Goal: Task Accomplishment & Management: Complete application form

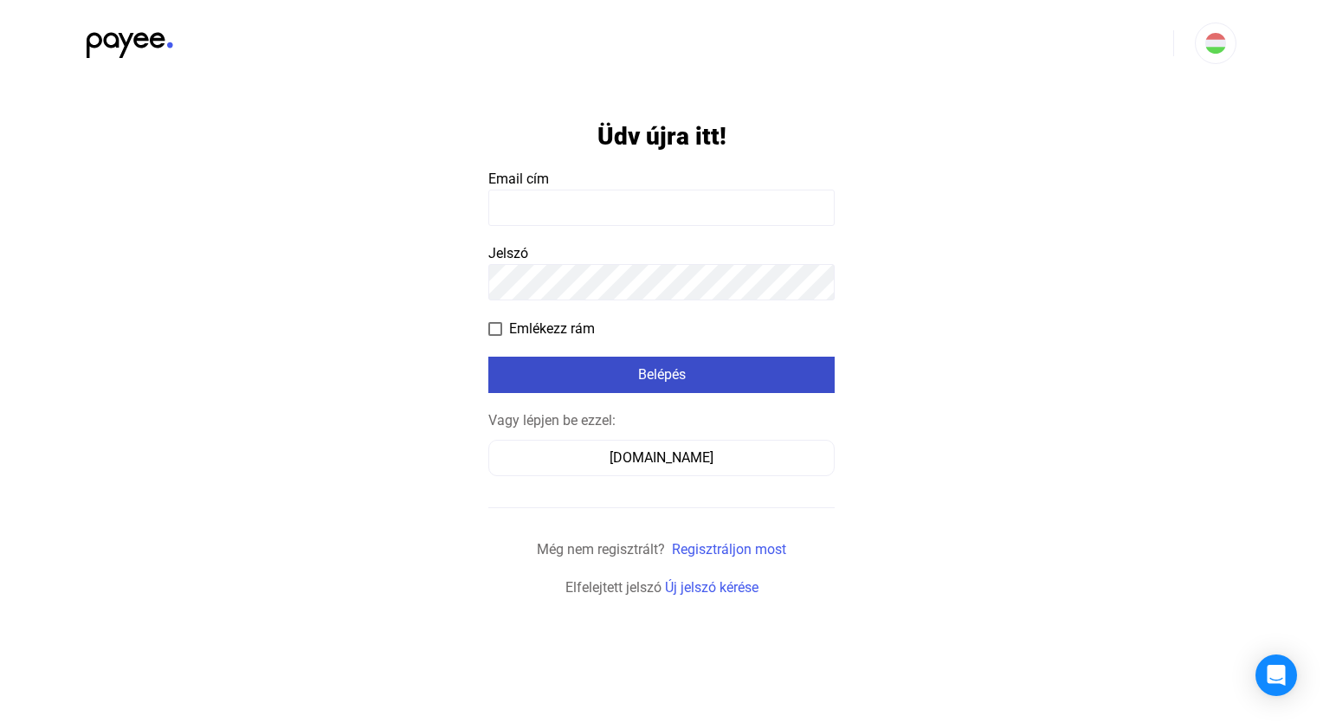
type input "**********"
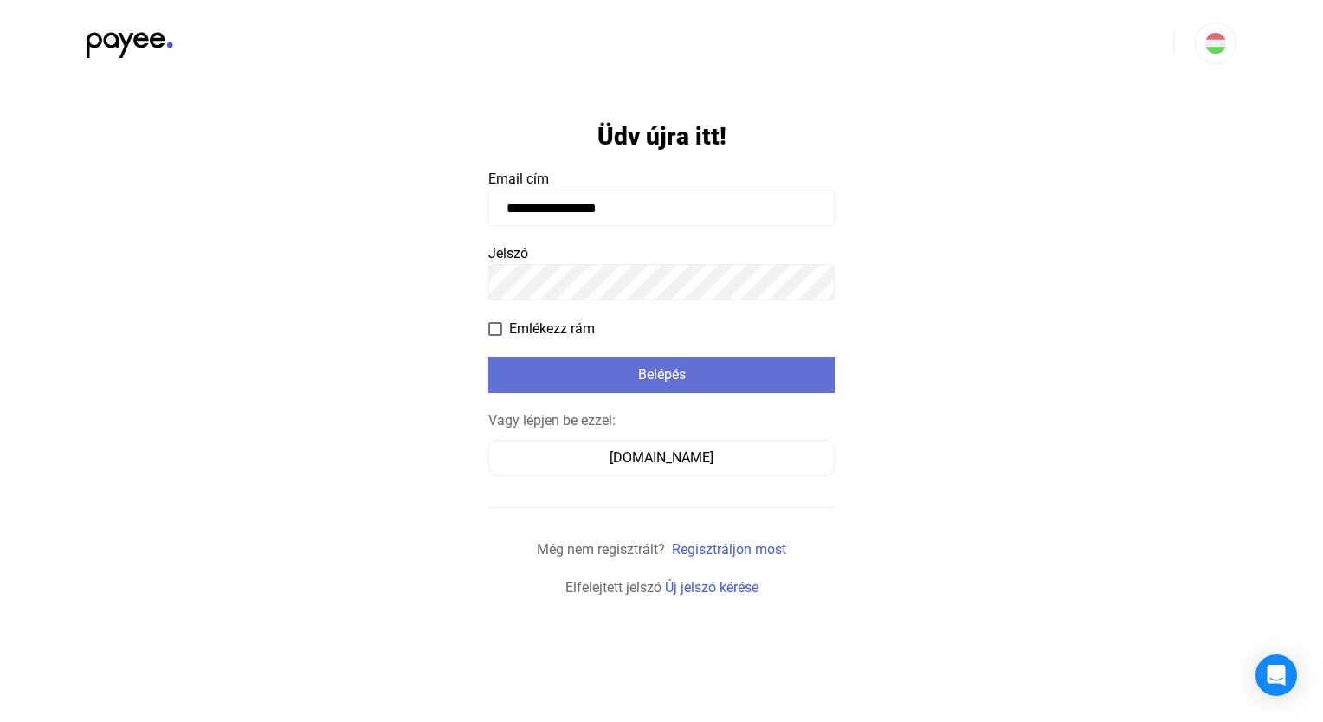
click at [667, 366] on font "Belépés" at bounding box center [662, 374] width 48 height 16
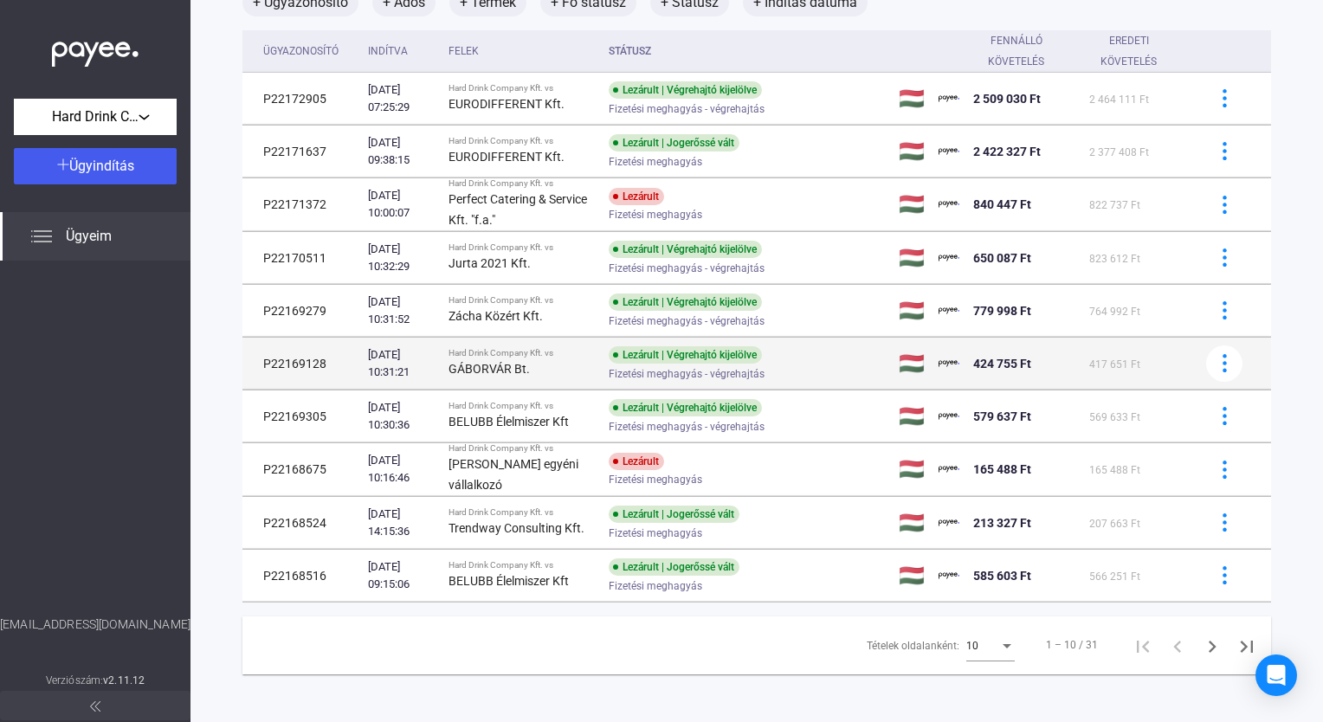
scroll to position [133, 0]
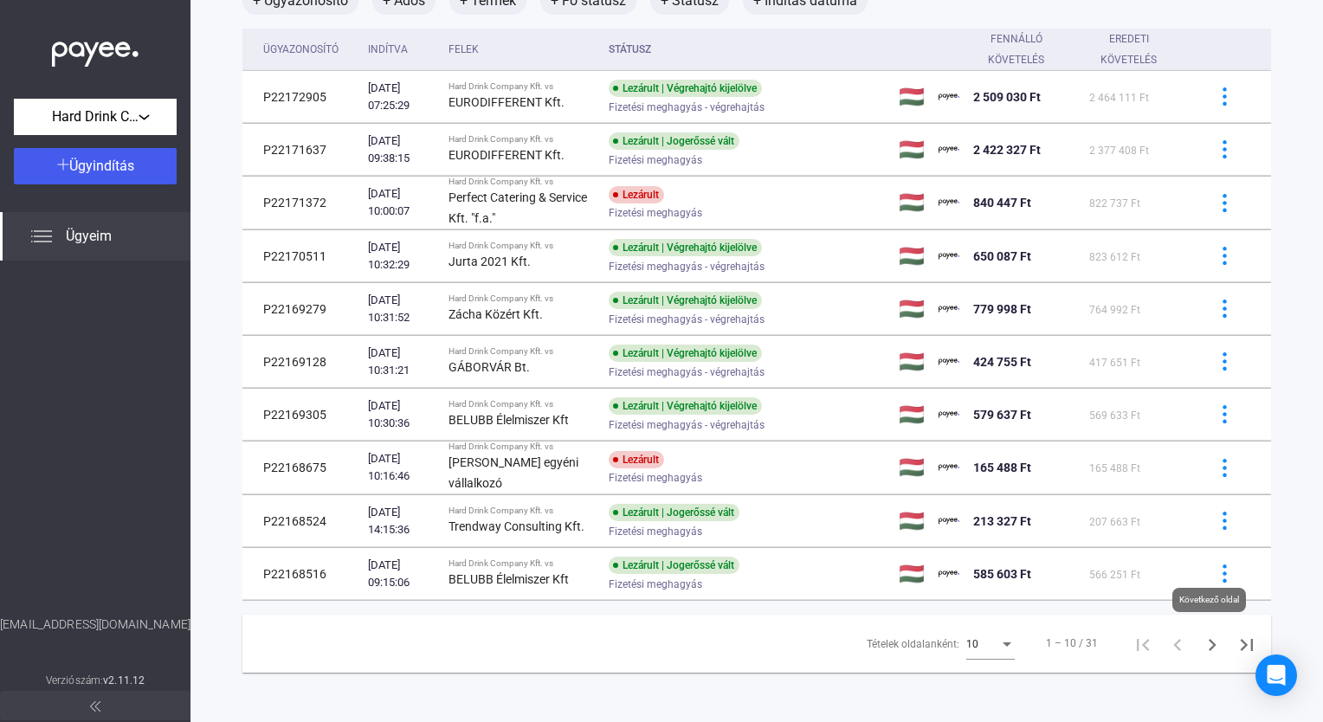
click at [870, 602] on icon "Következő oldal" at bounding box center [1212, 645] width 24 height 24
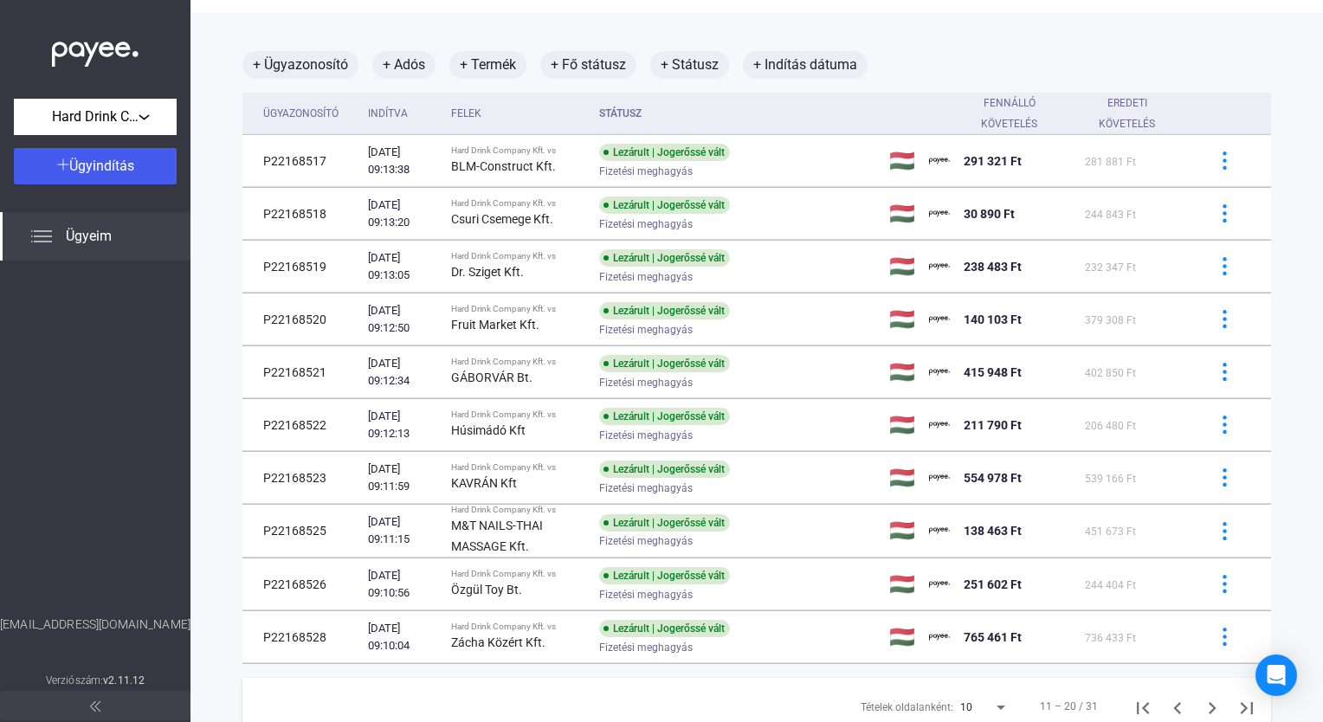
scroll to position [132, 0]
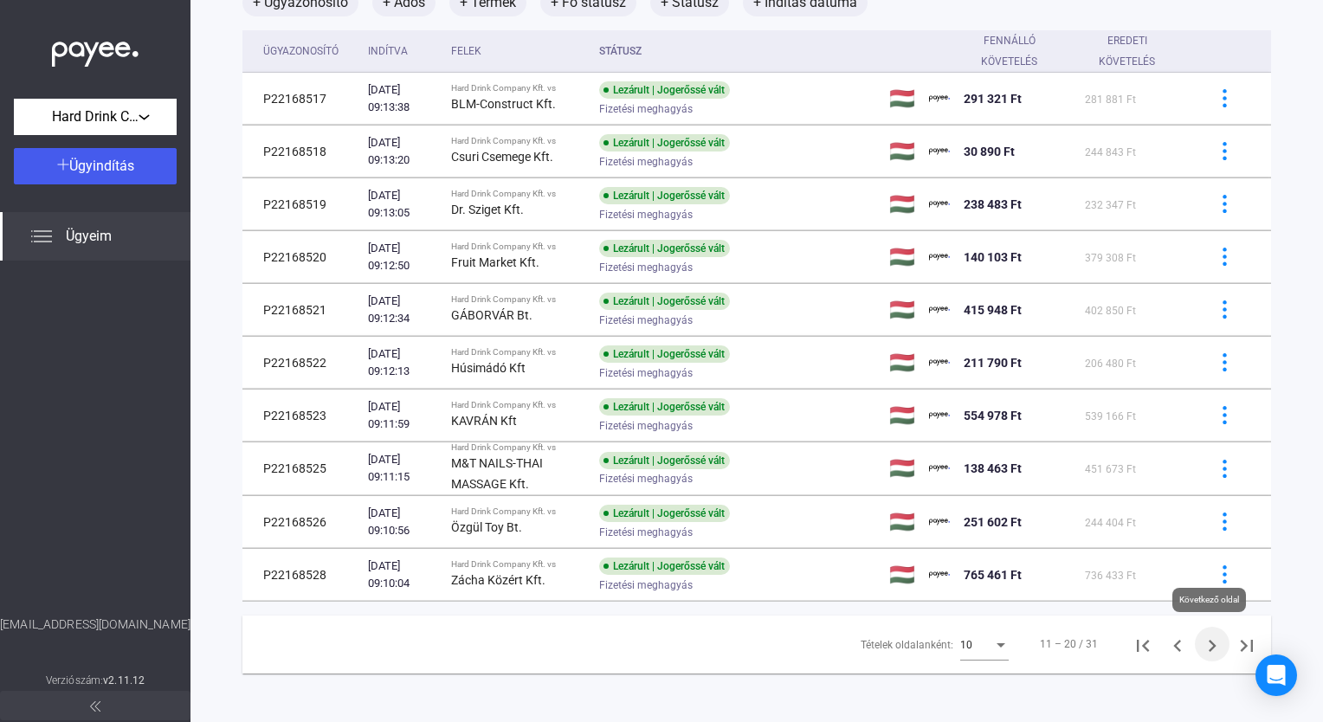
click at [870, 602] on icon "Következő oldal" at bounding box center [1212, 646] width 24 height 24
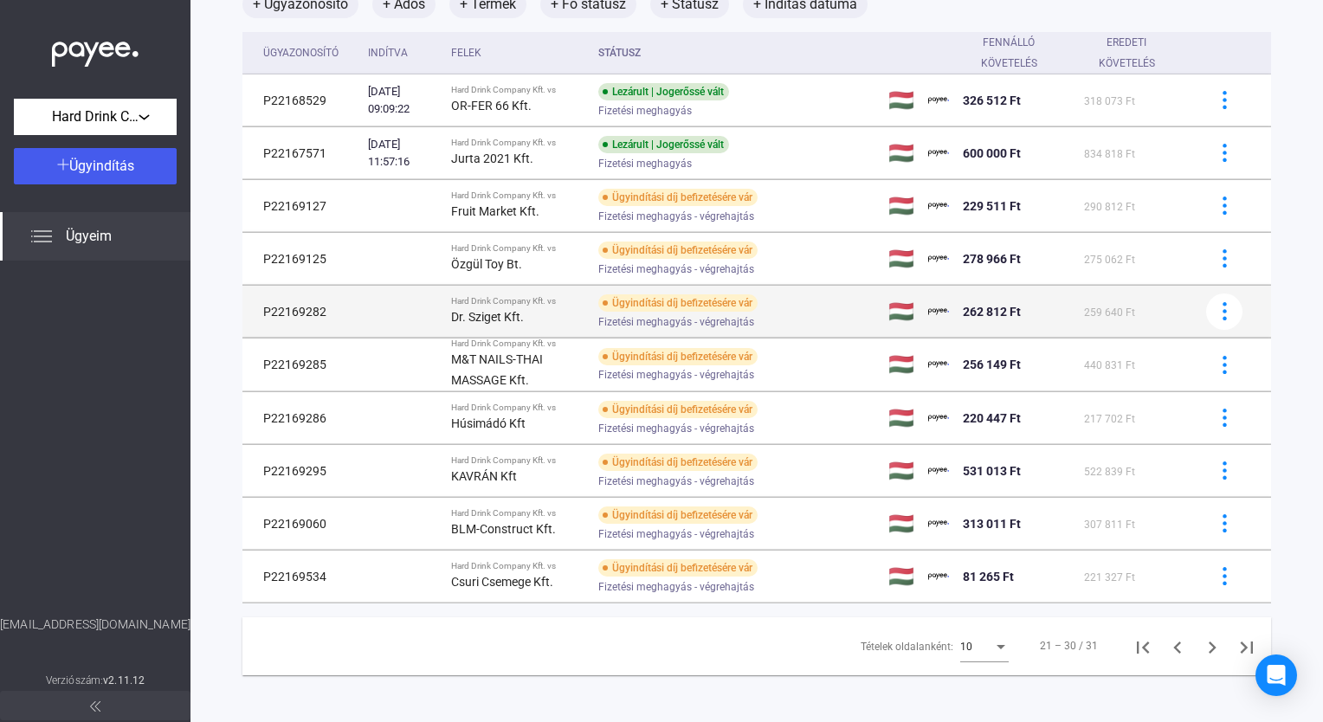
scroll to position [132, 0]
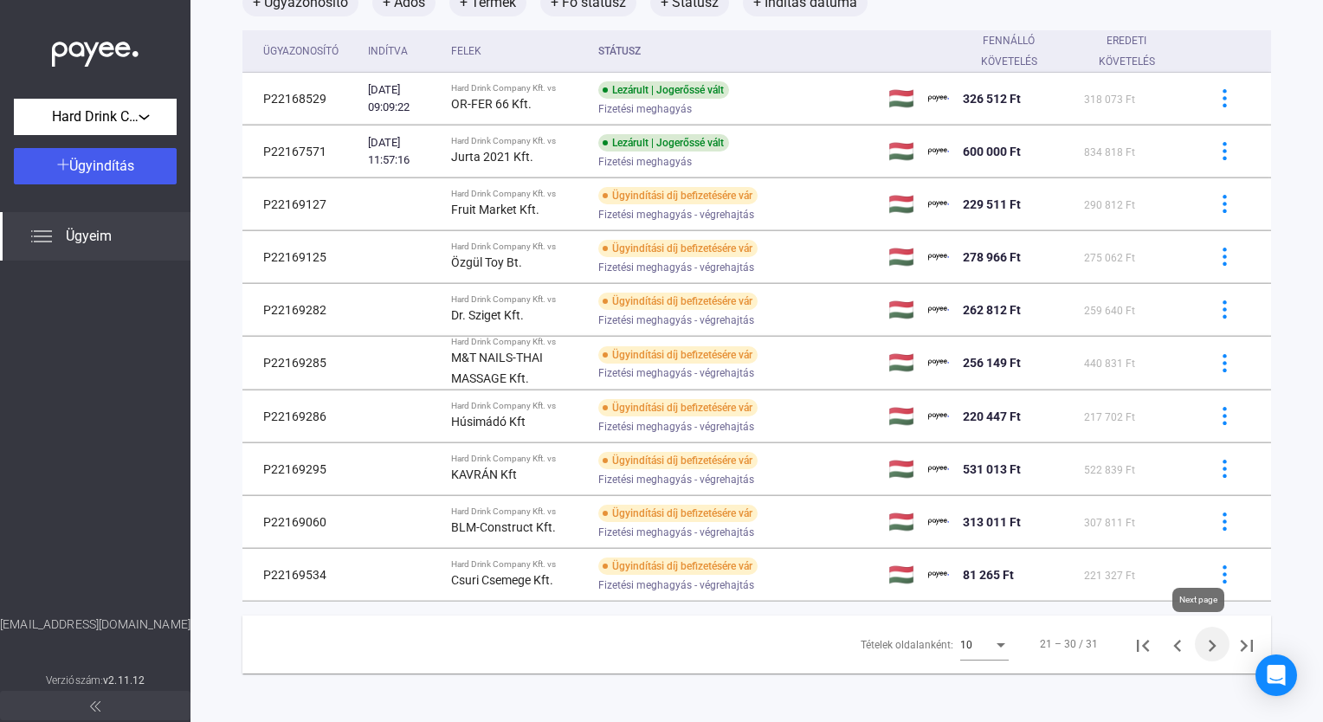
click at [870, 602] on icon "Következő oldal" at bounding box center [1212, 646] width 24 height 24
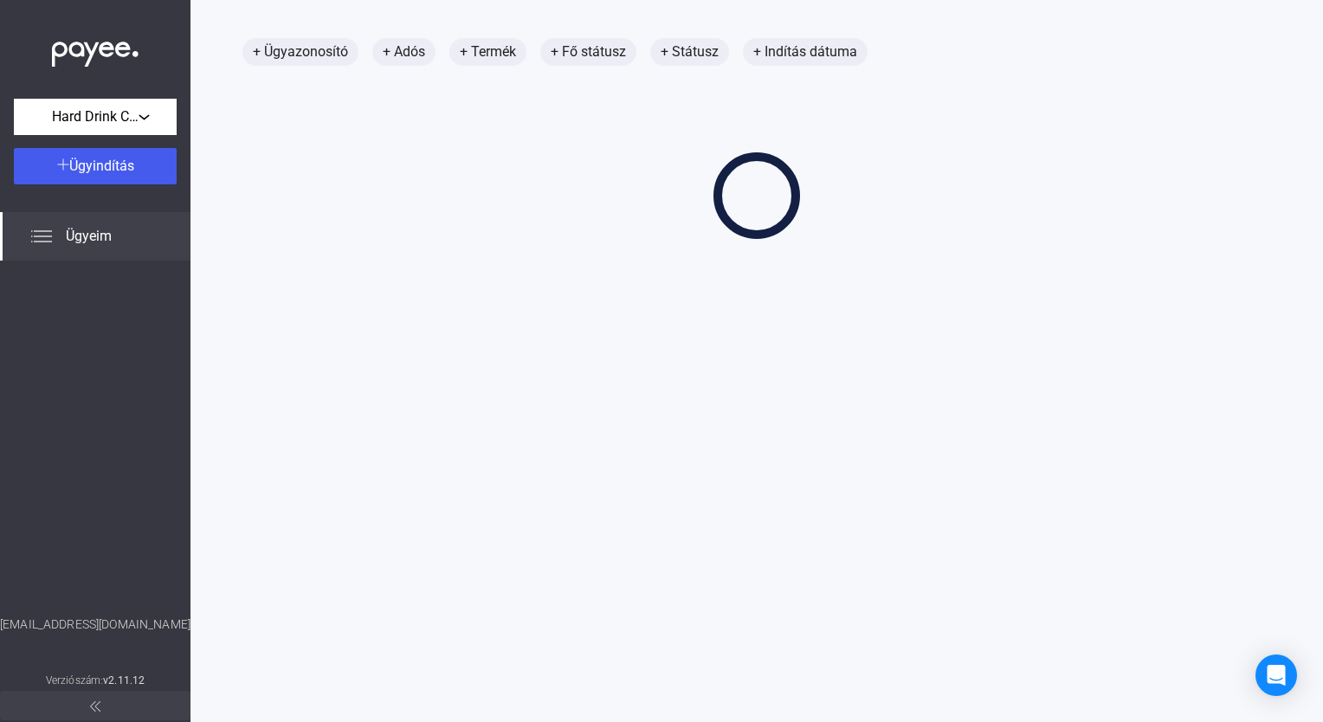
scroll to position [82, 0]
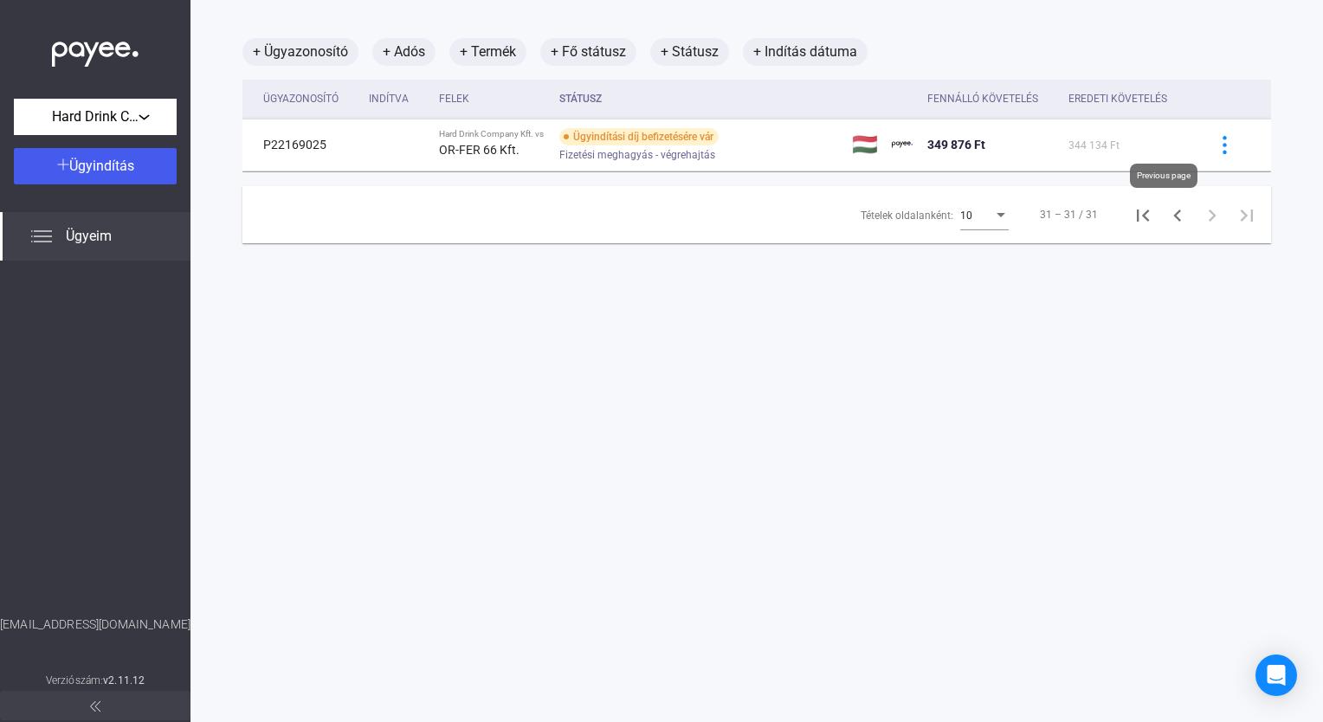
click at [870, 222] on icon "Előző oldal" at bounding box center [1177, 215] width 24 height 24
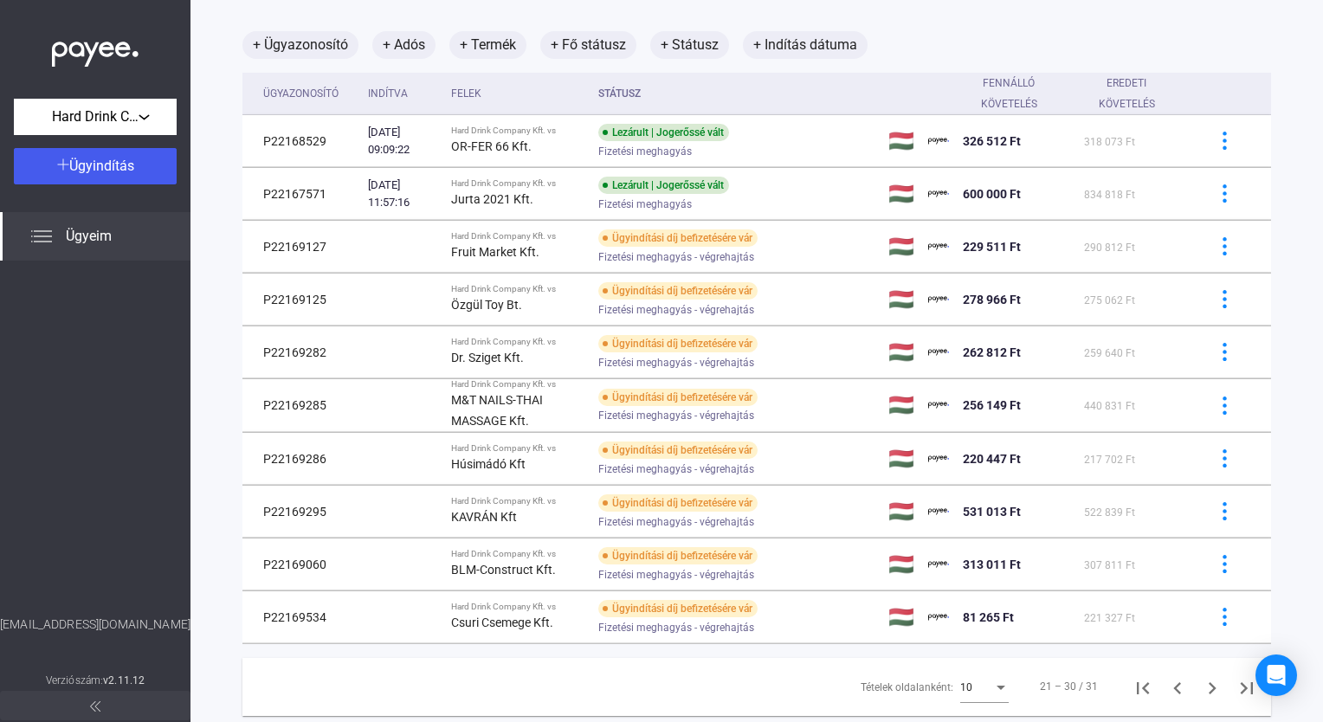
scroll to position [132, 0]
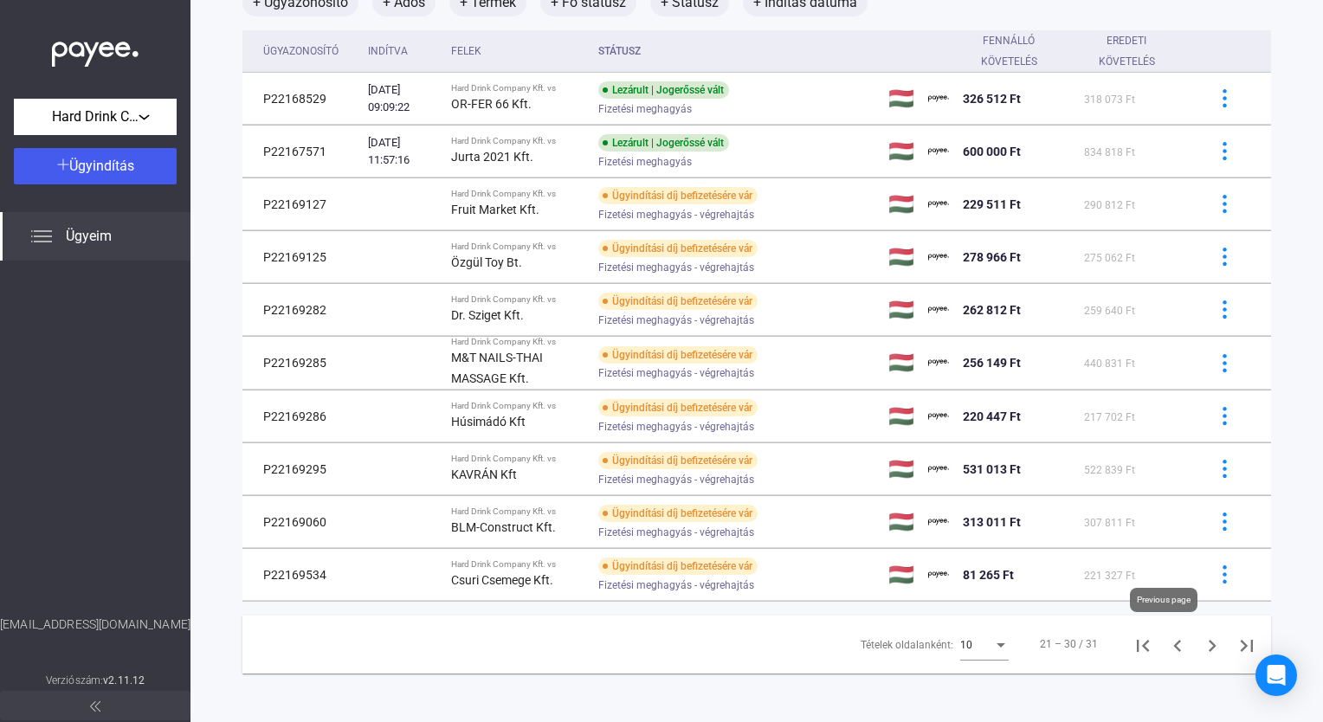
click at [870, 602] on icon "Előző oldal" at bounding box center [1177, 646] width 24 height 24
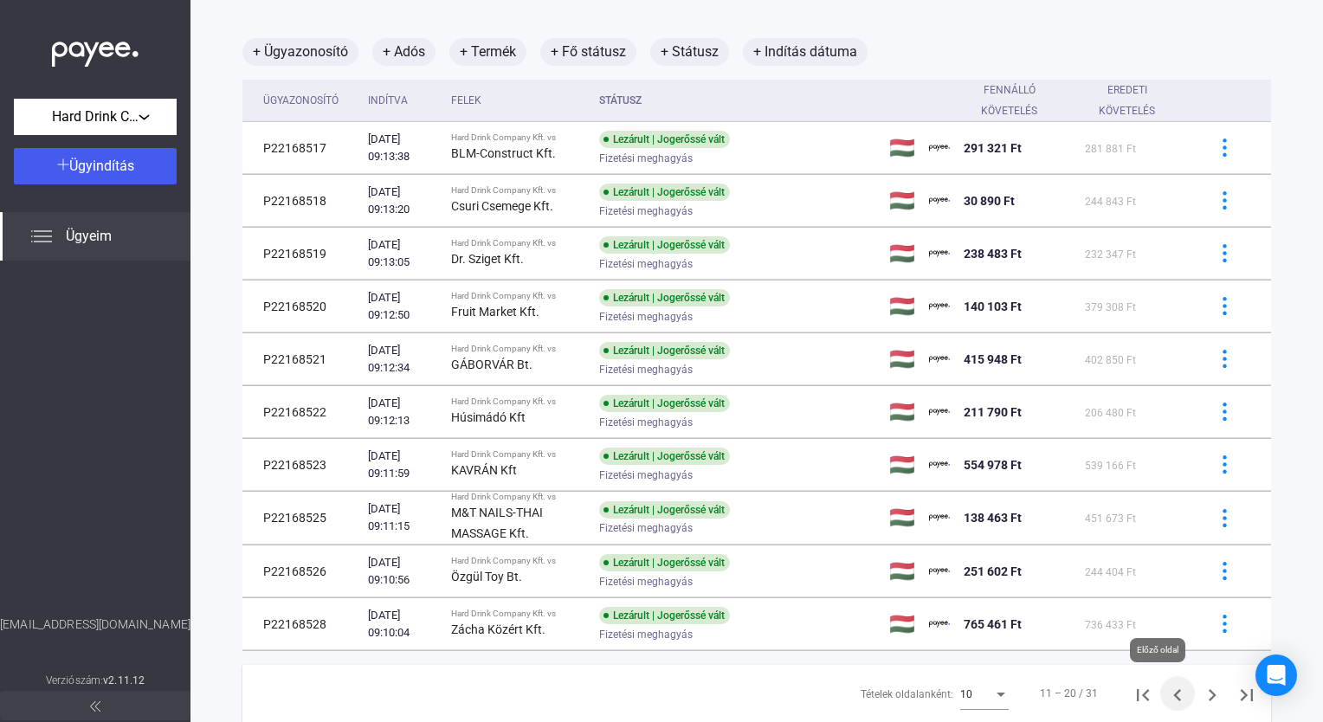
click at [870, 602] on icon "Előző oldal" at bounding box center [1177, 695] width 24 height 24
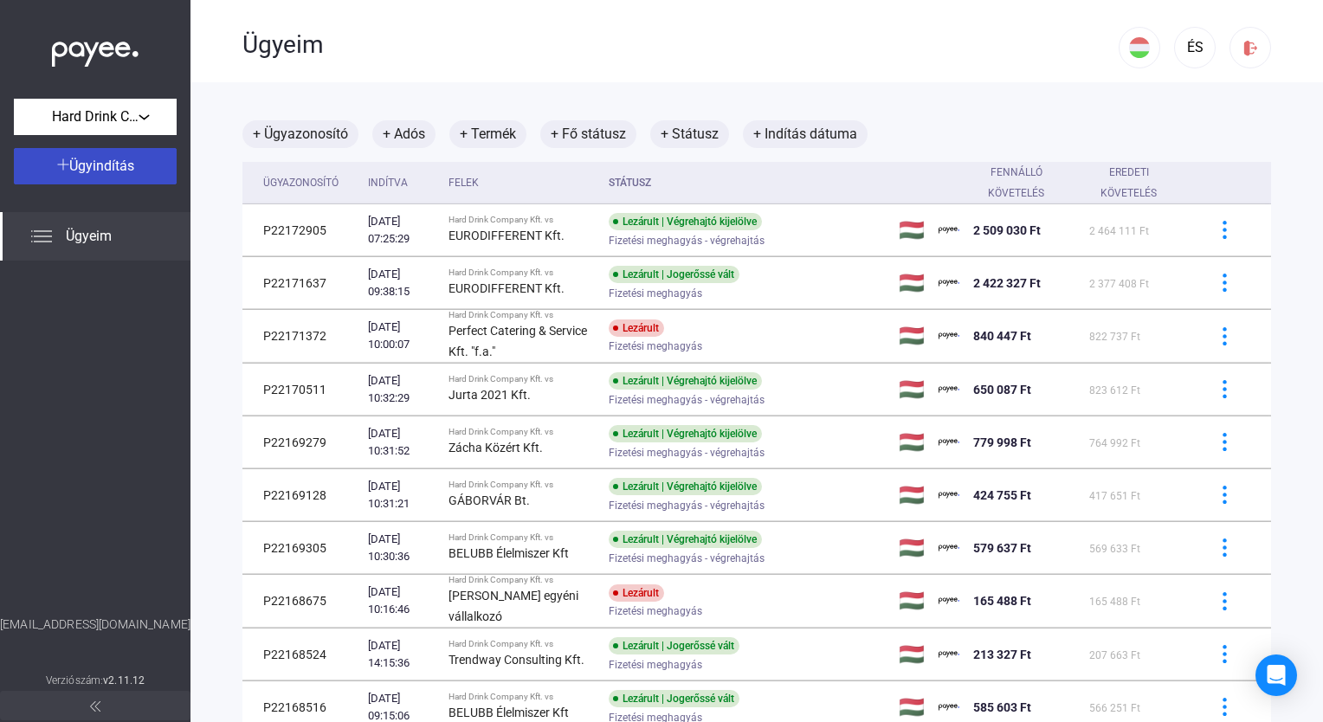
click at [105, 166] on span "Ügyindítás" at bounding box center [101, 166] width 65 height 16
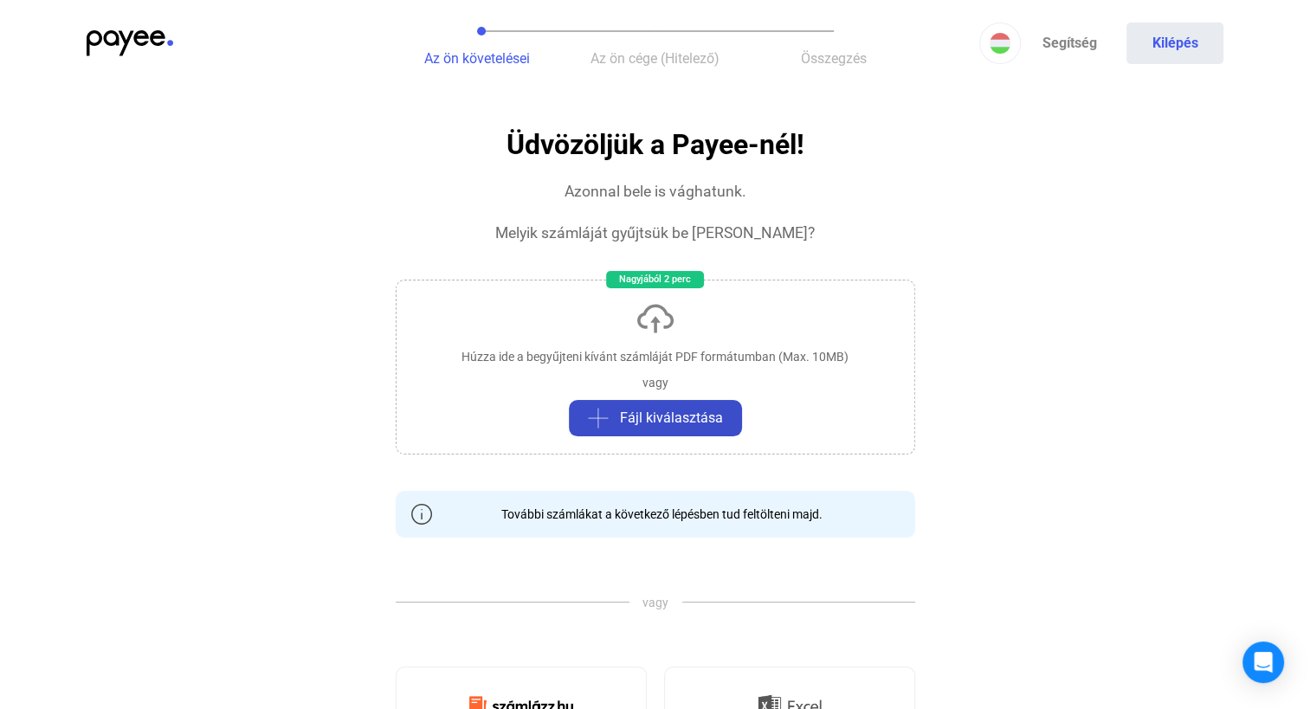
click at [641, 426] on span "Fájl kiválasztása" at bounding box center [671, 418] width 103 height 21
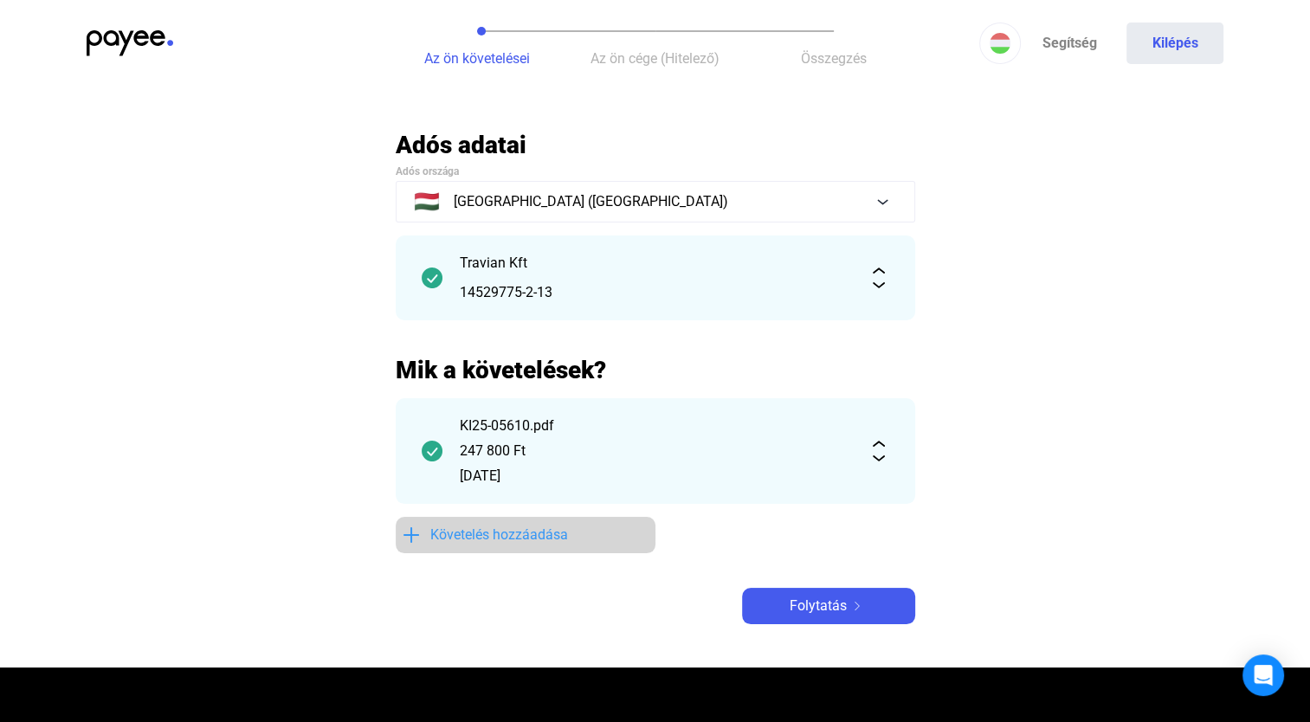
click at [504, 541] on span "Követelés hozzáadása" at bounding box center [499, 535] width 138 height 21
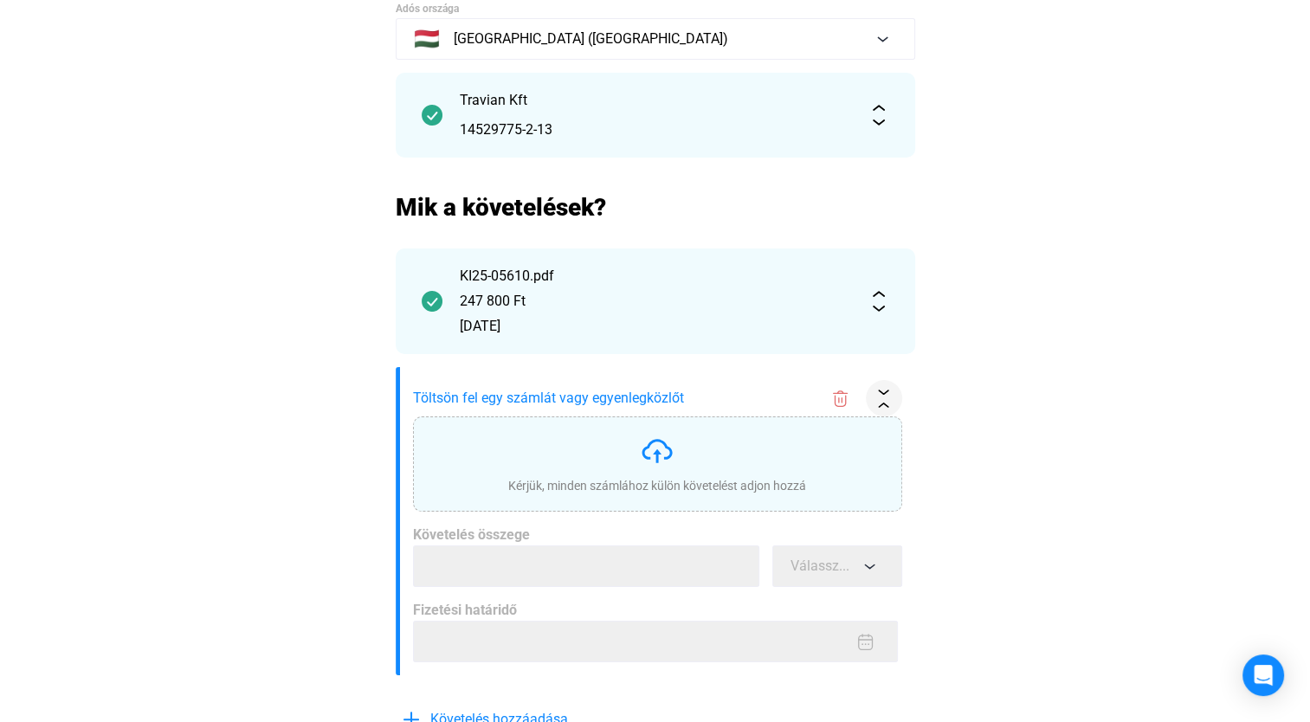
scroll to position [173, 0]
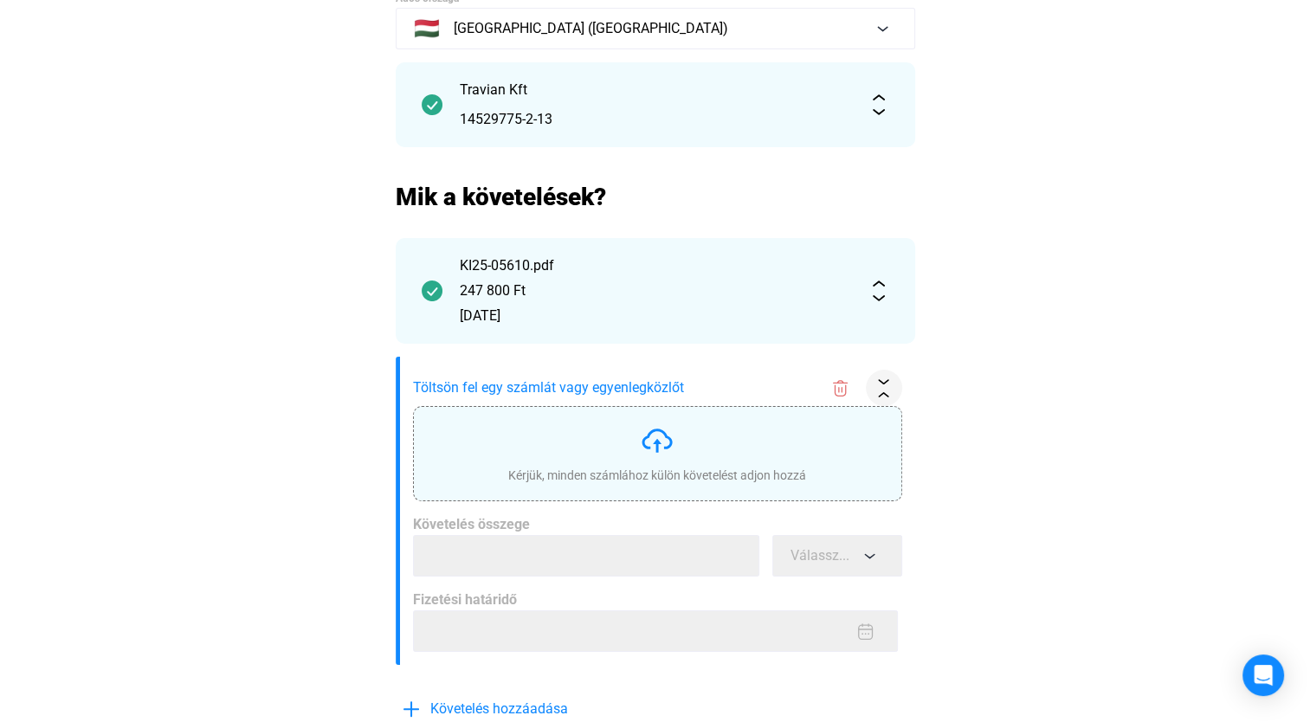
click at [654, 447] on img at bounding box center [657, 440] width 35 height 35
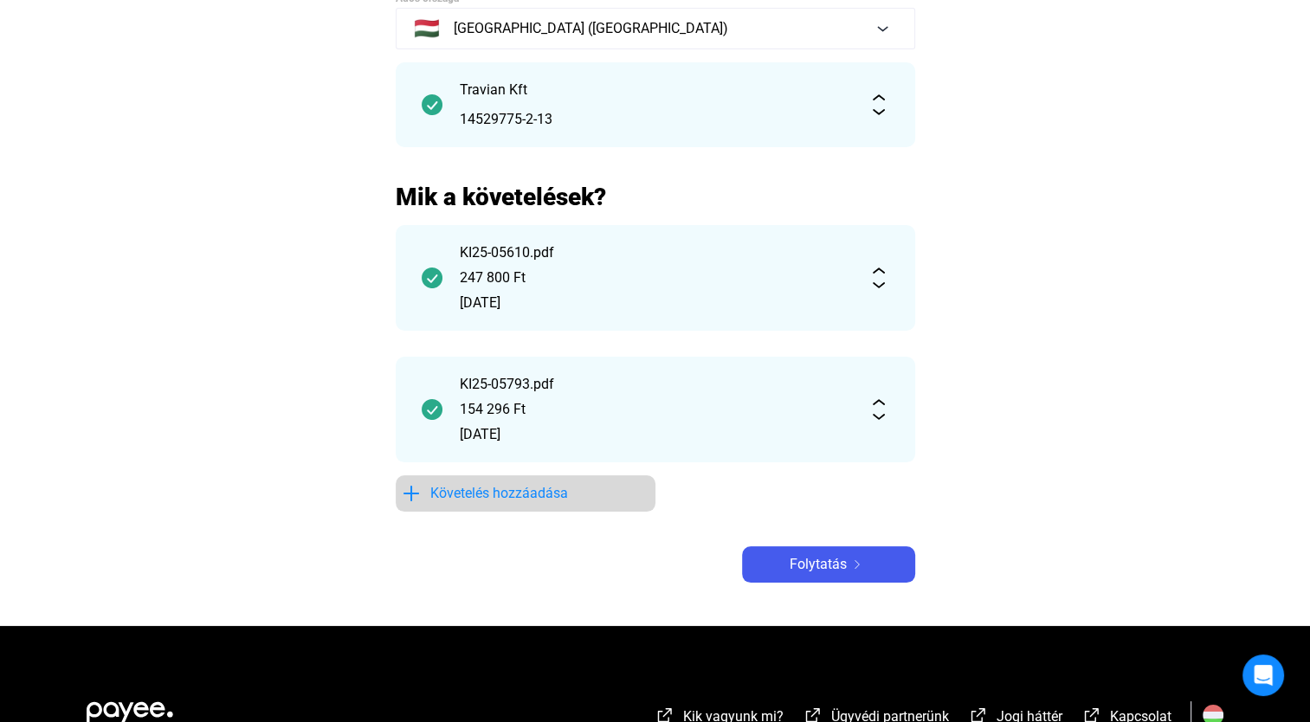
click at [519, 495] on span "Követelés hozzáadása" at bounding box center [499, 493] width 138 height 21
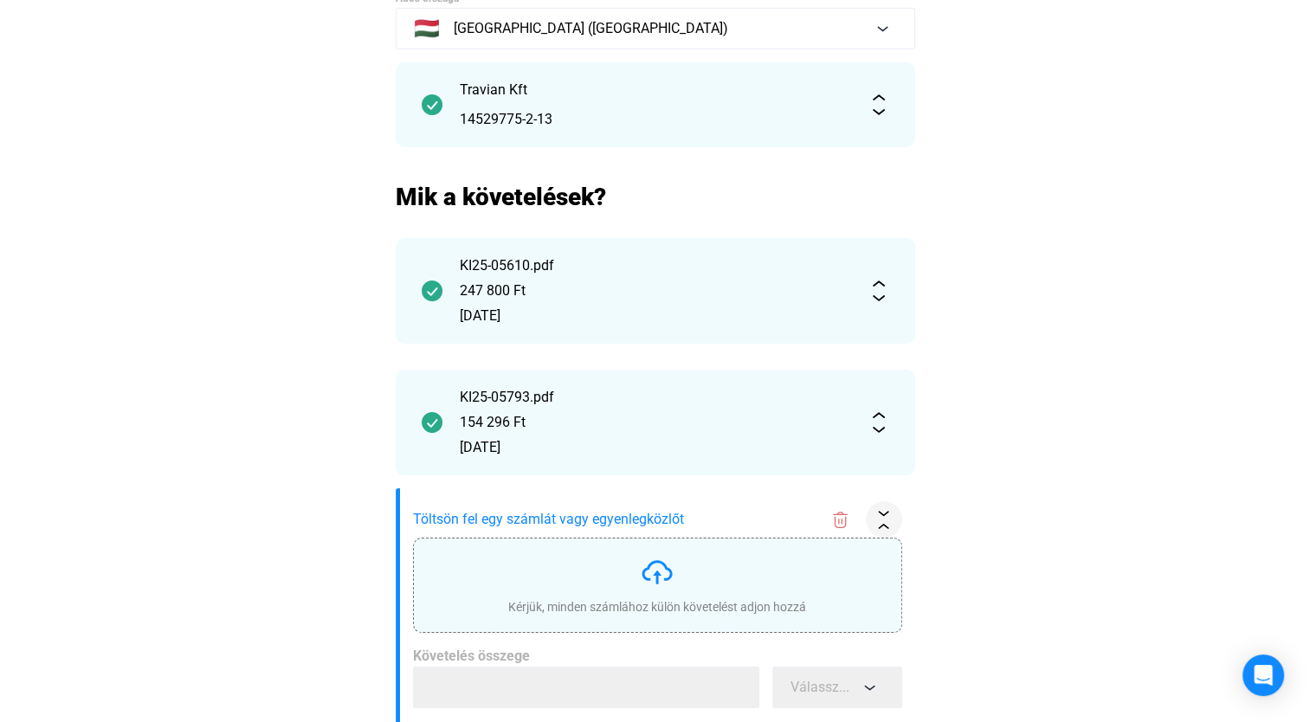
click at [661, 573] on img at bounding box center [657, 572] width 35 height 35
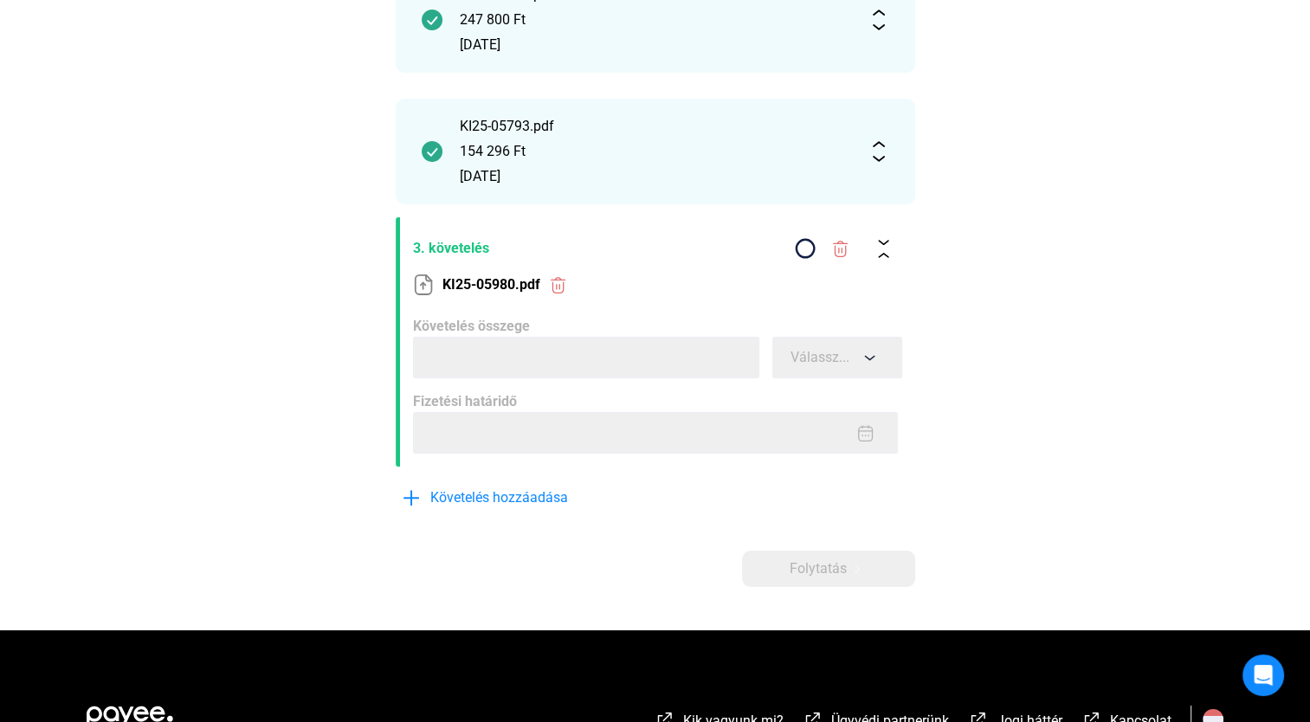
scroll to position [433, 0]
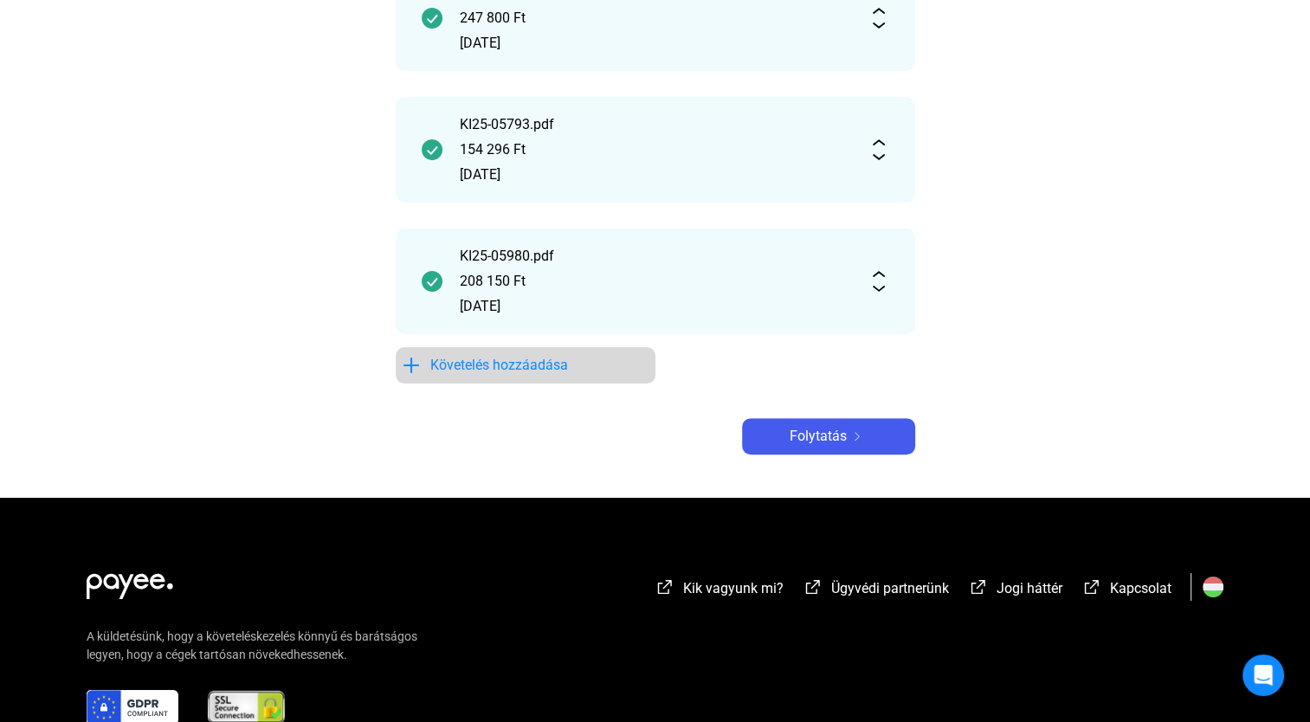
click at [498, 374] on span "Követelés hozzáadása" at bounding box center [499, 365] width 138 height 21
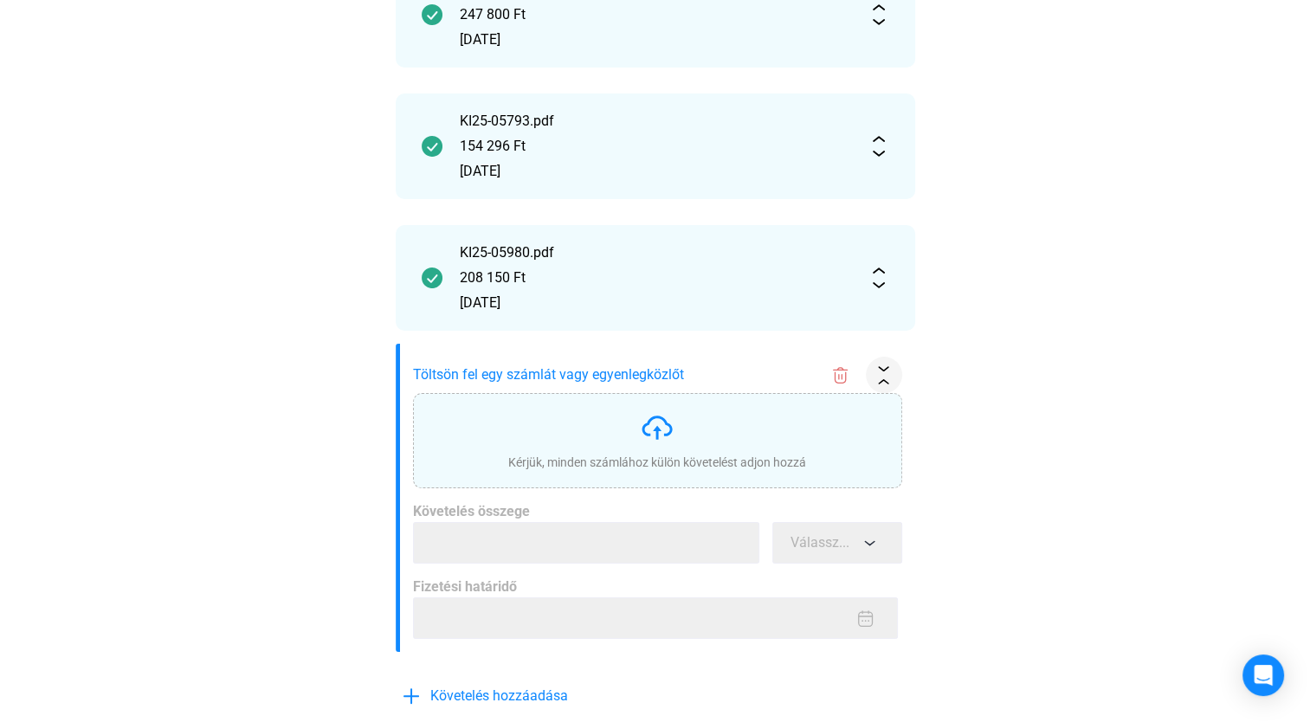
scroll to position [570, 0]
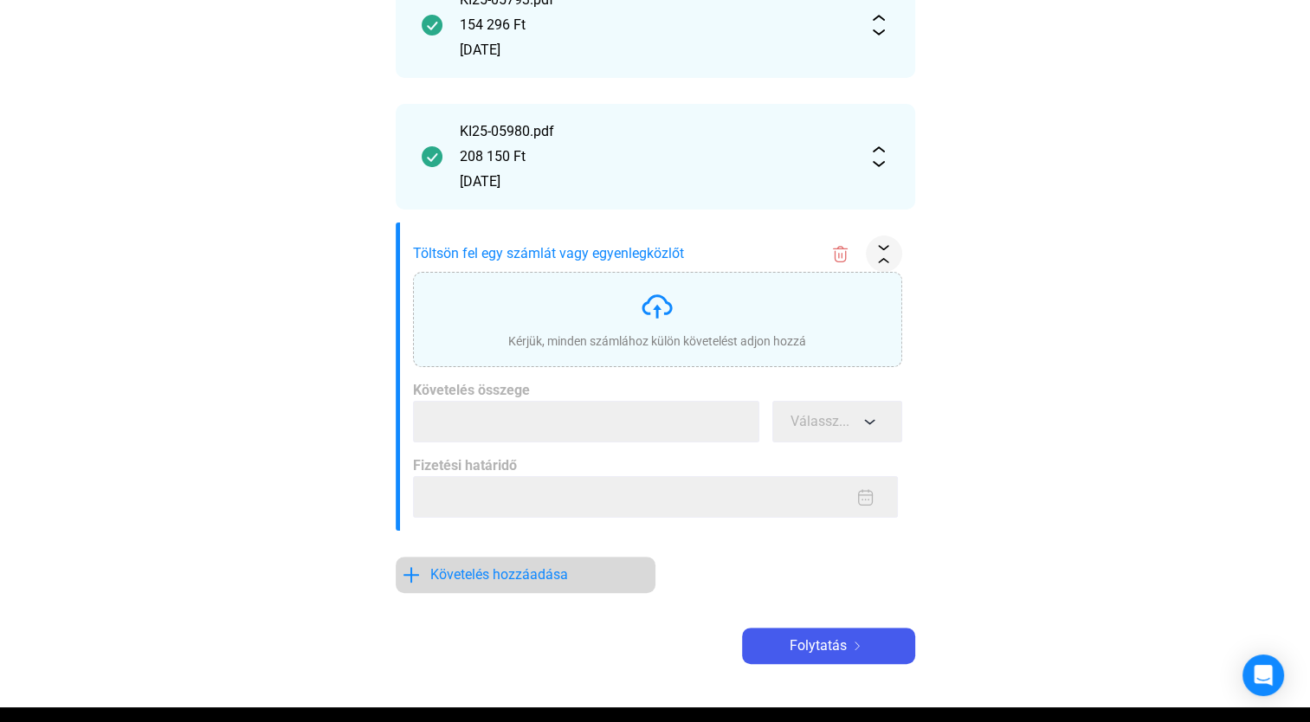
click at [516, 576] on span "Követelés hozzáadása" at bounding box center [499, 574] width 138 height 21
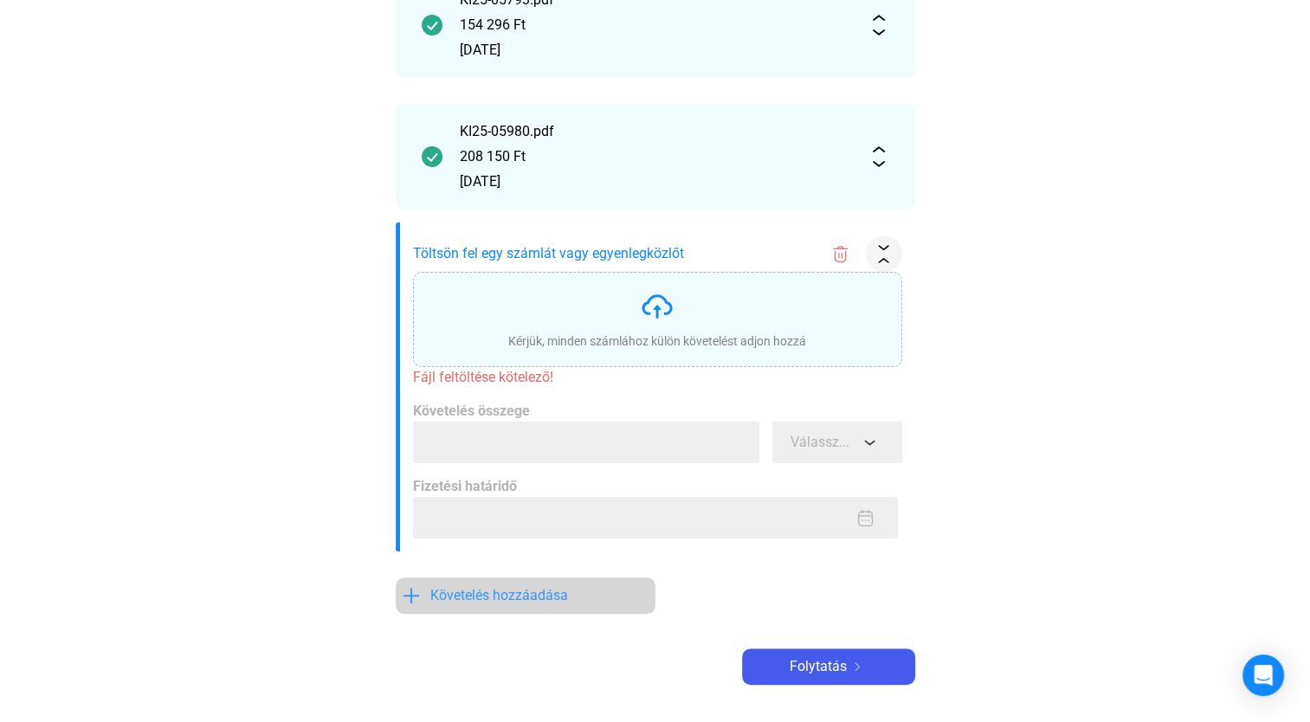
click at [499, 590] on span "Követelés hozzáadása" at bounding box center [499, 595] width 138 height 21
click at [656, 317] on img at bounding box center [657, 306] width 35 height 35
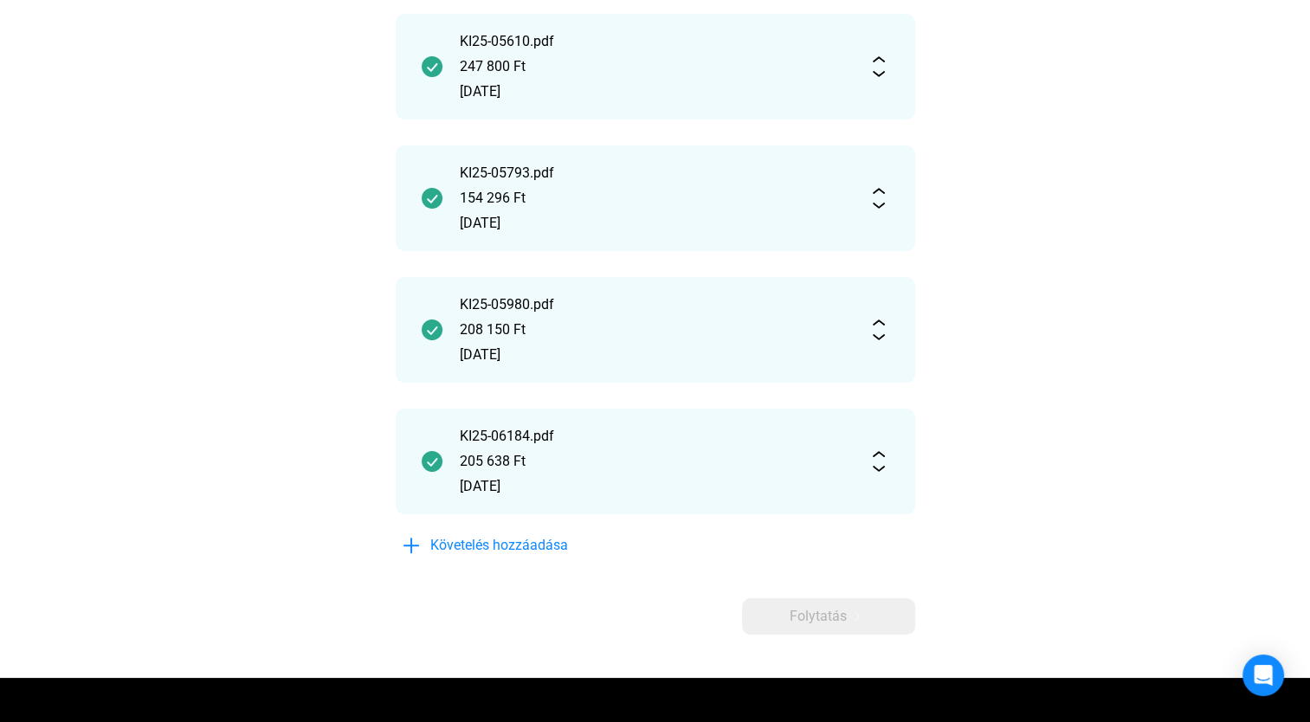
scroll to position [644, 0]
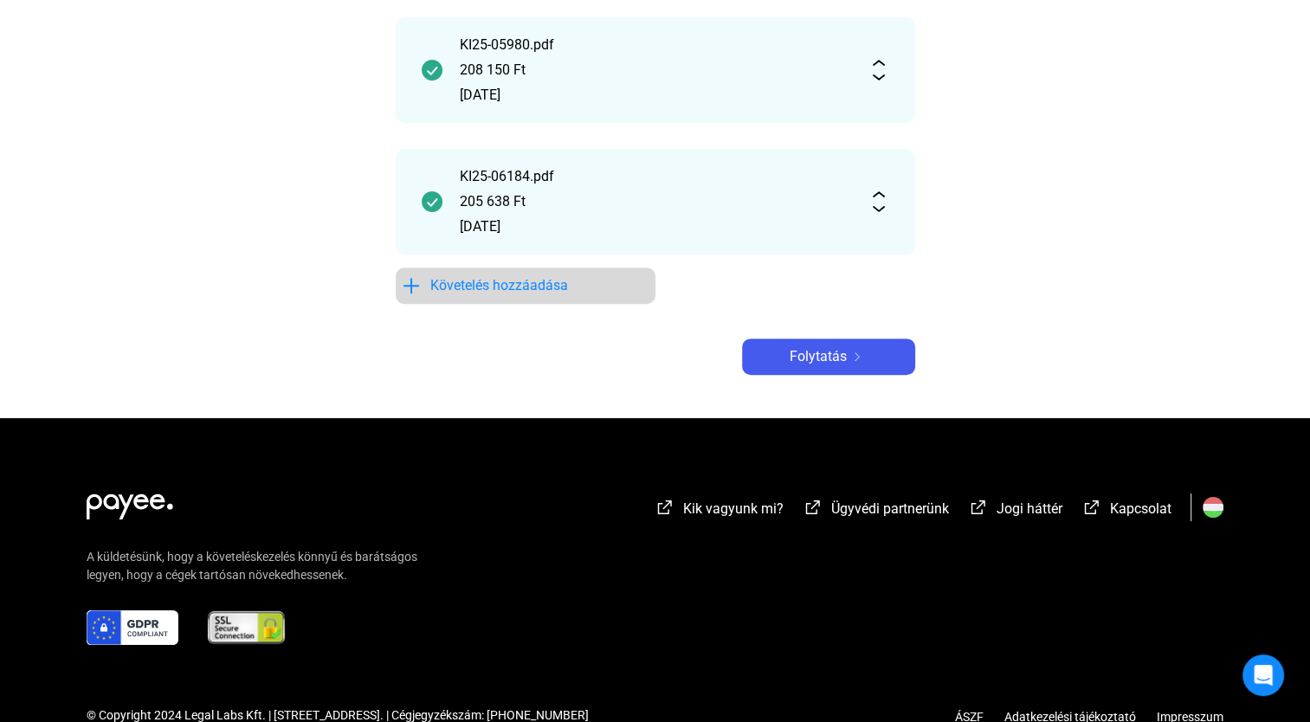
click at [510, 286] on span "Követelés hozzáadása" at bounding box center [499, 285] width 138 height 21
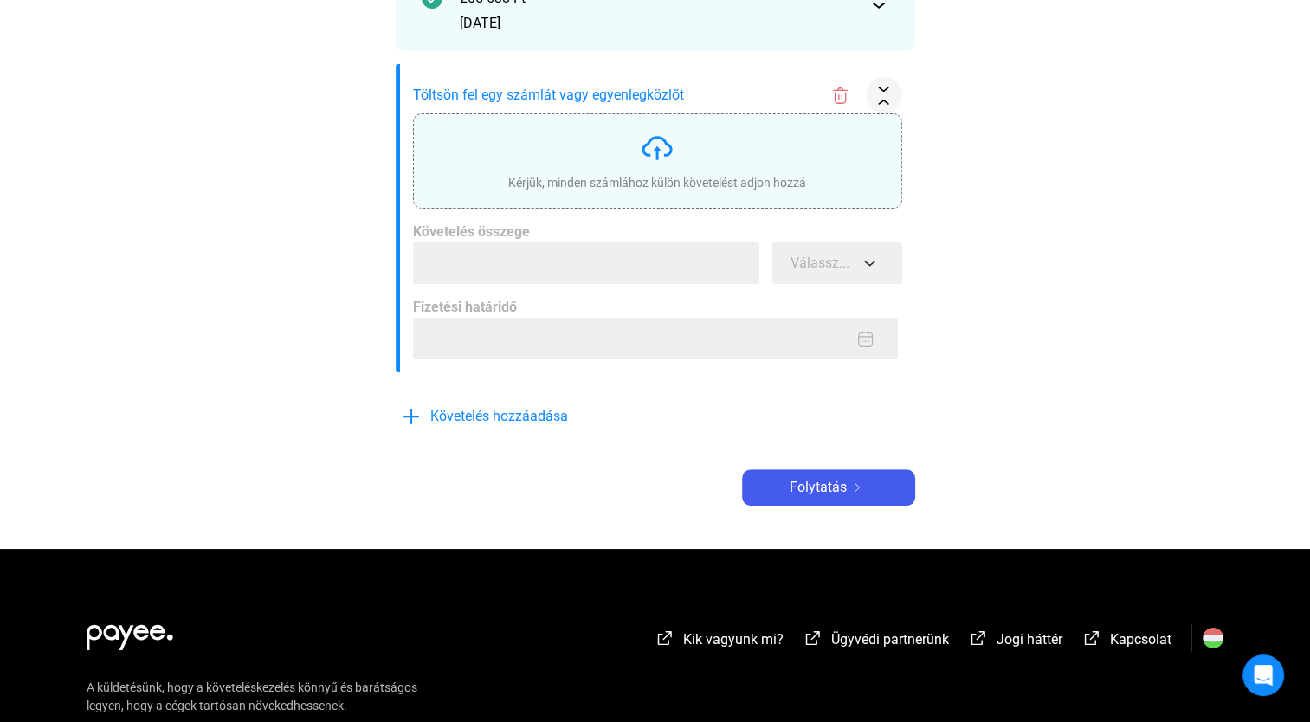
scroll to position [823, 0]
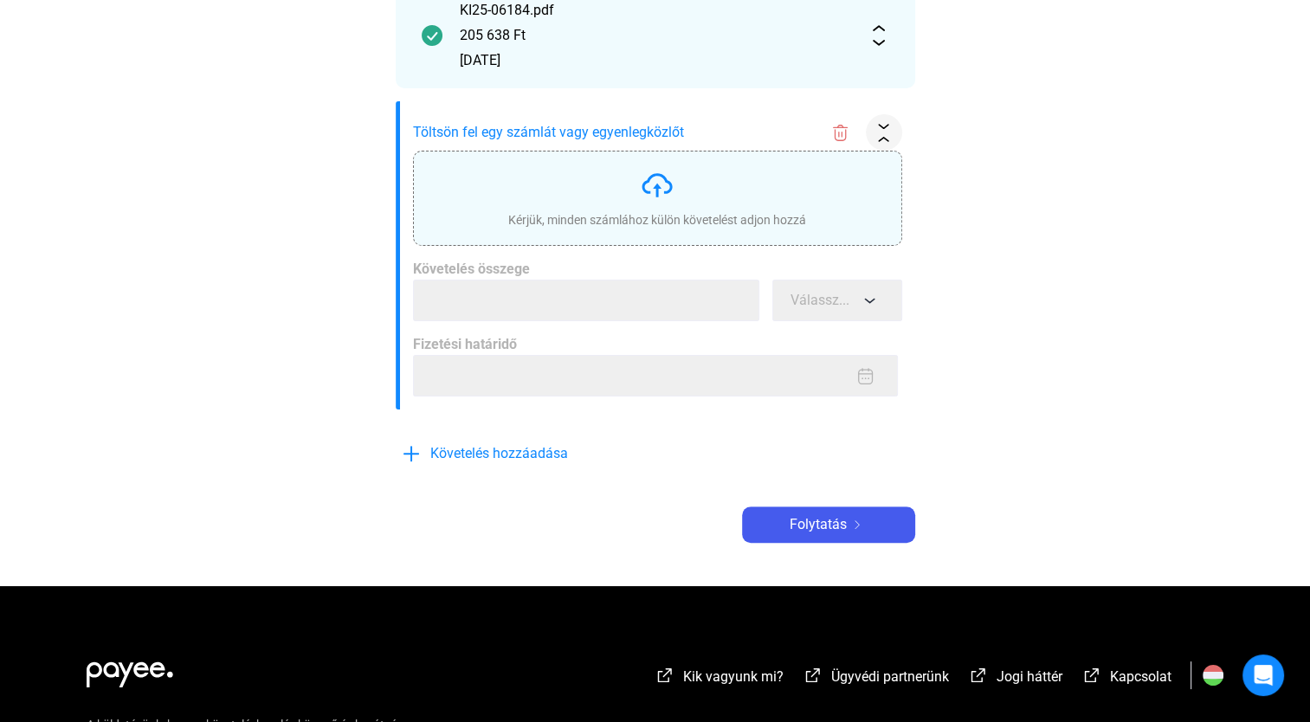
click at [662, 189] on img at bounding box center [657, 185] width 35 height 35
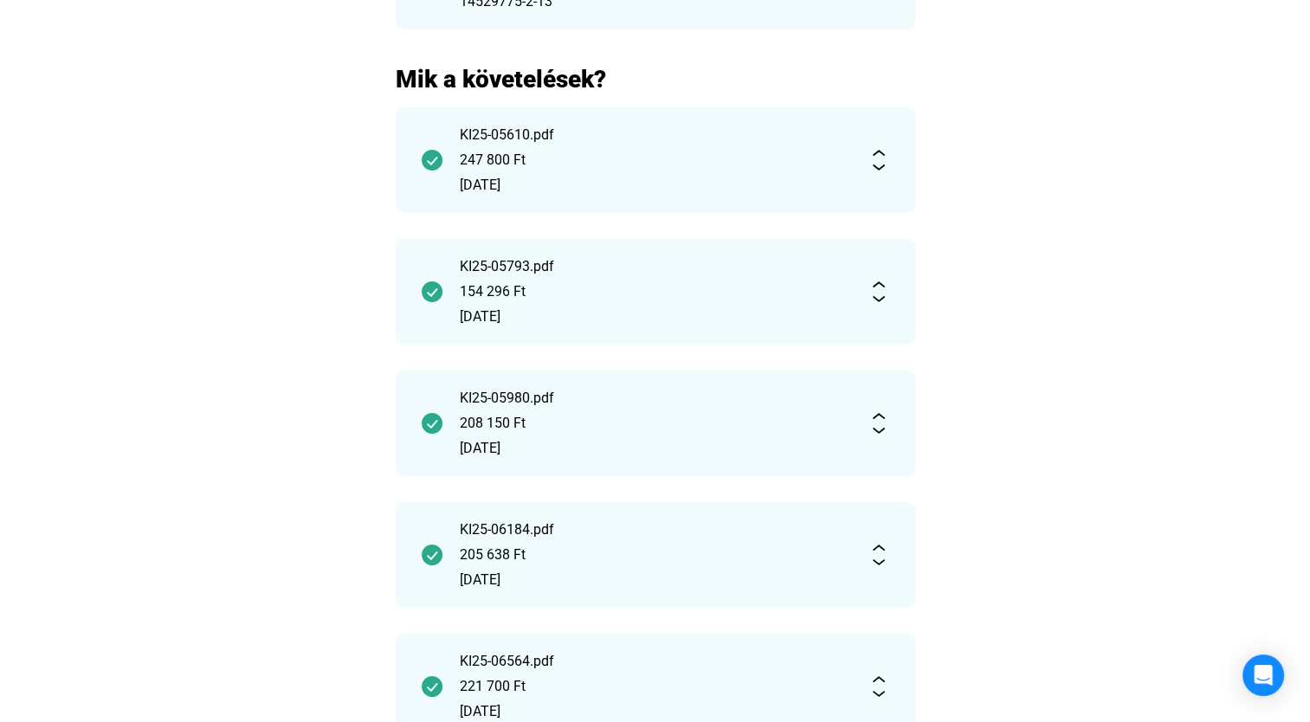
scroll to position [637, 0]
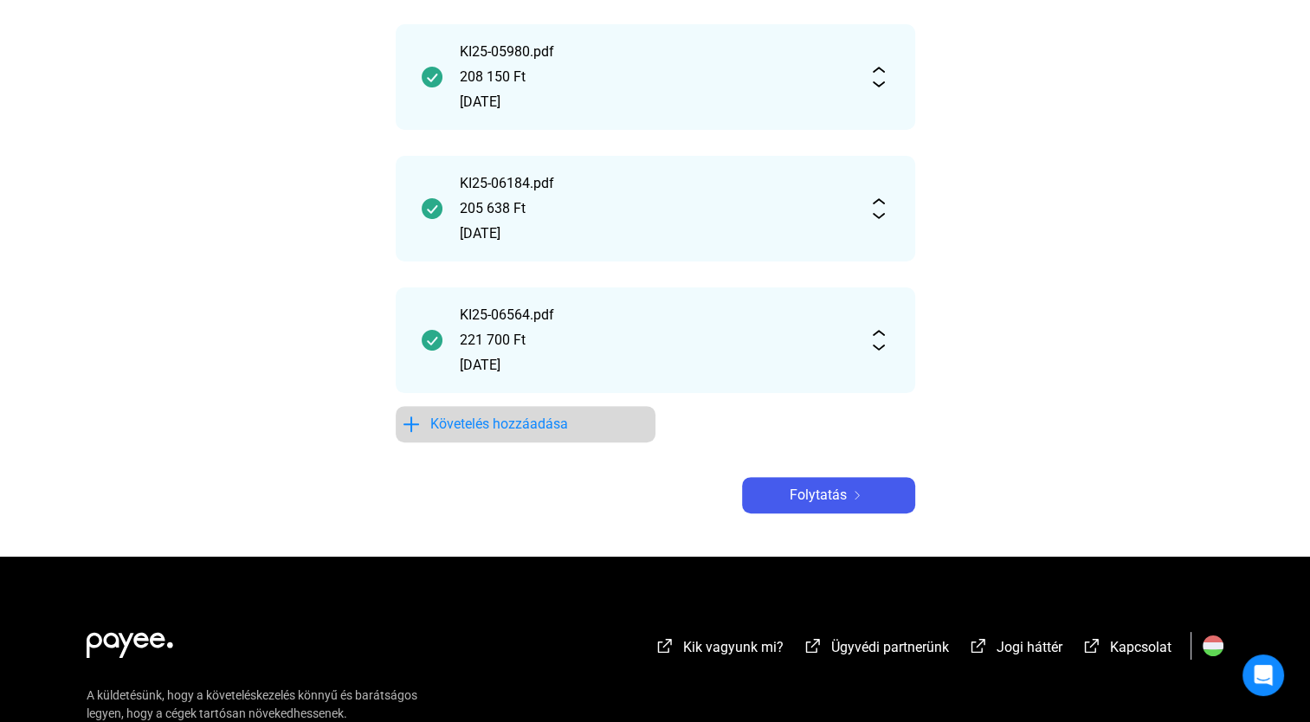
click at [493, 428] on span "Követelés hozzáadása" at bounding box center [499, 424] width 138 height 21
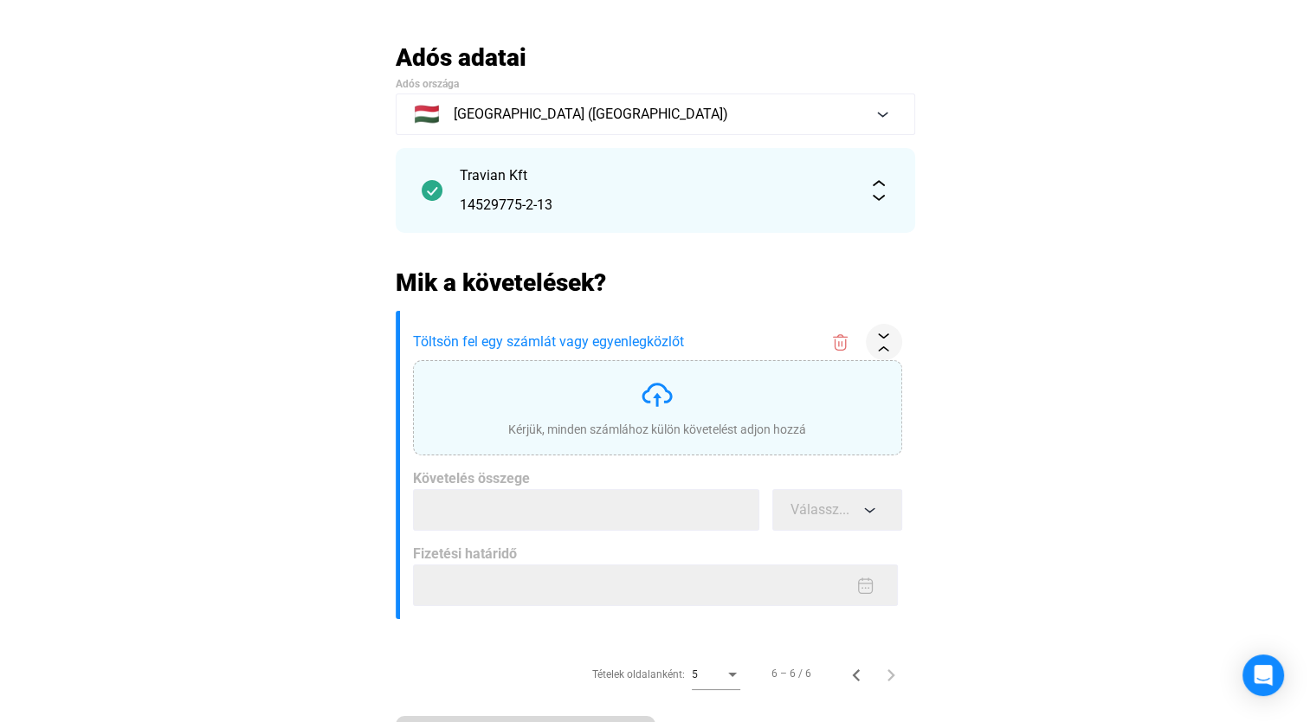
scroll to position [87, 0]
click at [661, 397] on img at bounding box center [657, 395] width 35 height 35
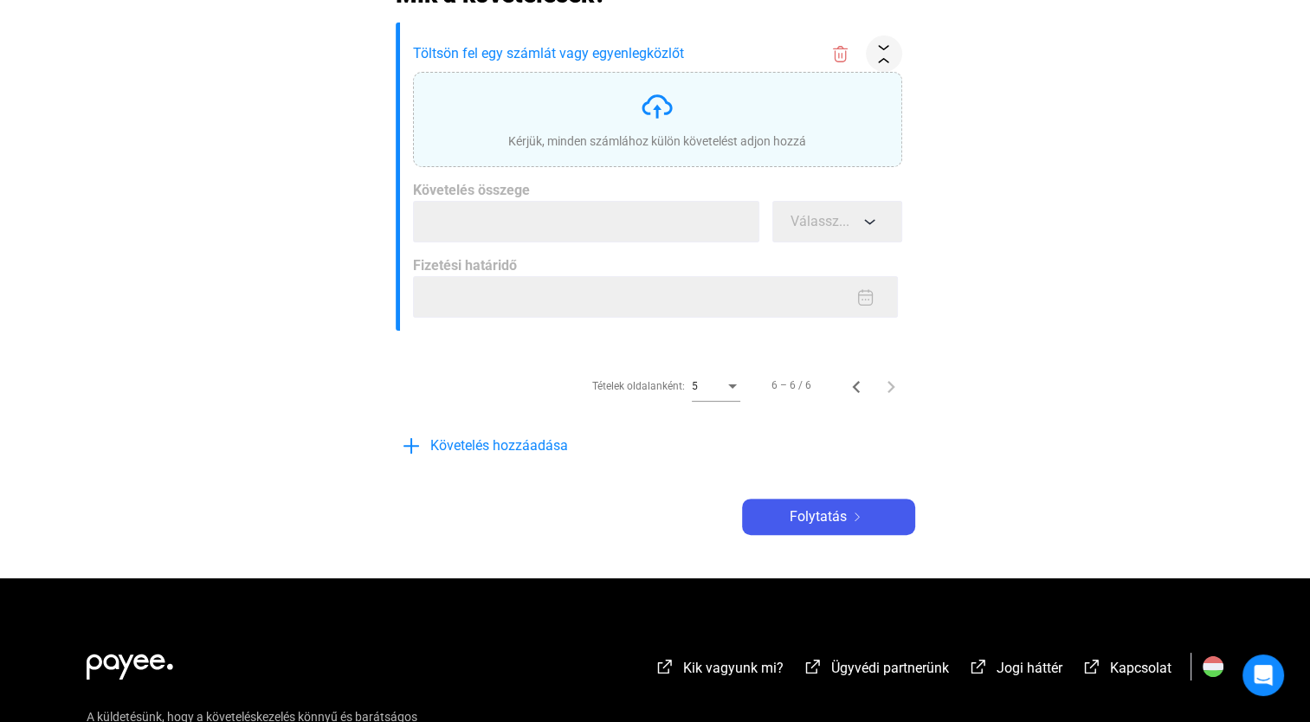
scroll to position [346, 0]
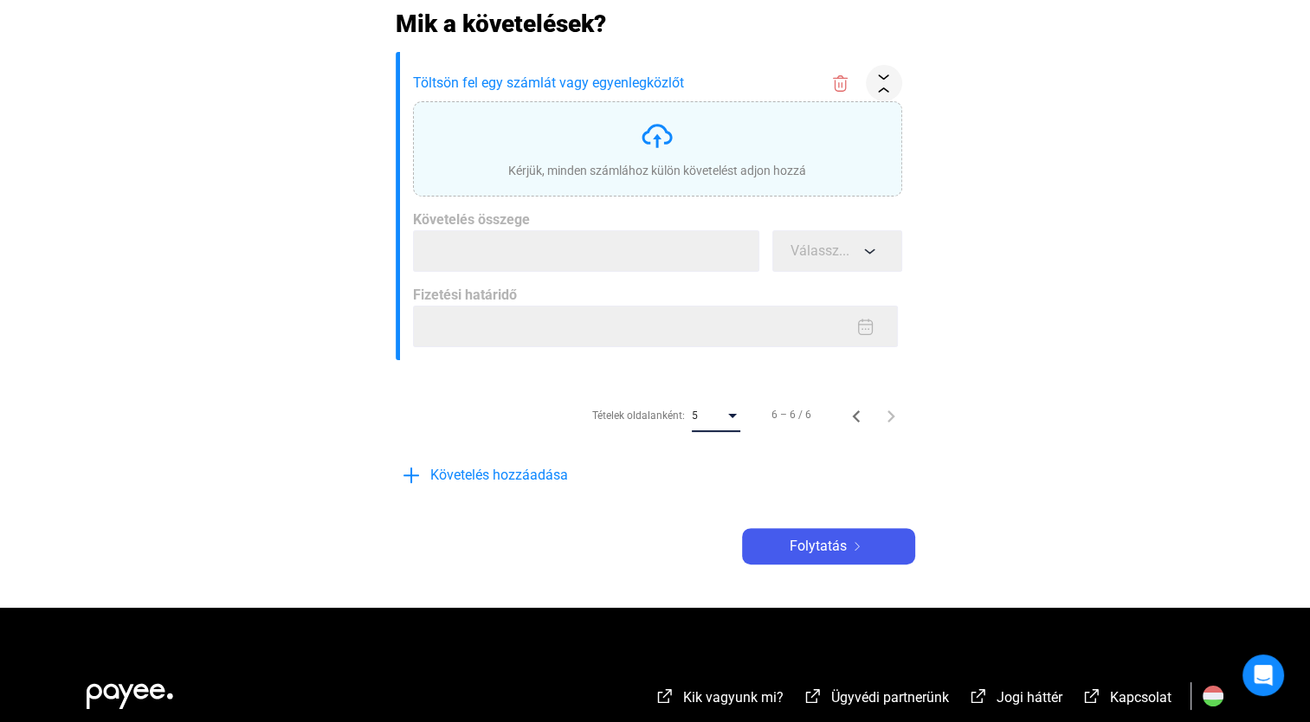
click at [725, 417] on div "Tételek oldalanként:" at bounding box center [732, 416] width 16 height 14
click at [703, 450] on span "10" at bounding box center [716, 447] width 48 height 21
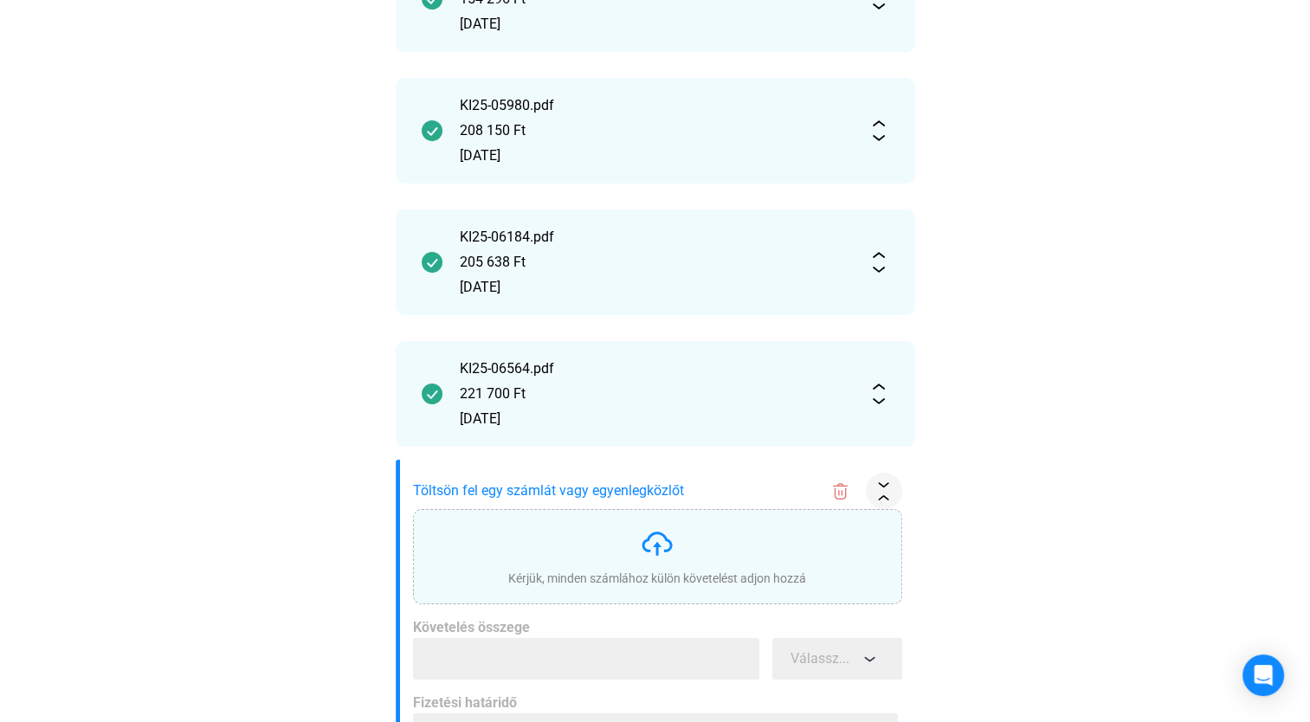
scroll to position [606, 0]
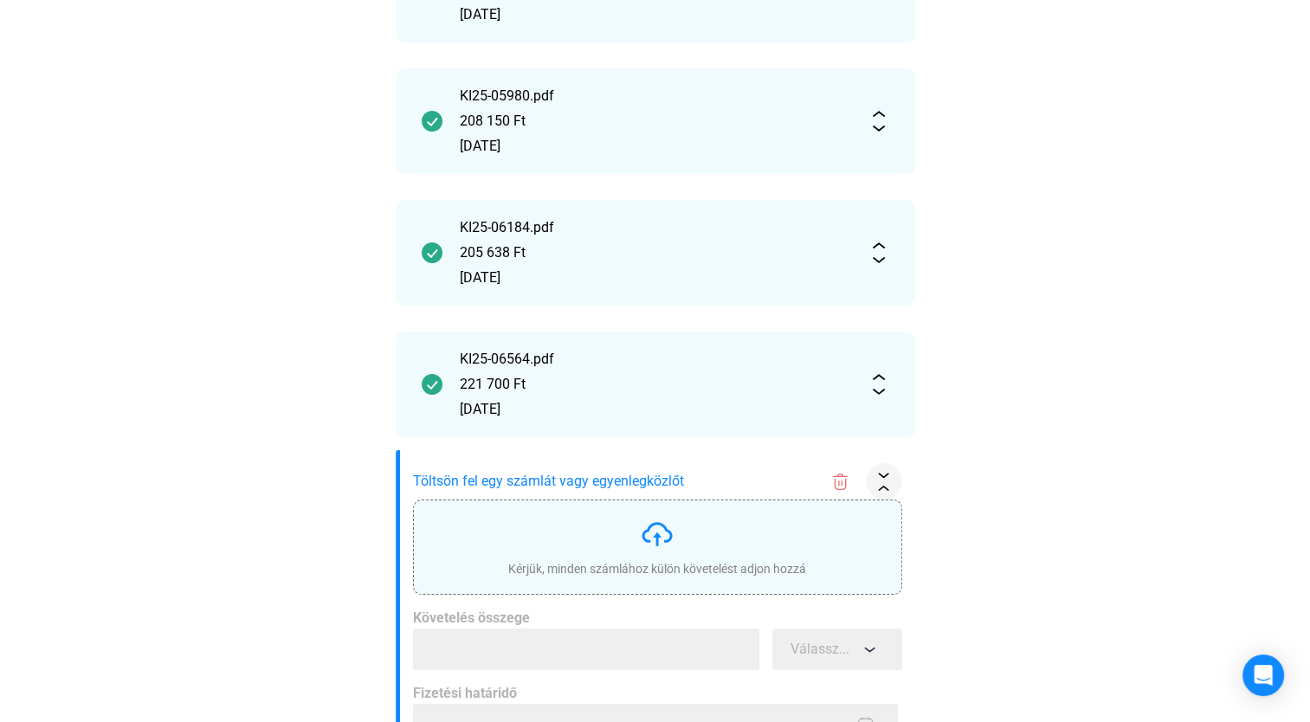
click at [660, 534] on img at bounding box center [657, 534] width 35 height 35
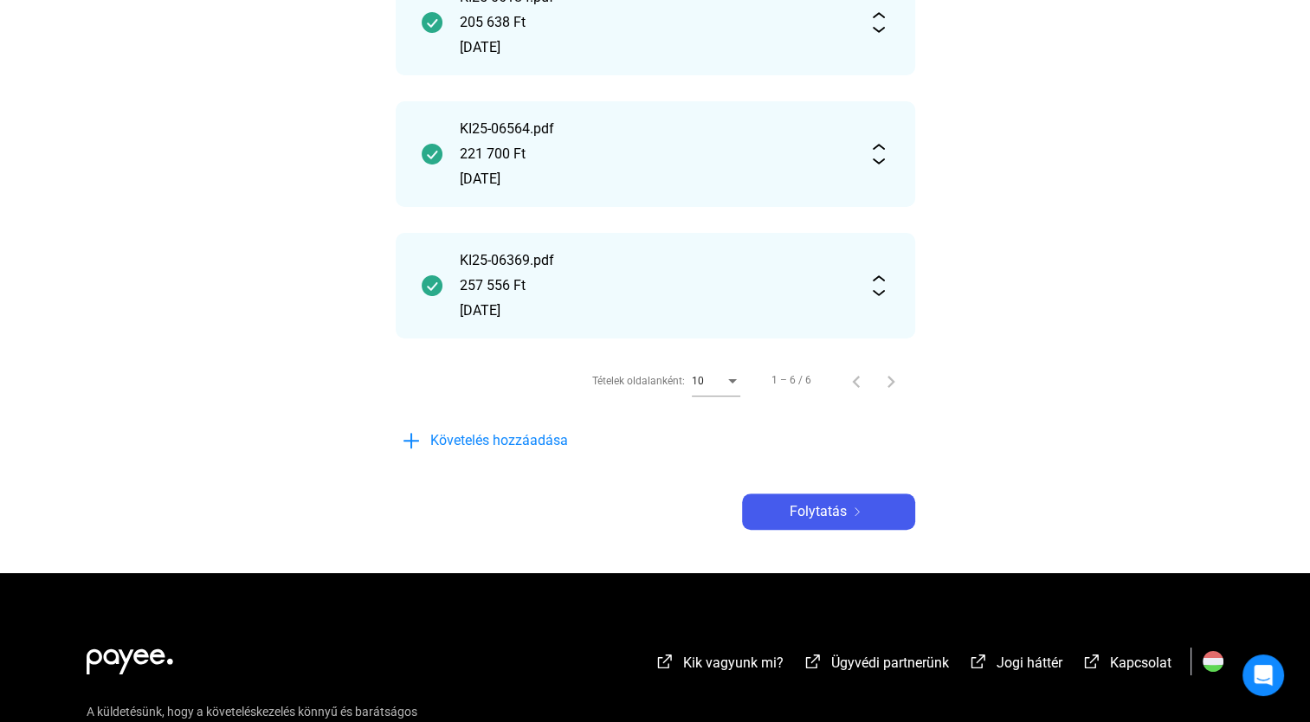
scroll to position [853, 0]
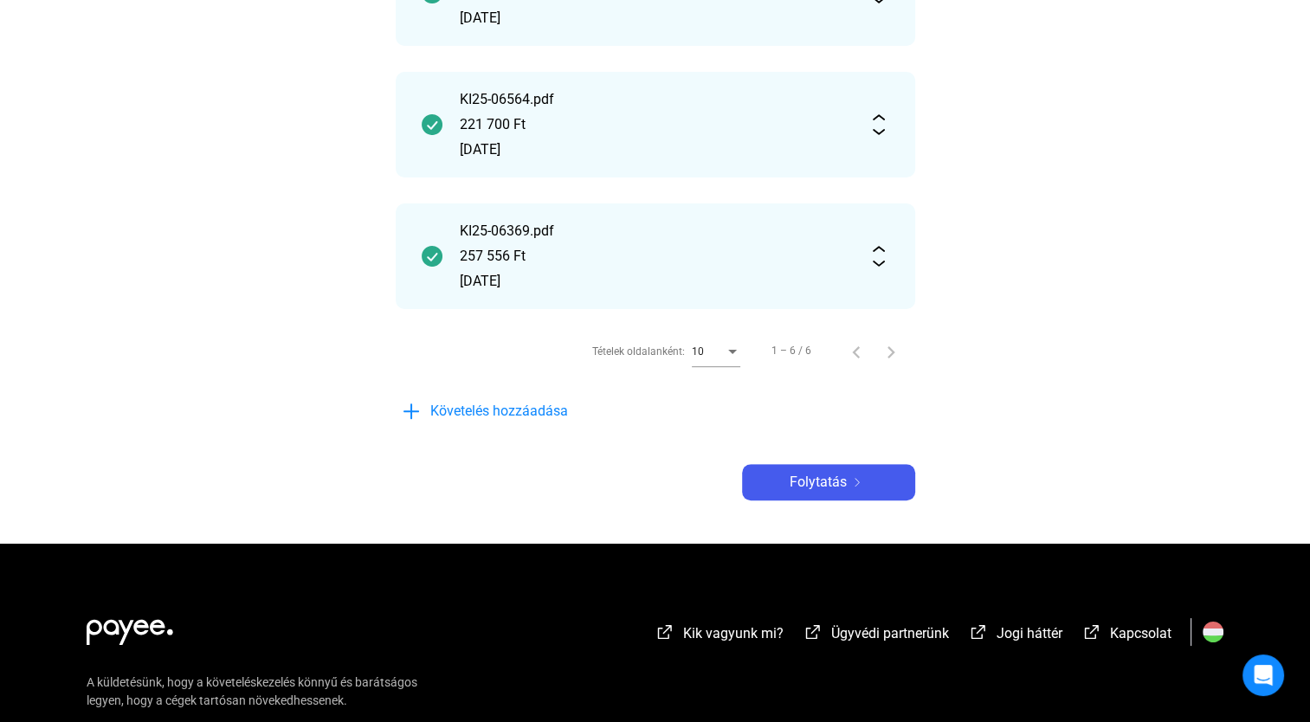
click at [730, 354] on div "Tételek oldalanként:" at bounding box center [732, 351] width 16 height 14
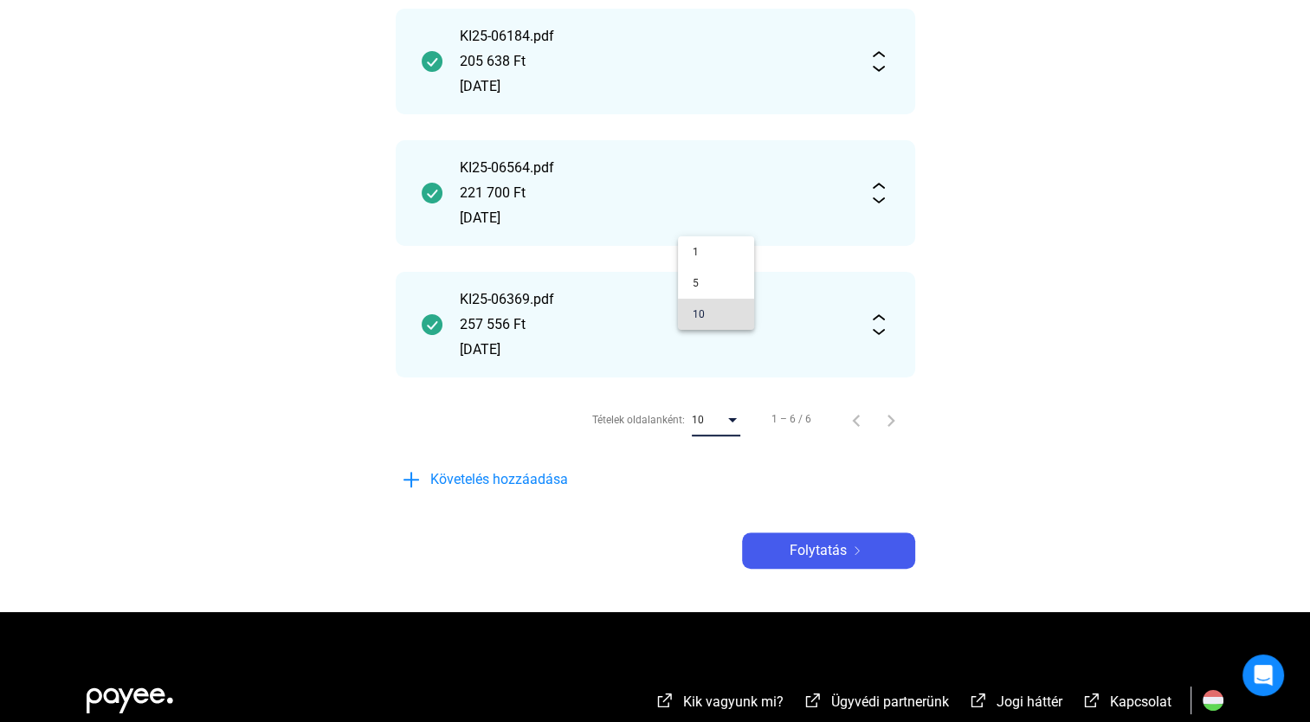
scroll to position [756, 0]
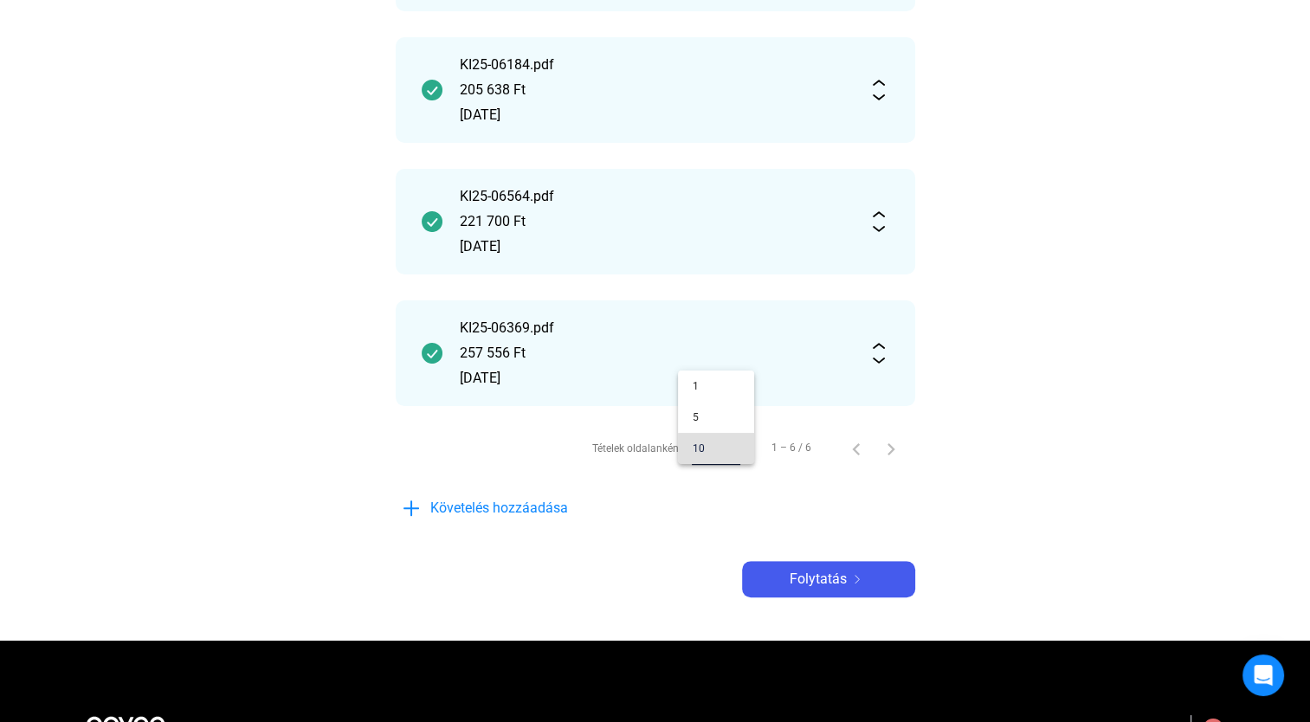
click at [509, 508] on div at bounding box center [655, 361] width 1310 height 722
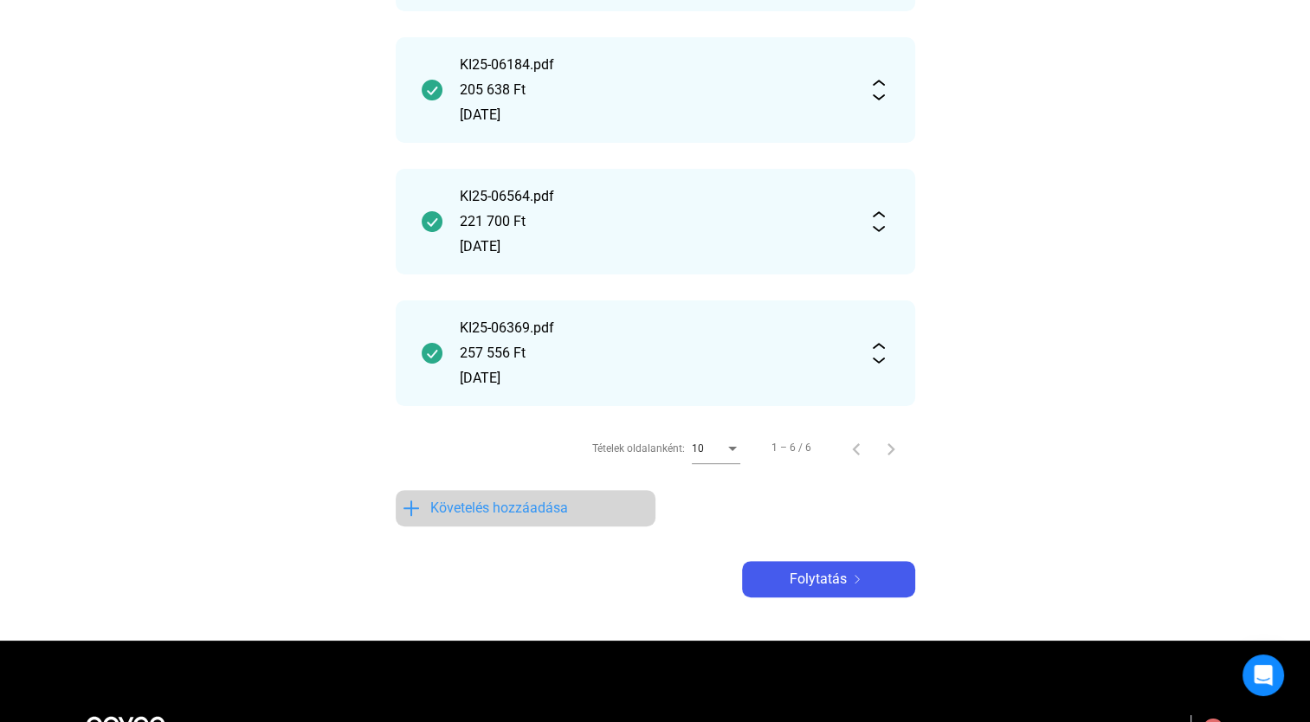
click at [499, 511] on span "Követelés hozzáadása" at bounding box center [499, 508] width 138 height 21
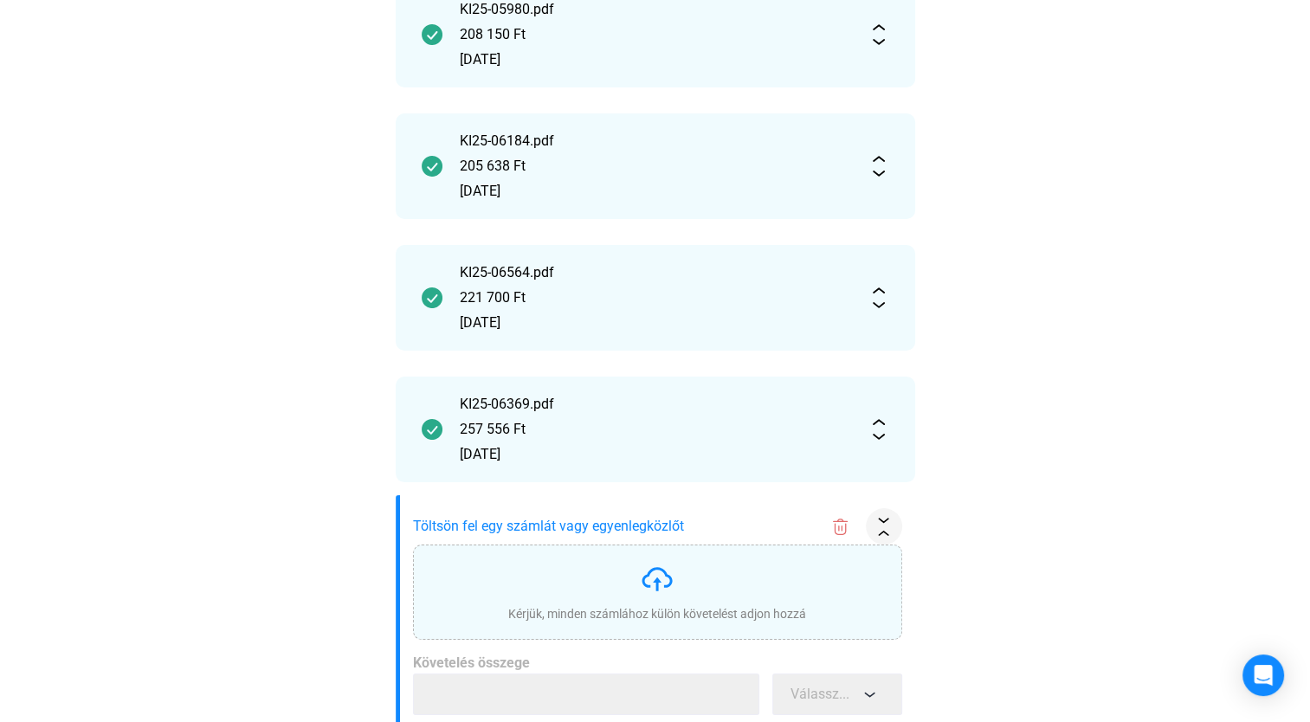
scroll to position [1125, 0]
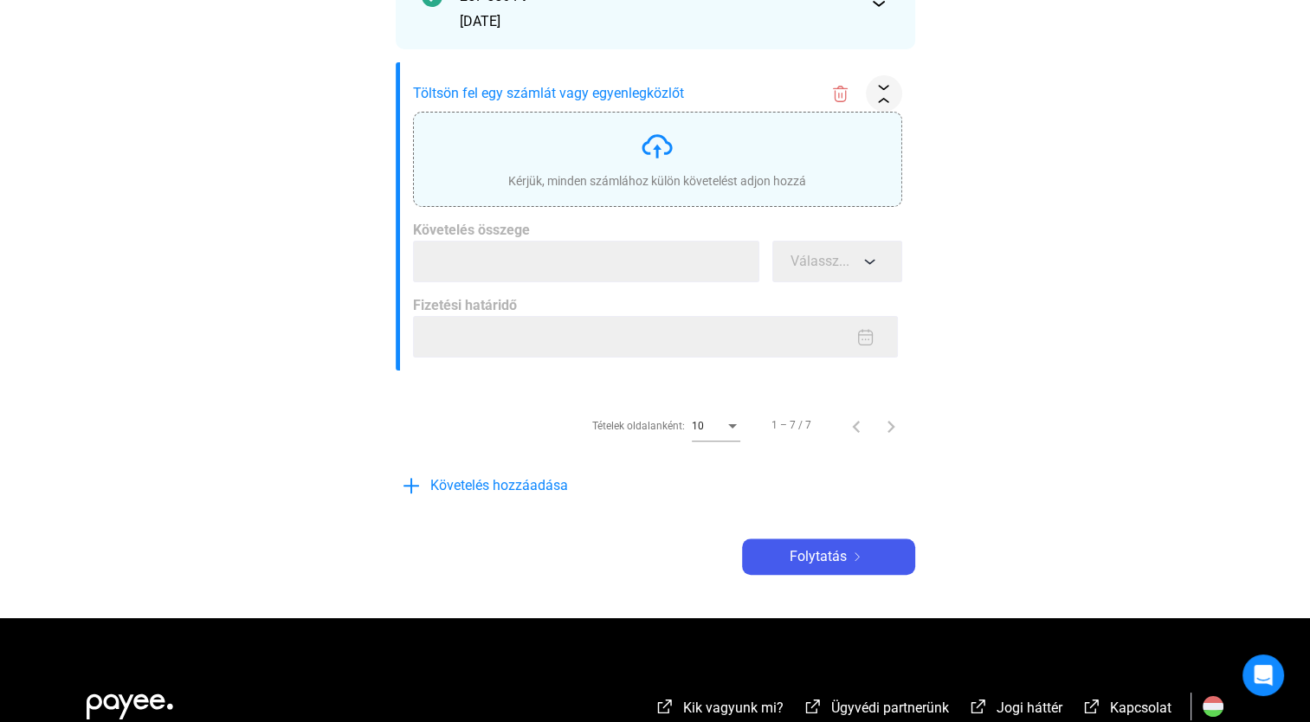
click at [649, 145] on img at bounding box center [657, 146] width 35 height 35
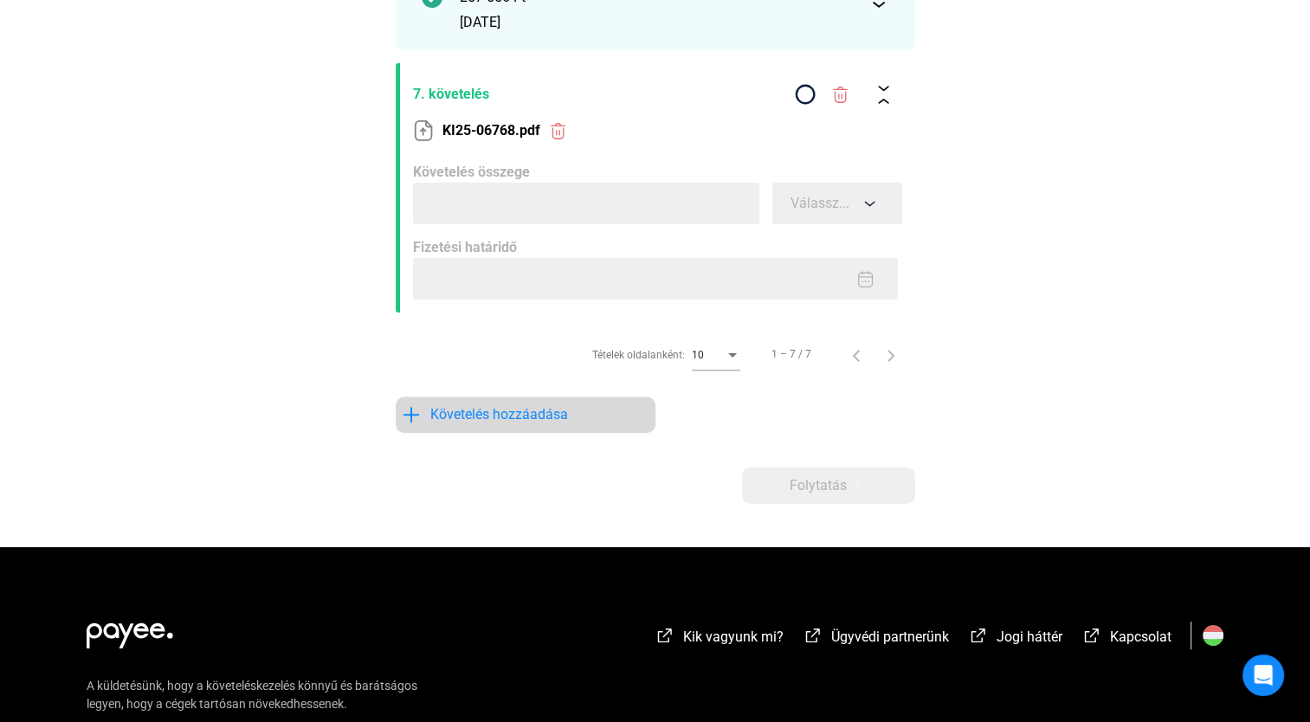
click at [518, 419] on span "Követelés hozzáadása" at bounding box center [499, 414] width 138 height 21
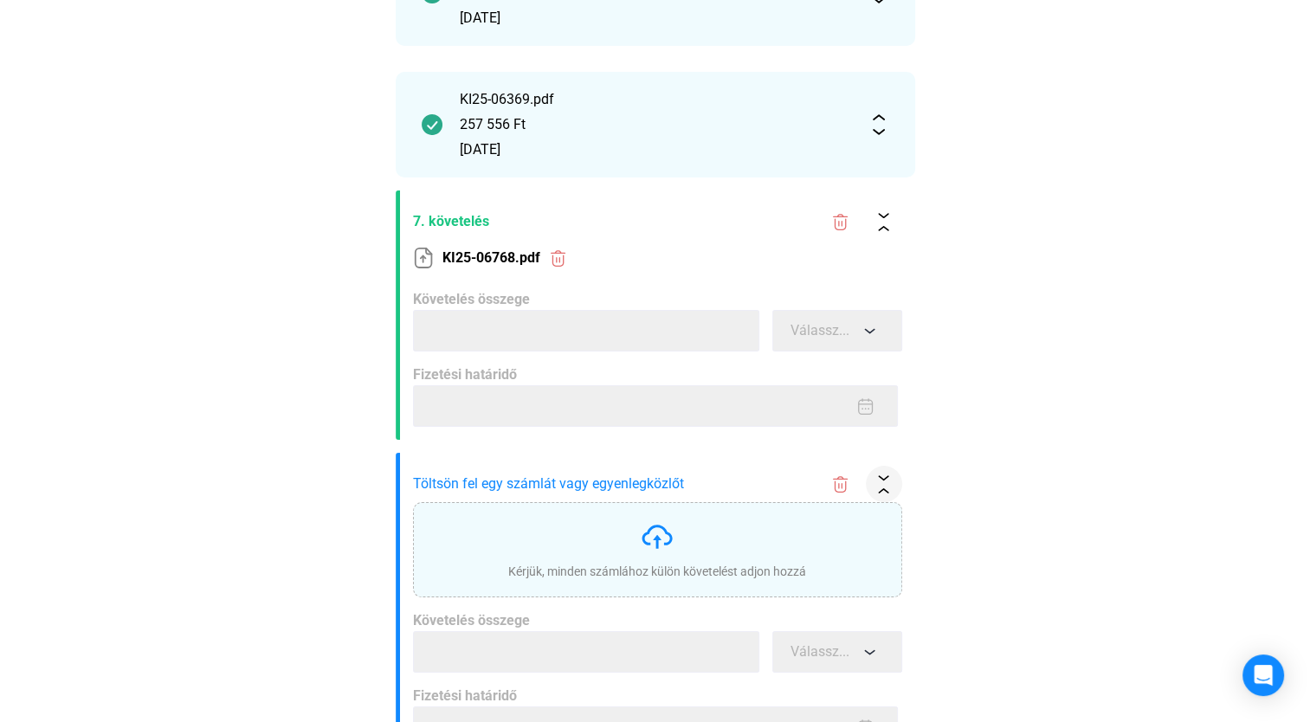
scroll to position [1025, 0]
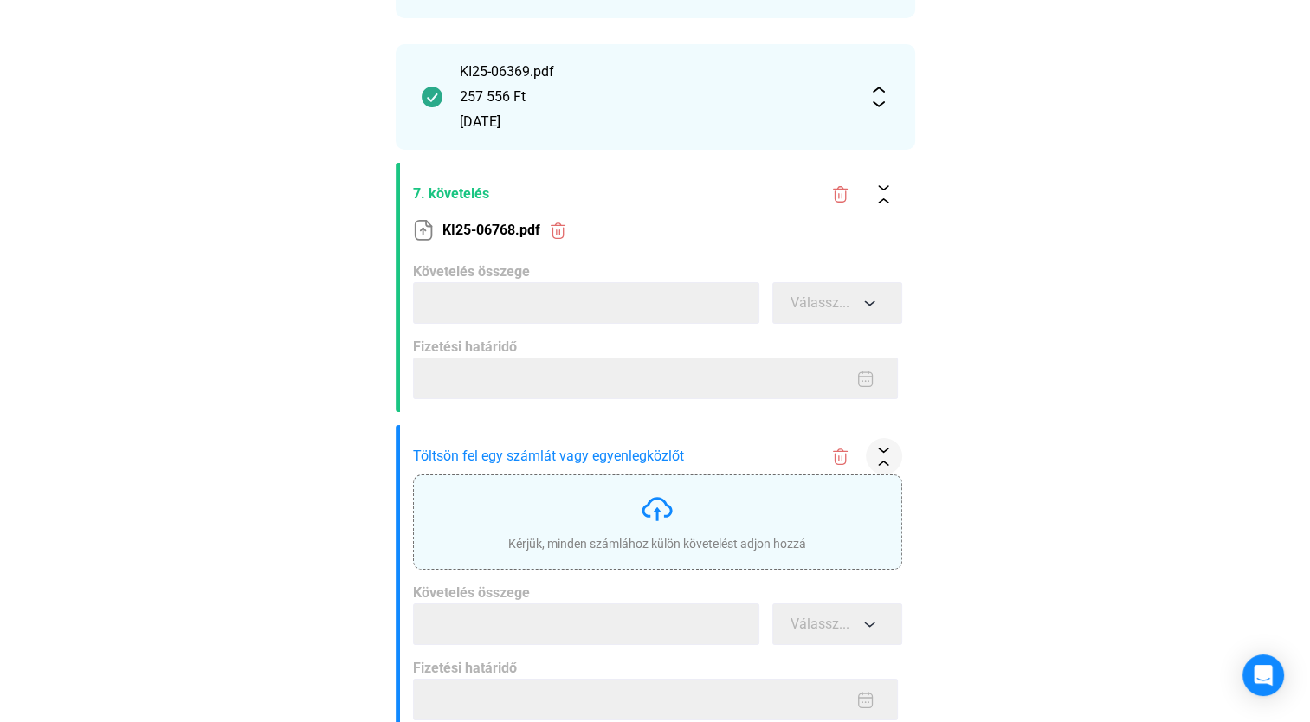
click at [633, 507] on div "Kérjük, minden számlához külön követelést adjon hozzá" at bounding box center [657, 522] width 298 height 61
type input "******"
type input "**********"
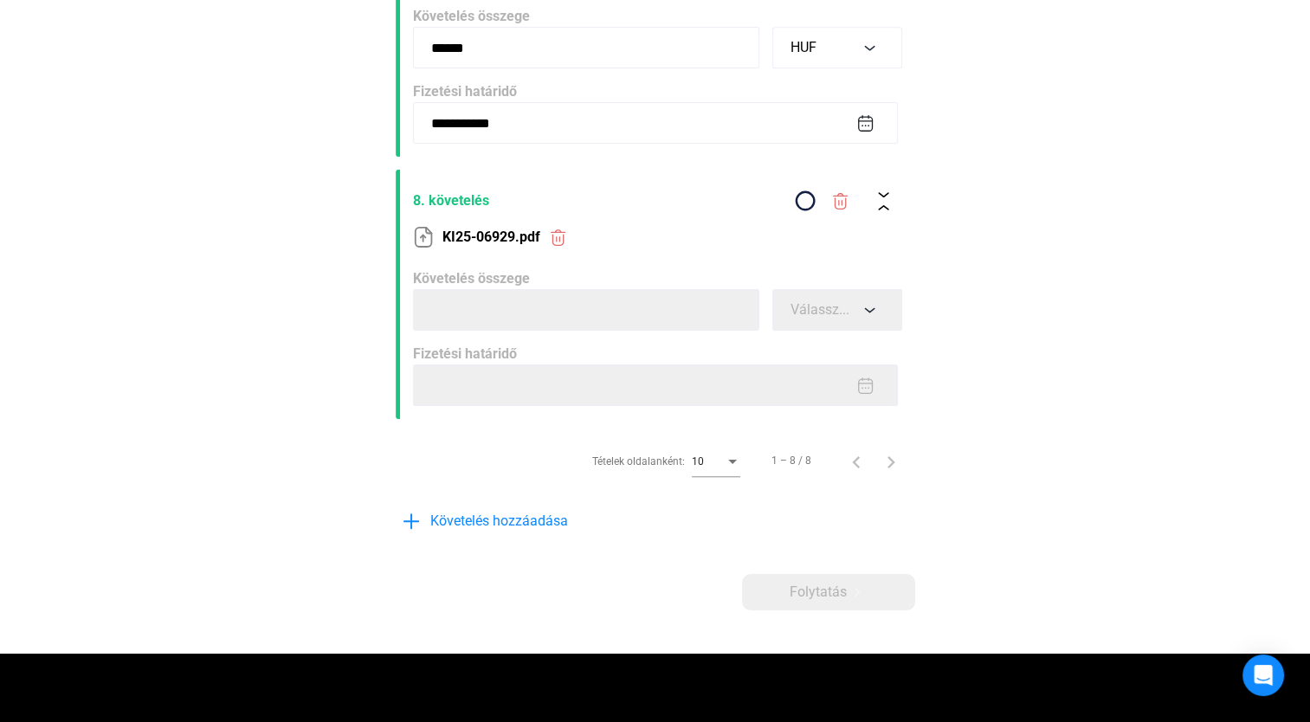
scroll to position [1272, 0]
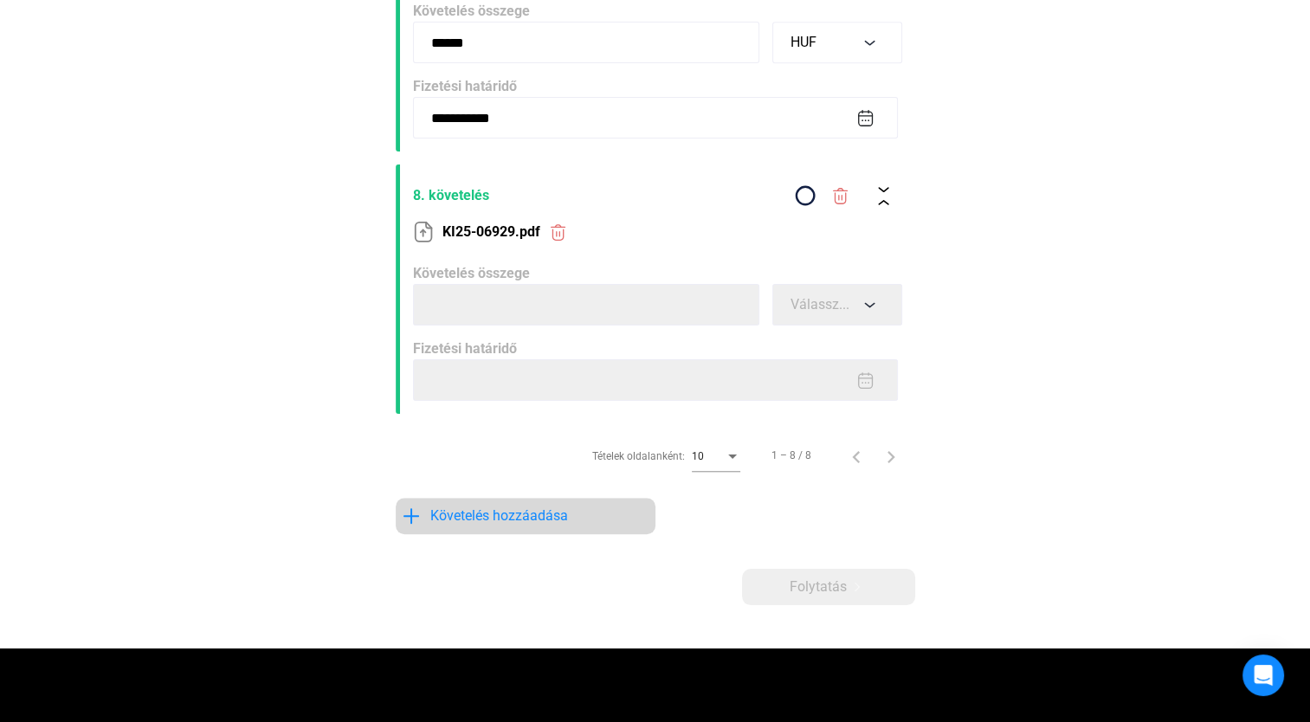
click at [530, 518] on span "Követelés hozzáadása" at bounding box center [499, 515] width 138 height 21
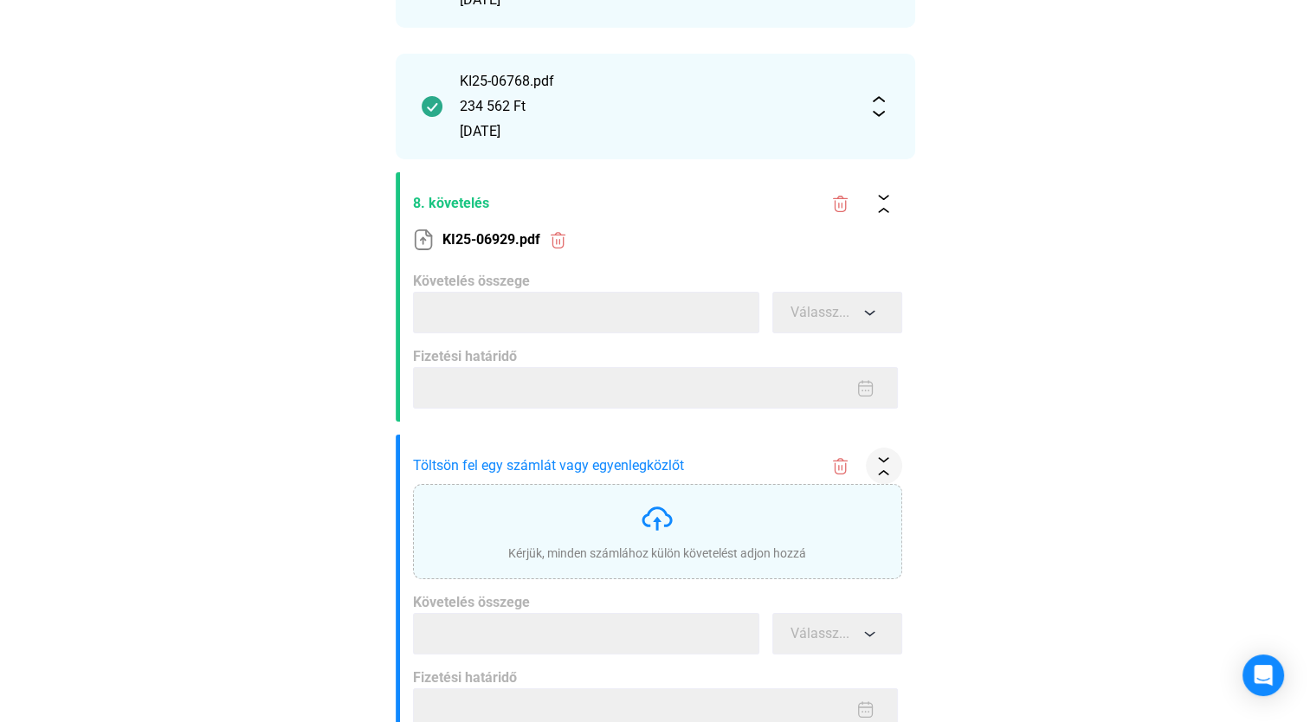
scroll to position [1298, 0]
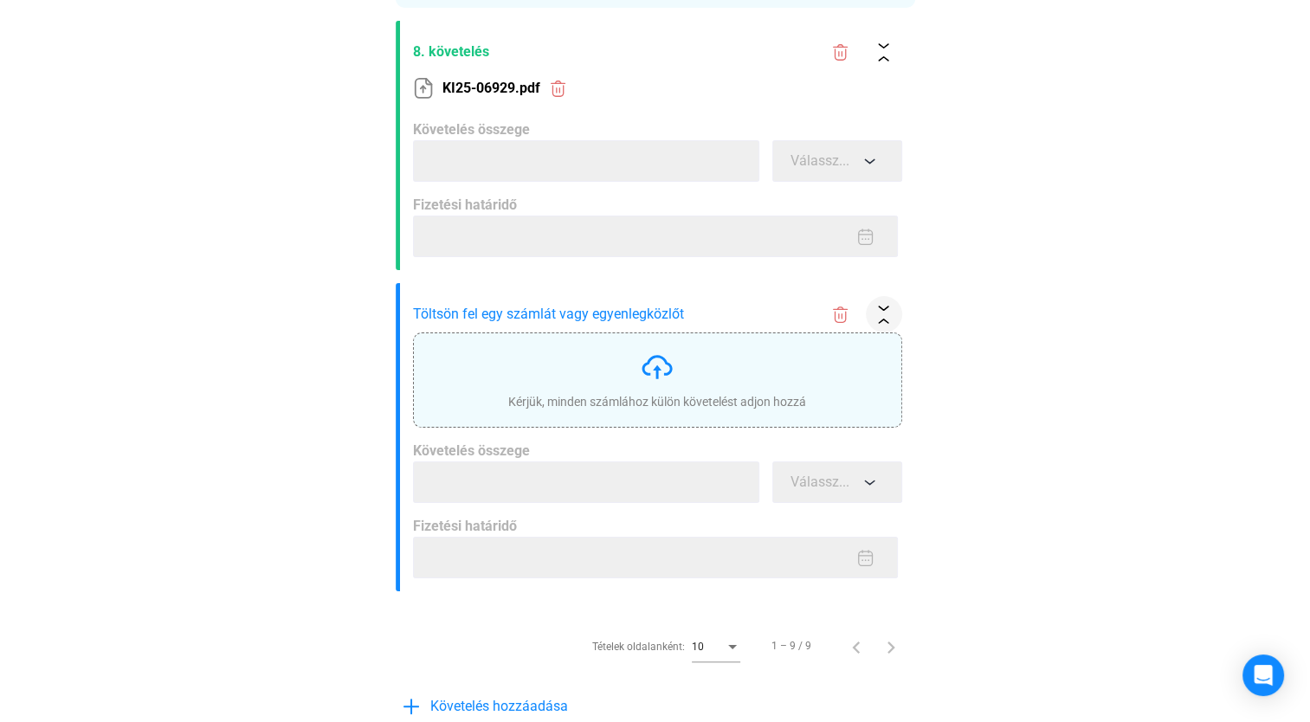
click at [659, 359] on img at bounding box center [657, 367] width 35 height 35
type input "******"
type input "**********"
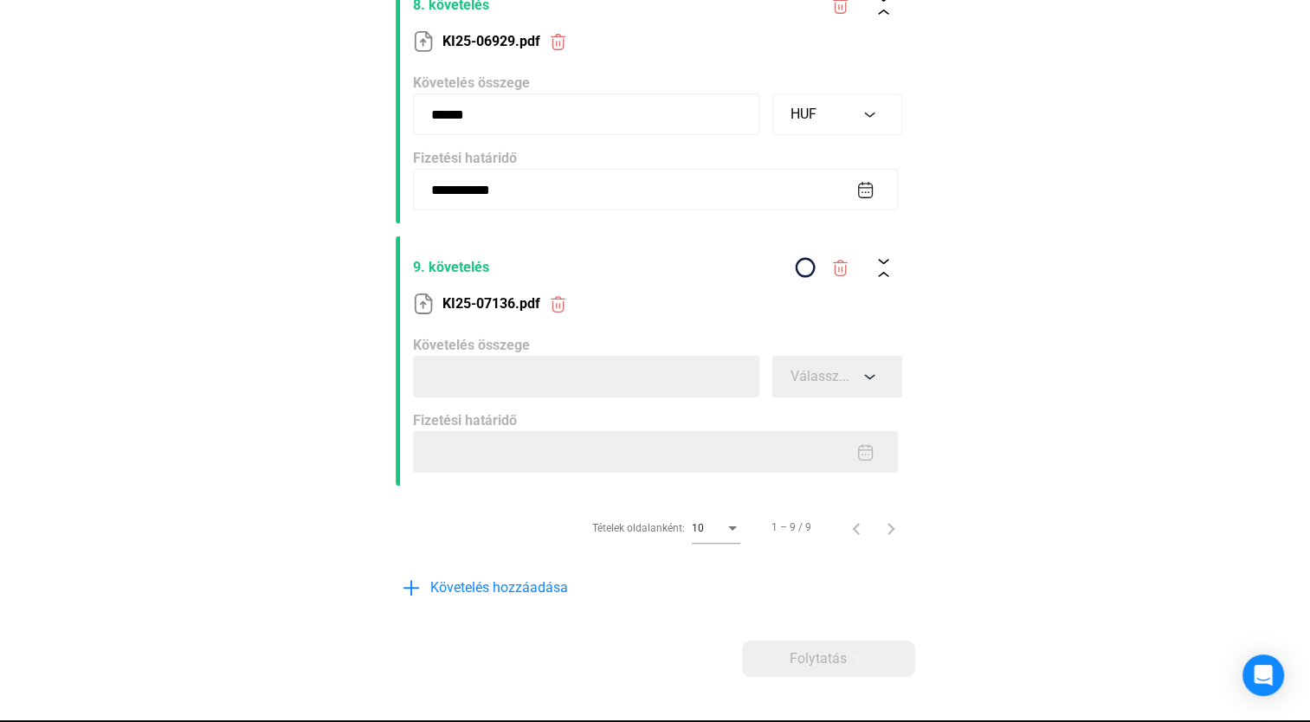
scroll to position [1458, 0]
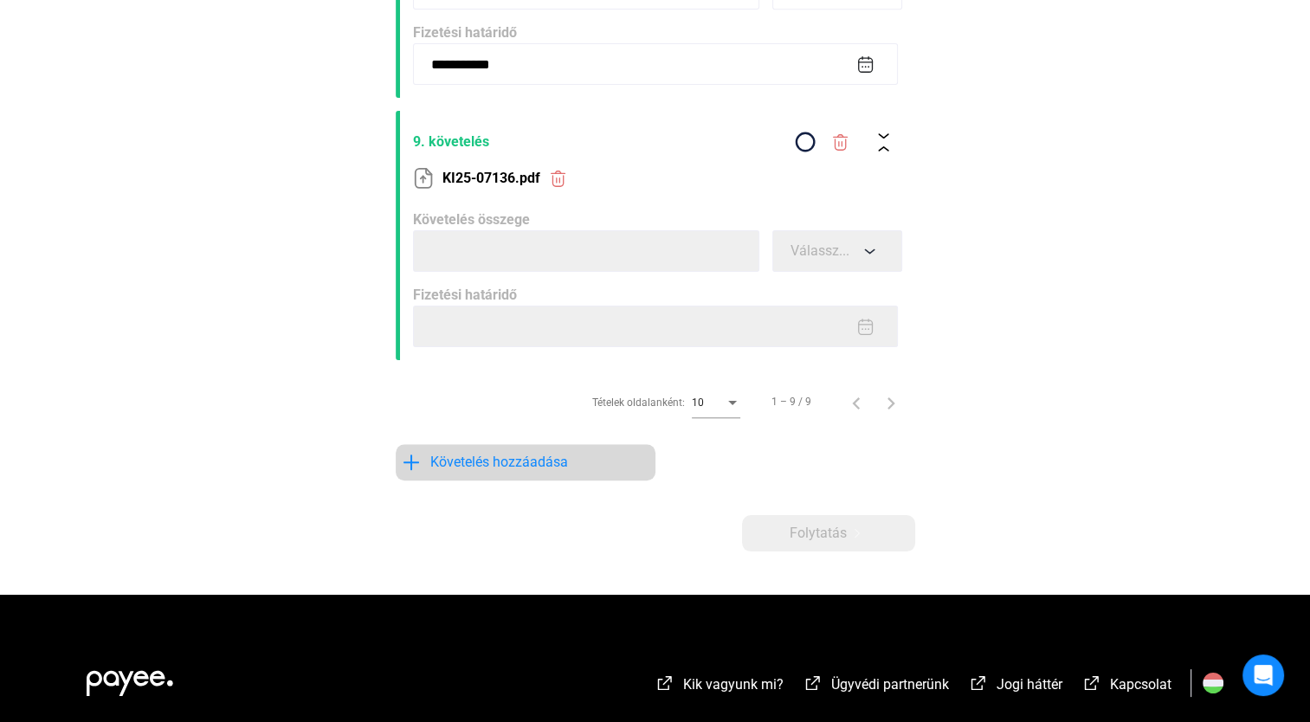
click at [486, 454] on span "Követelés hozzáadása" at bounding box center [499, 462] width 138 height 21
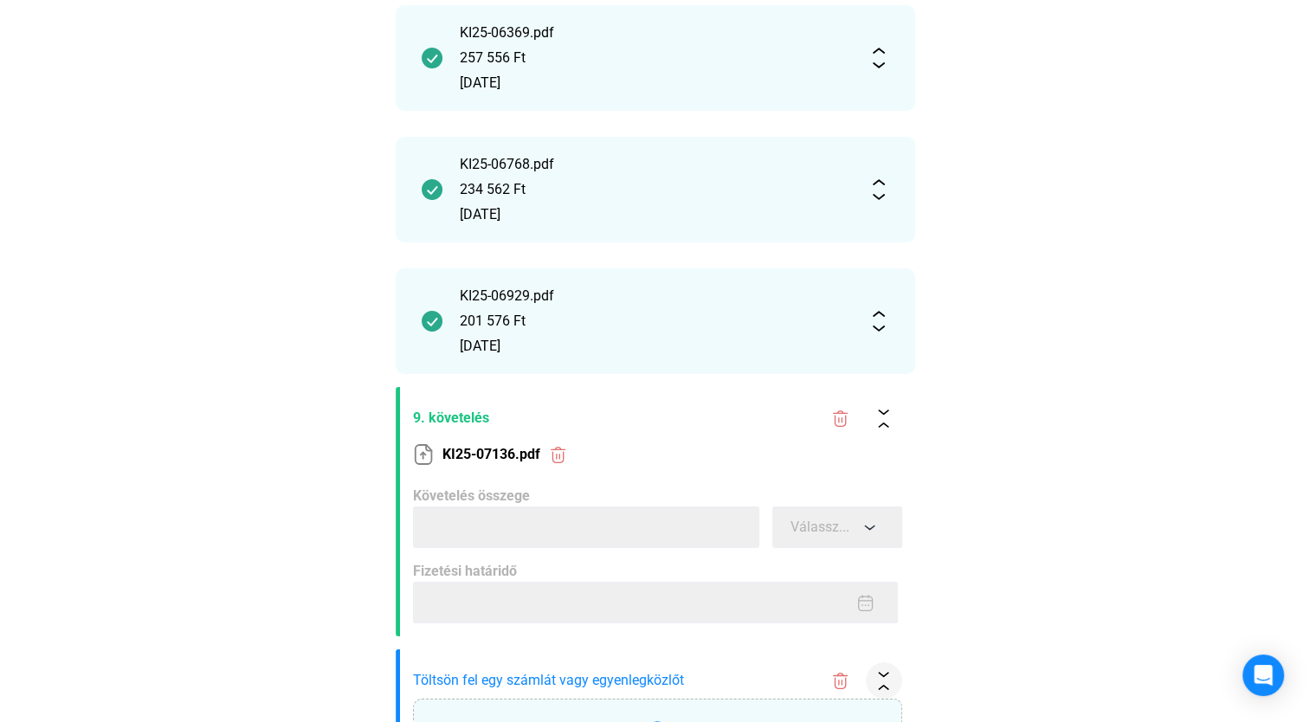
scroll to position [1323, 0]
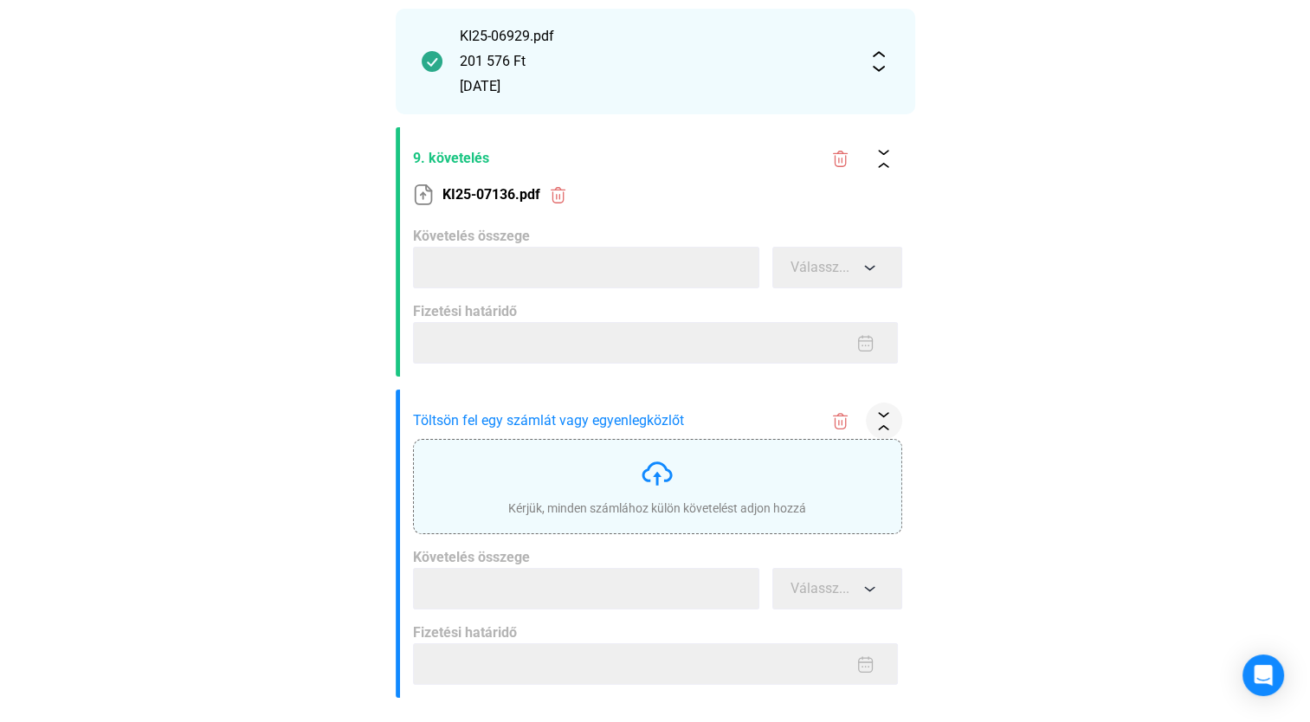
click at [658, 471] on img at bounding box center [657, 473] width 35 height 35
type input "******"
type input "**********"
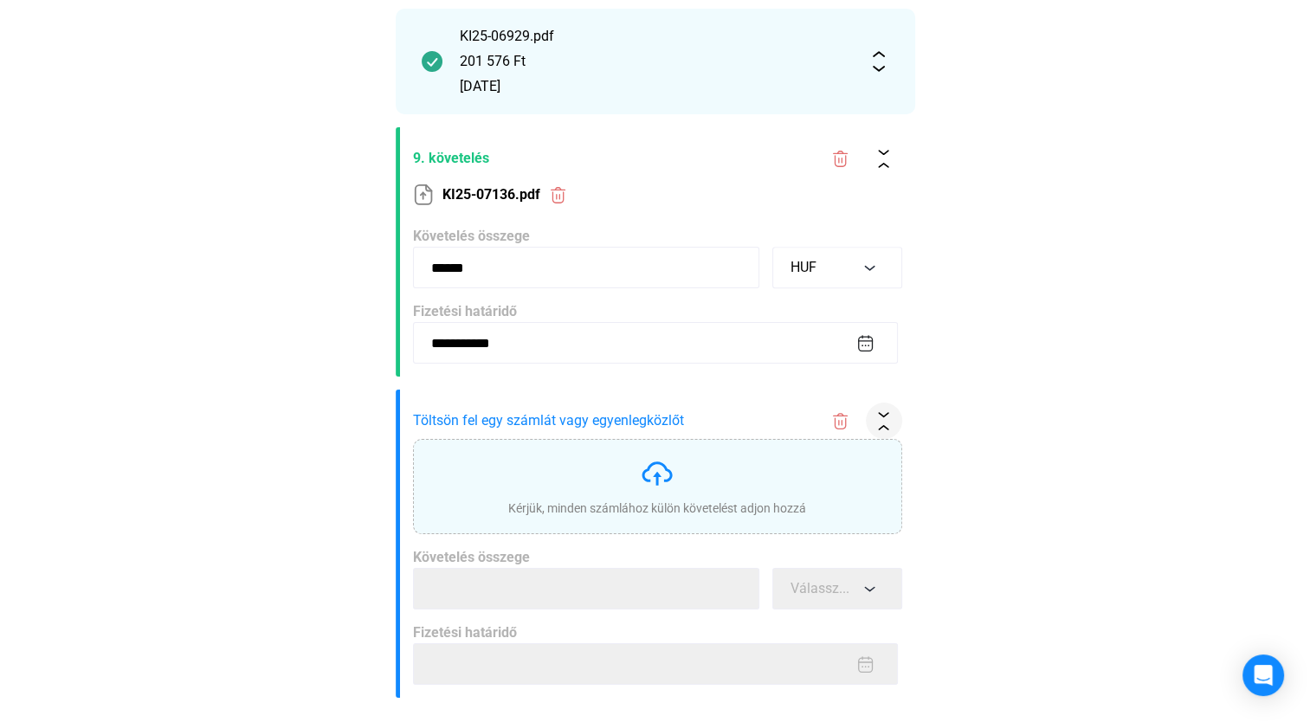
scroll to position [1310, 0]
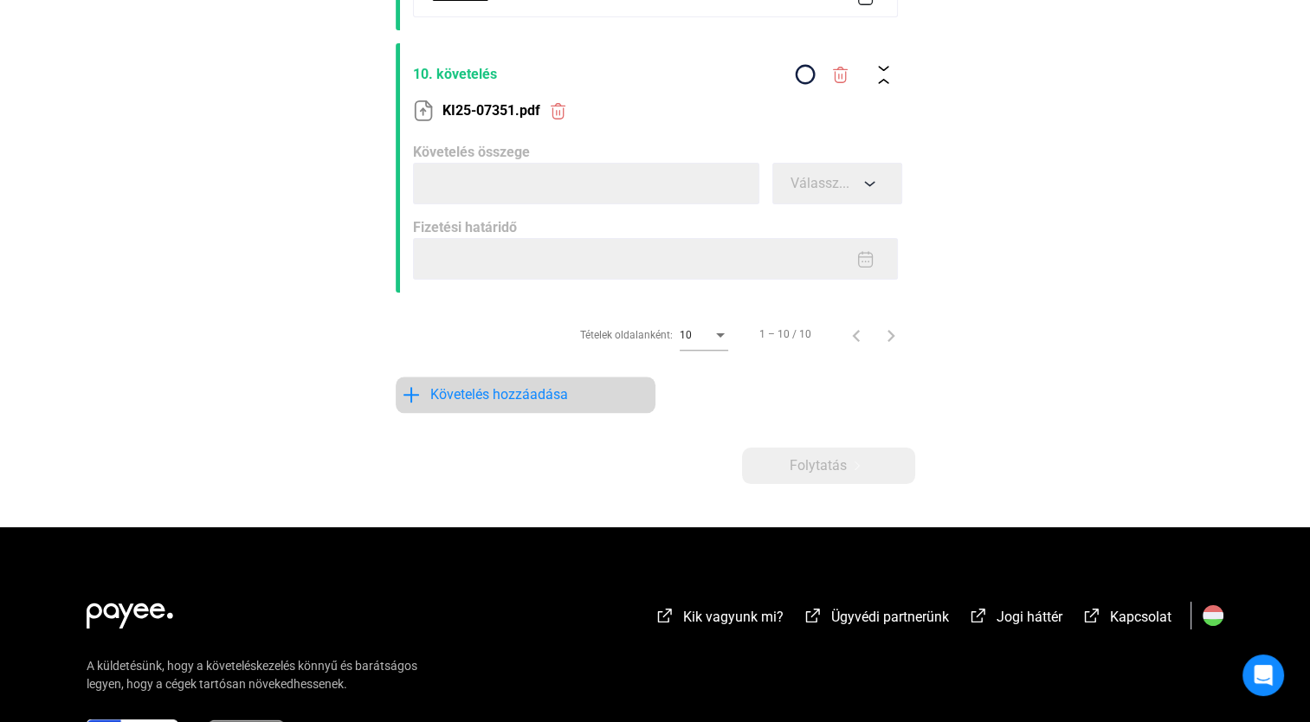
click at [523, 388] on span "Követelés hozzáadása" at bounding box center [499, 394] width 138 height 21
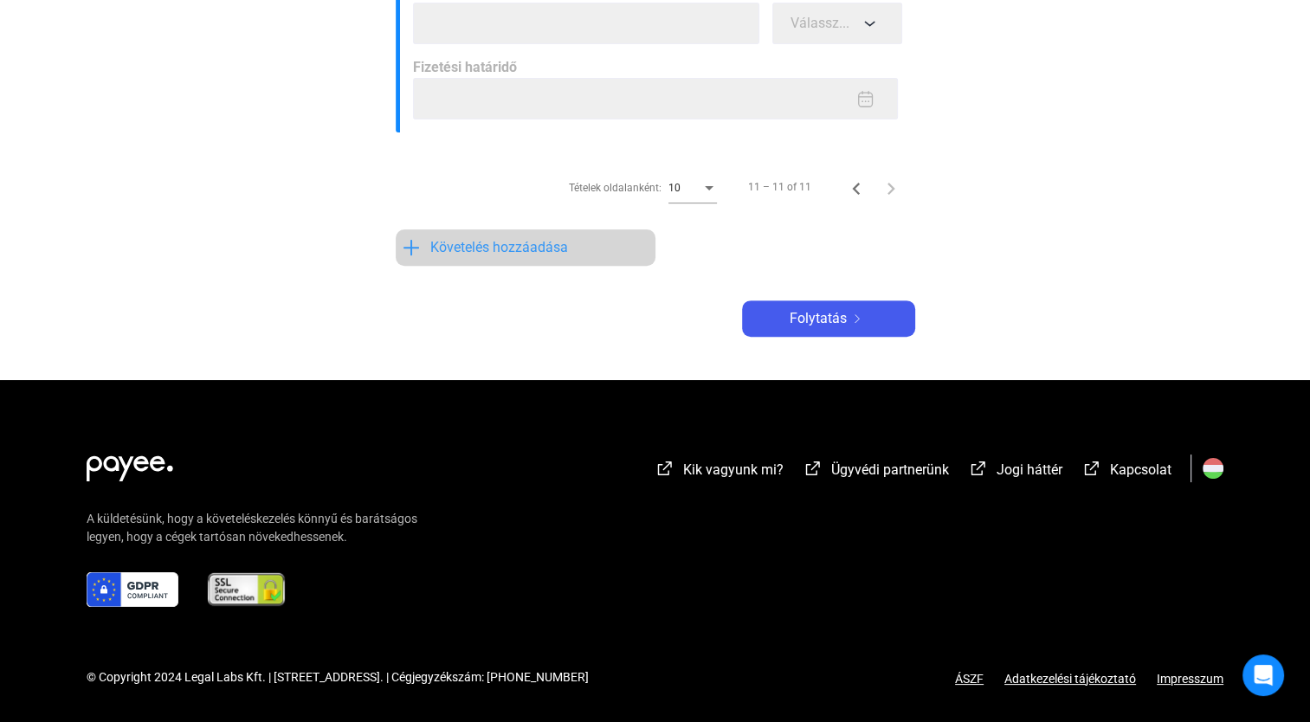
scroll to position [92, 0]
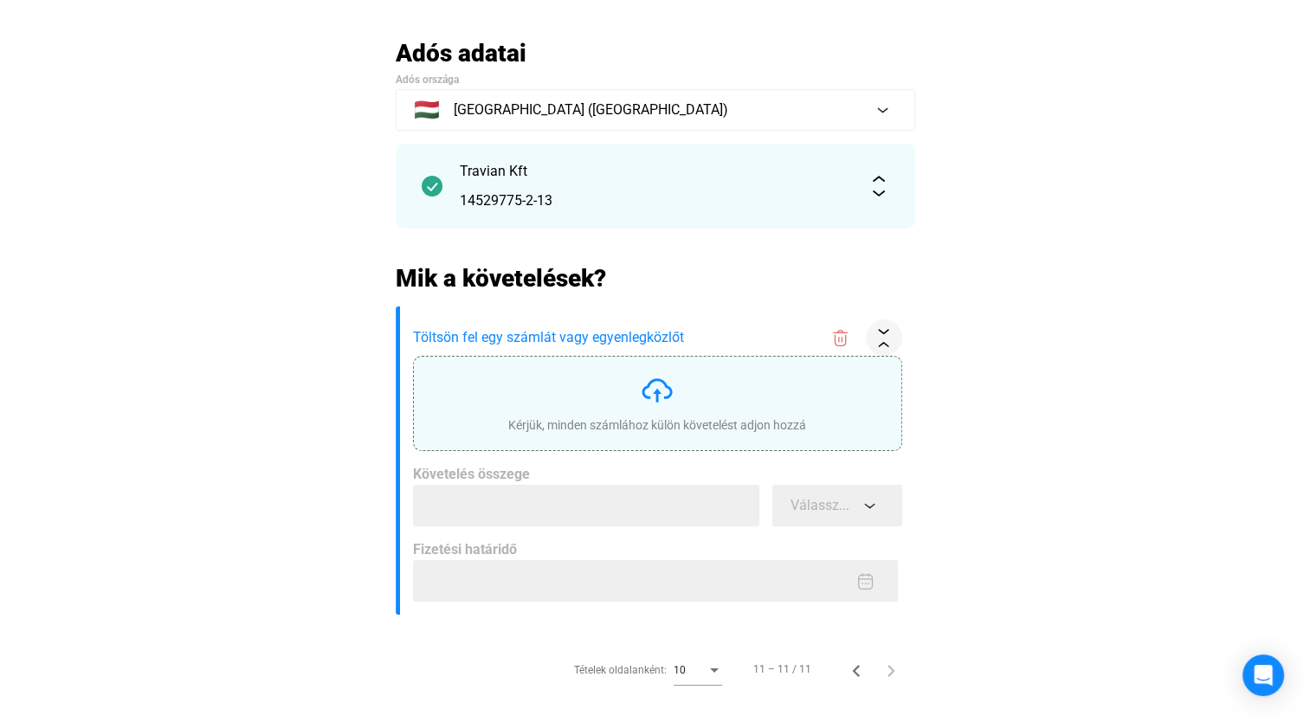
click at [573, 377] on div "Kérjük, minden számlához külön követelést adjon hozzá" at bounding box center [657, 403] width 298 height 61
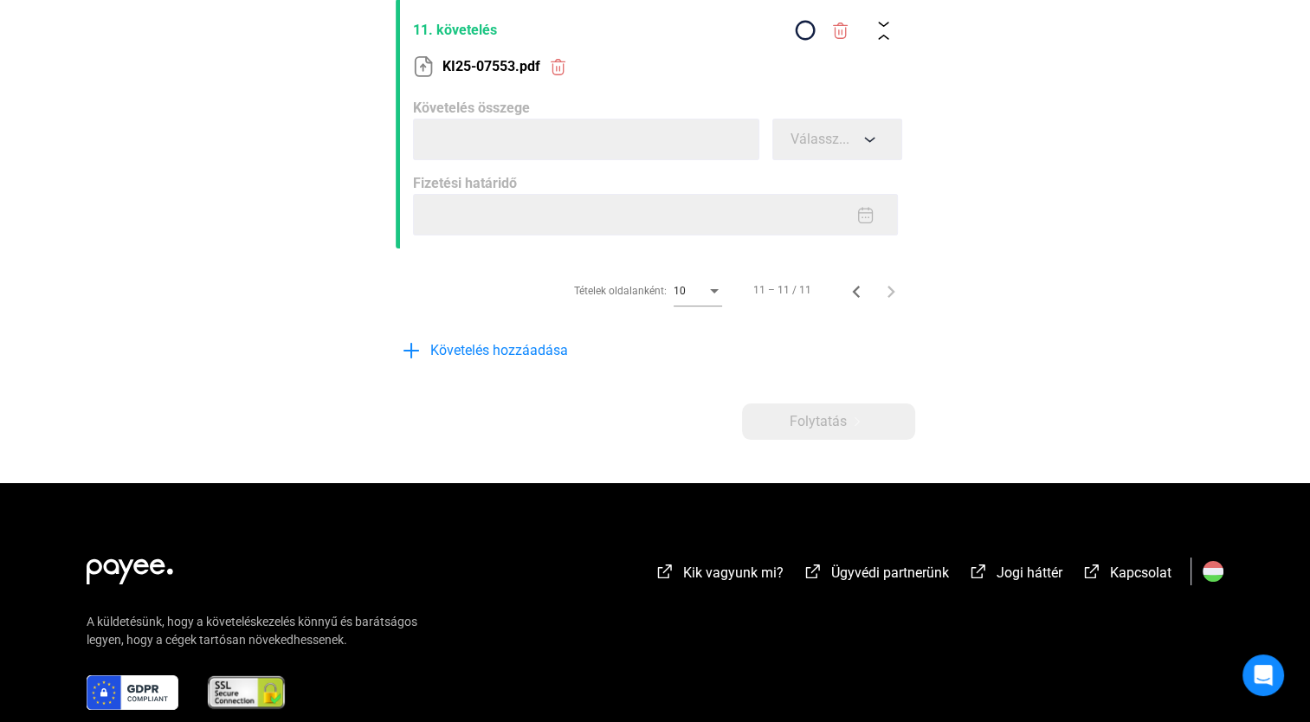
scroll to position [438, 0]
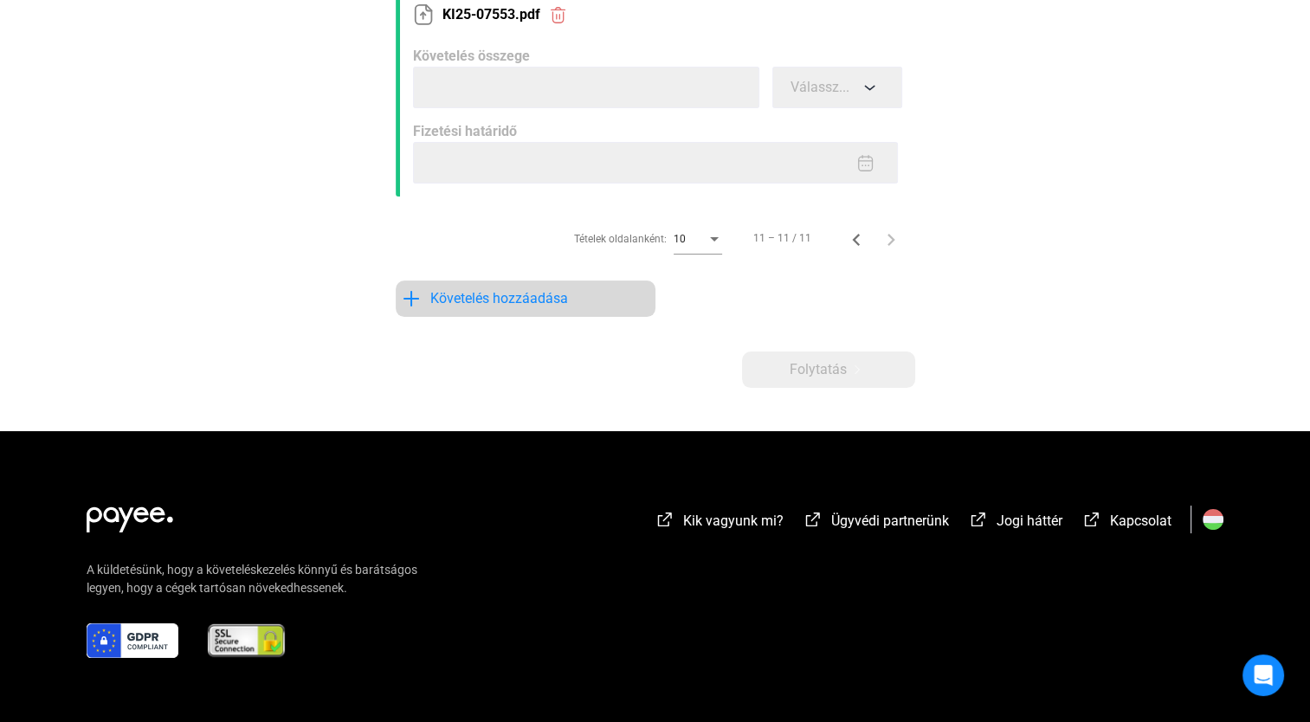
click at [496, 306] on span "Követelés hozzáadása" at bounding box center [499, 298] width 138 height 21
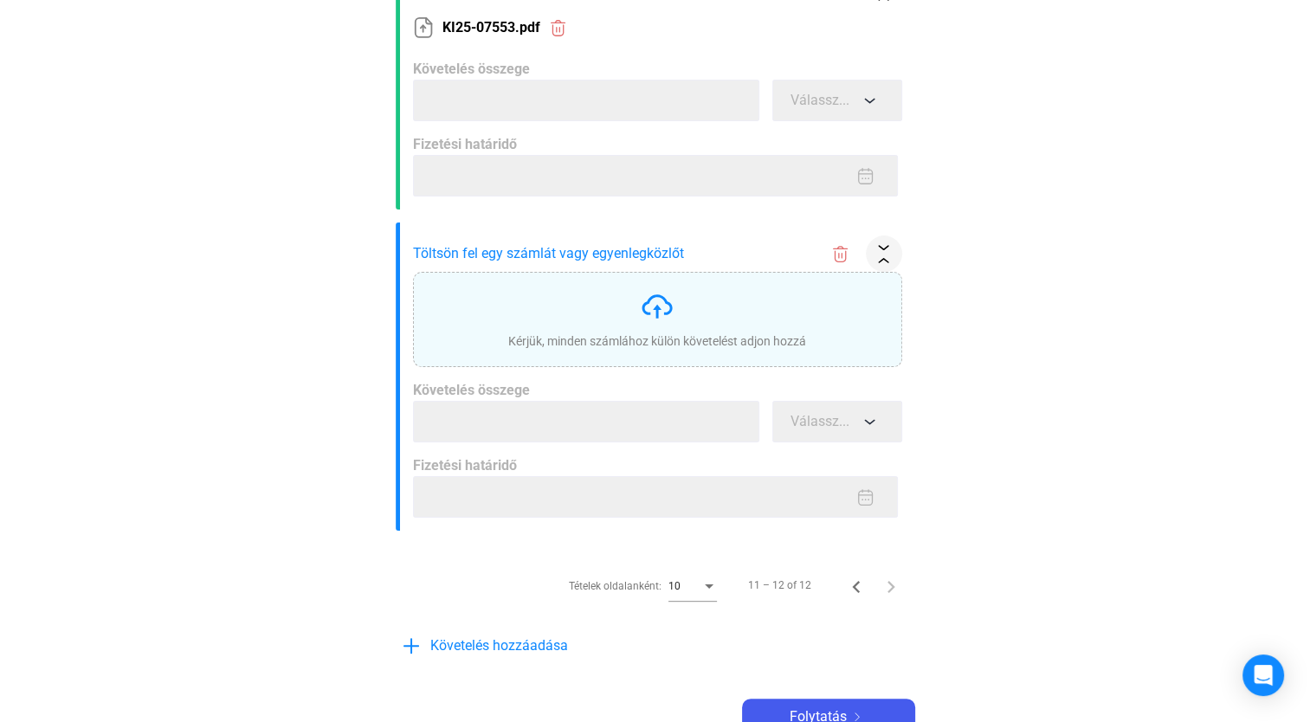
scroll to position [189, 0]
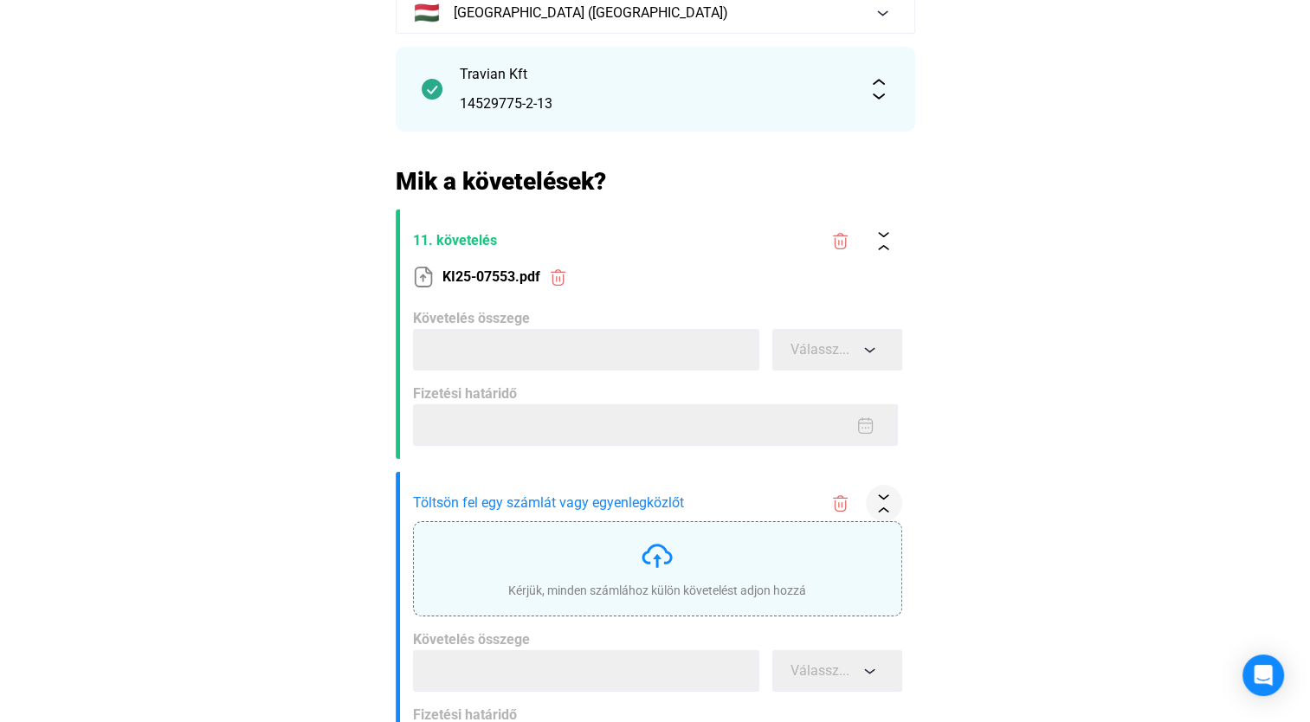
click at [689, 557] on div "Kérjük, minden számlához külön követelést adjon hozzá" at bounding box center [657, 568] width 298 height 61
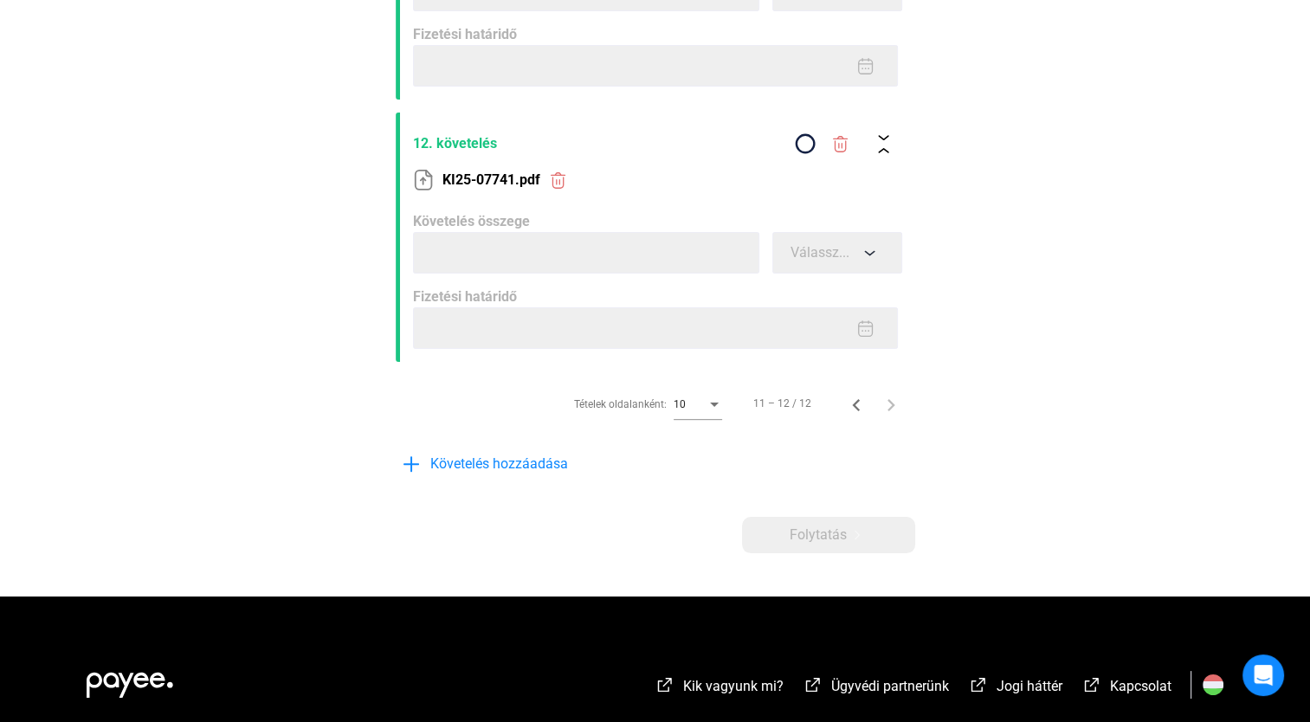
scroll to position [750, 0]
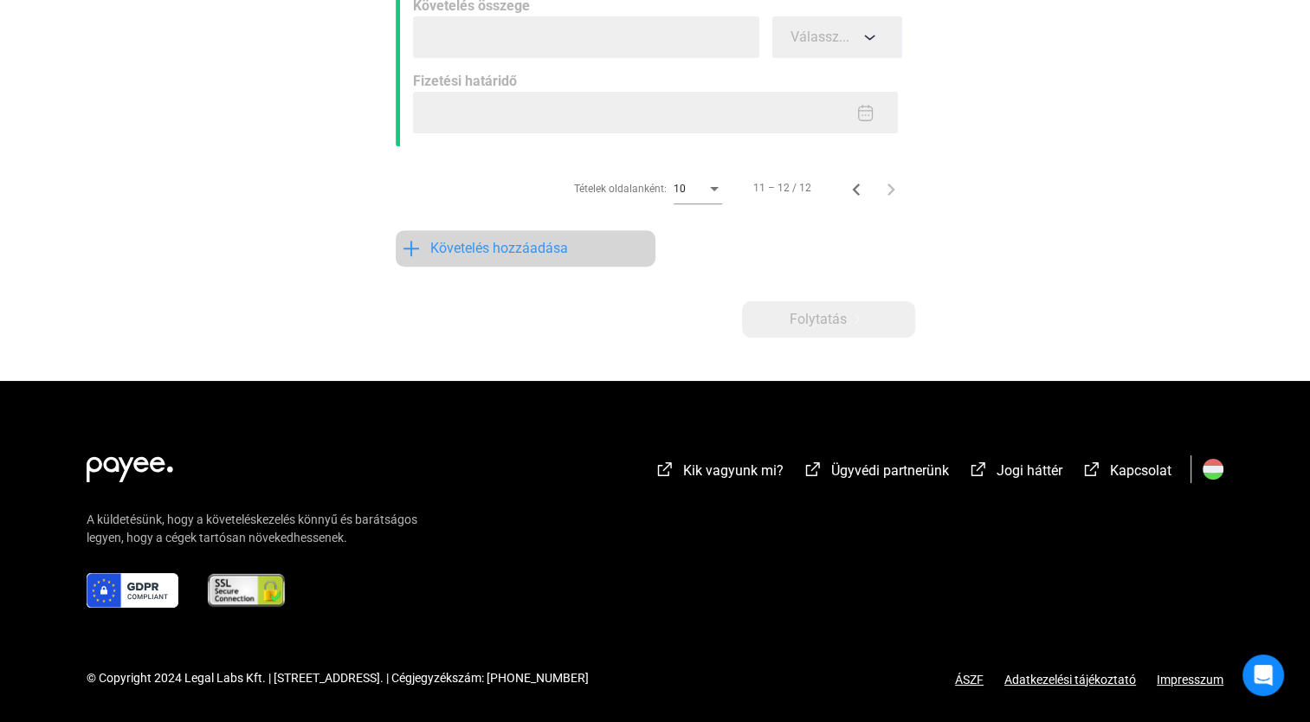
click at [519, 246] on span "Követelés hozzáadása" at bounding box center [499, 248] width 138 height 21
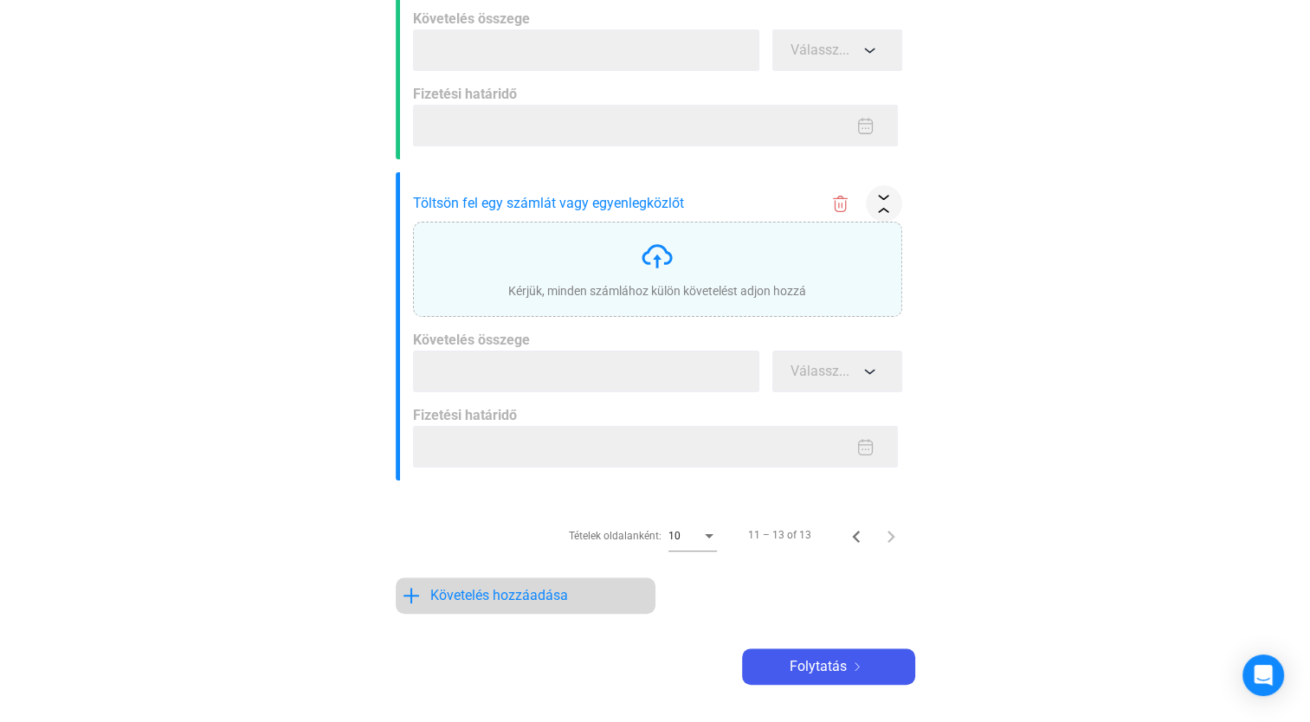
scroll to position [238, 0]
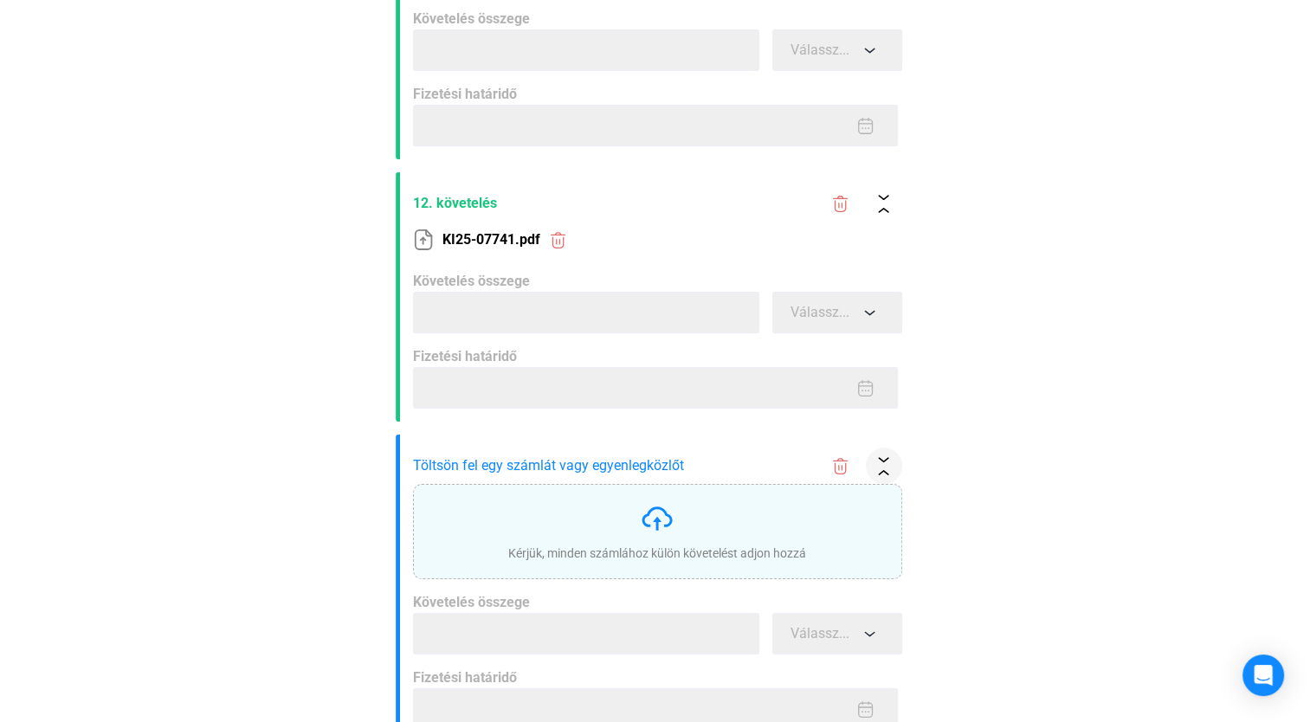
type input "******"
type input "**********"
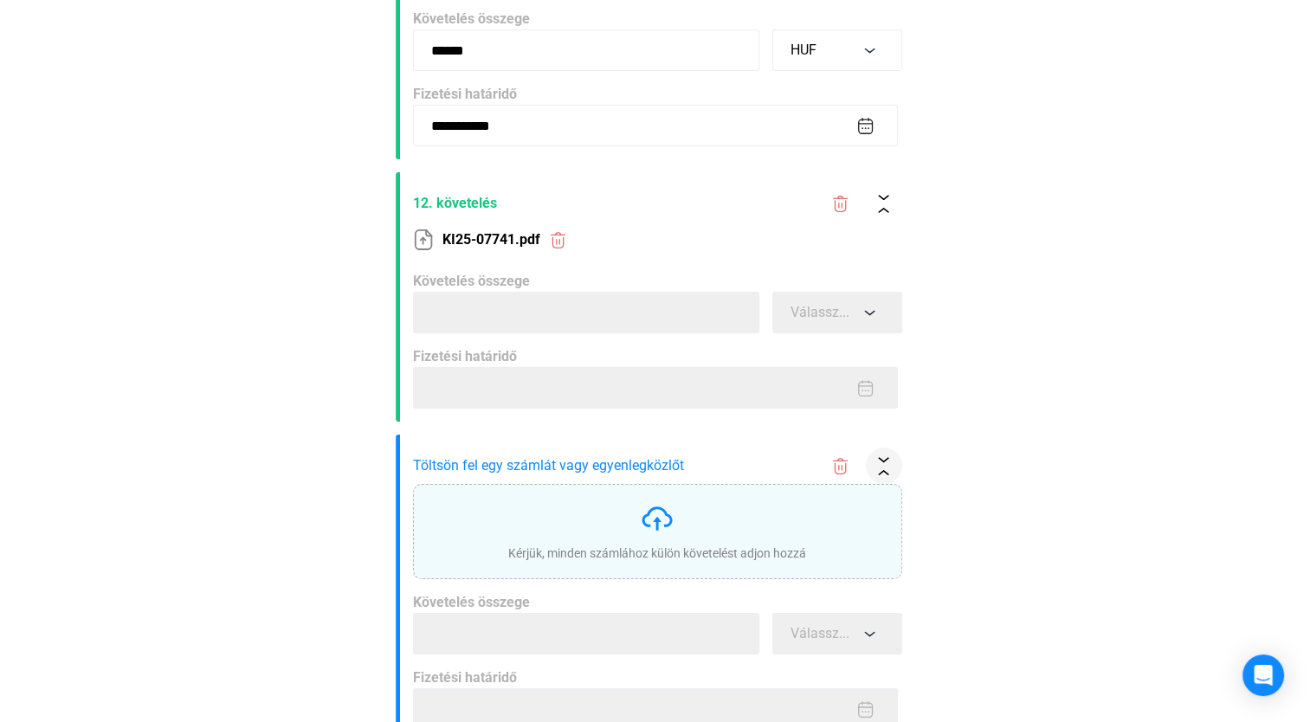
scroll to position [498, 0]
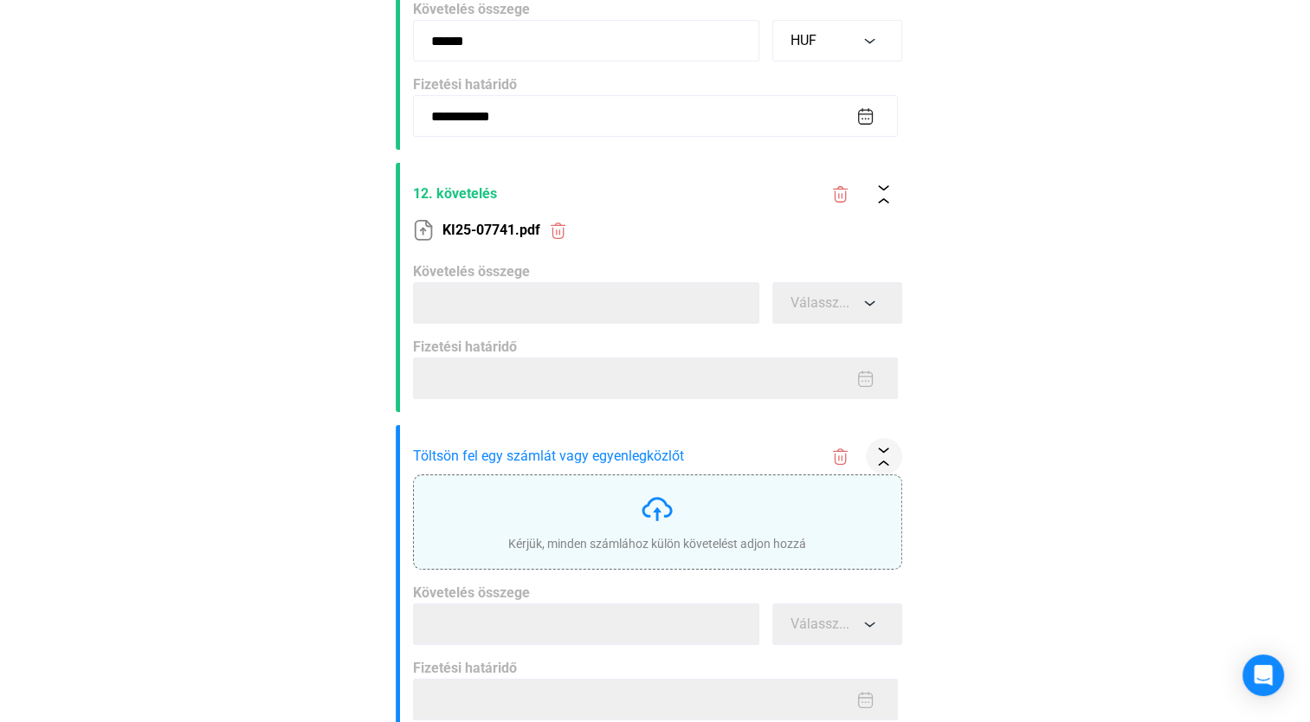
click at [602, 531] on div "Kérjük, minden számlához külön követelést adjon hozzá" at bounding box center [657, 522] width 298 height 61
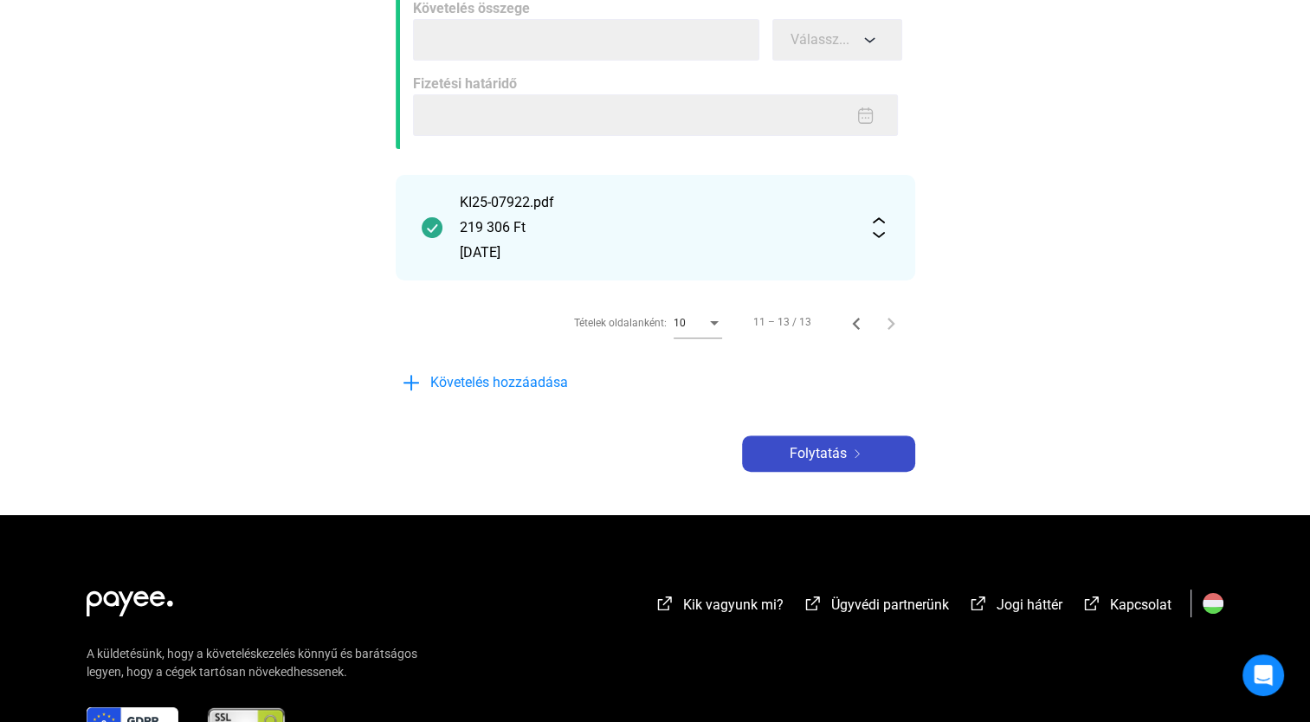
scroll to position [571, 0]
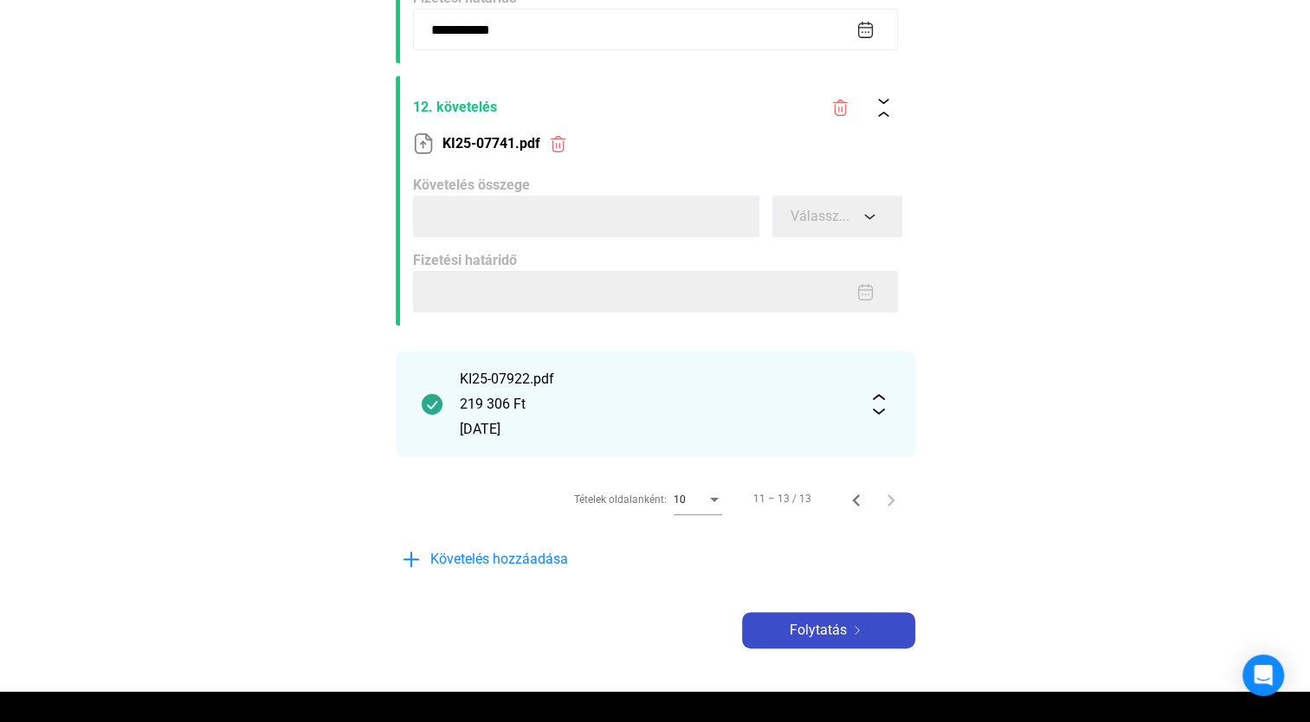
click at [811, 602] on span "Folytatás" at bounding box center [817, 630] width 57 height 21
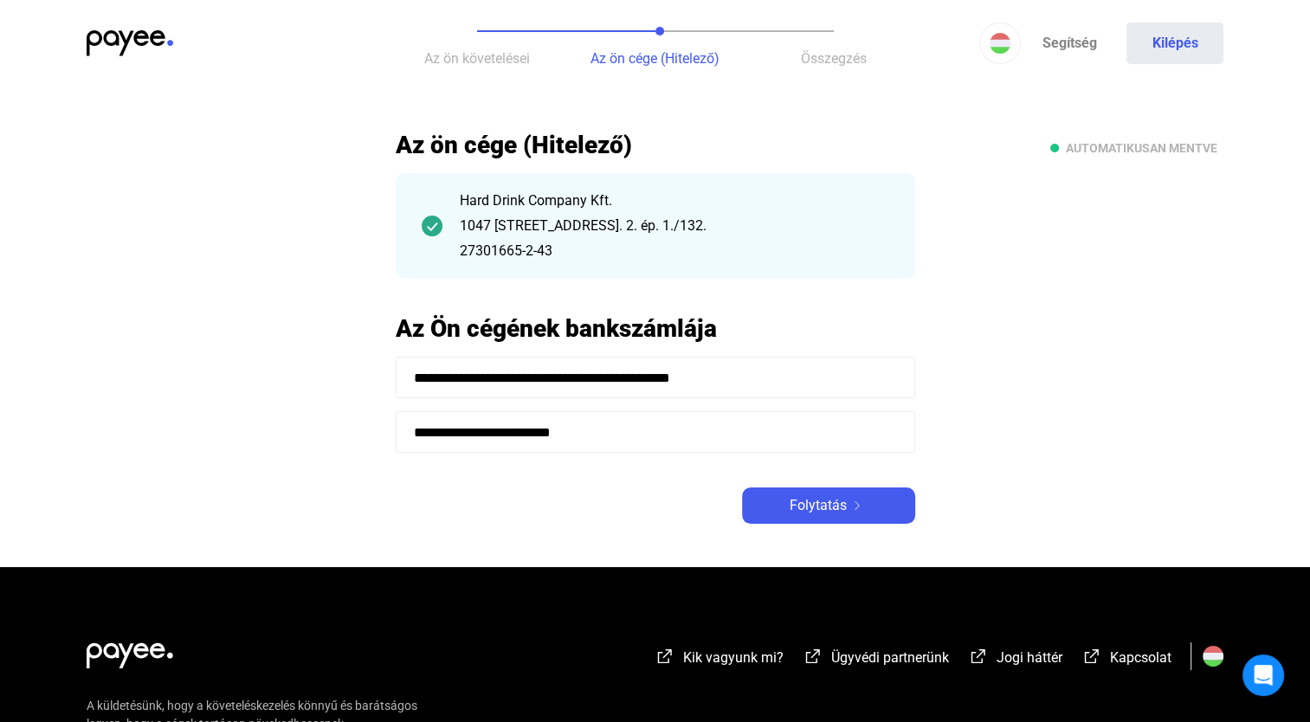
click at [820, 504] on span "Folytatás" at bounding box center [817, 505] width 57 height 21
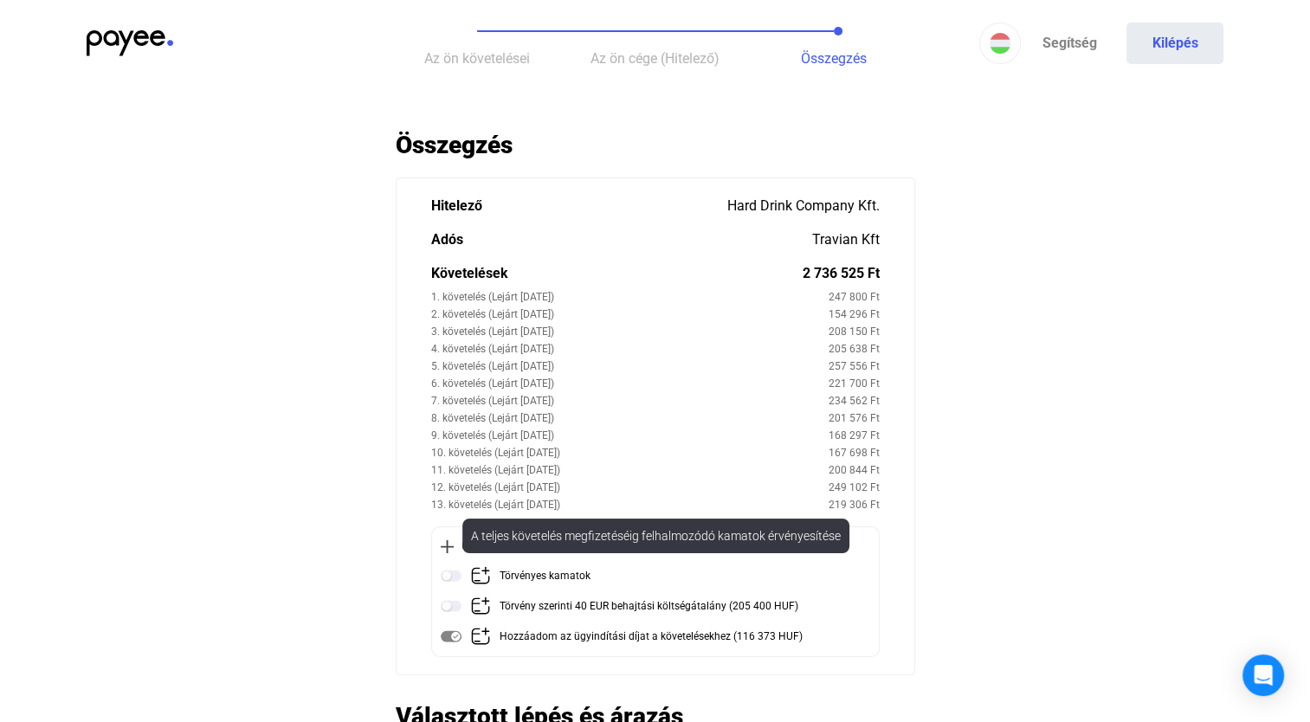
click at [450, 575] on img at bounding box center [451, 575] width 21 height 21
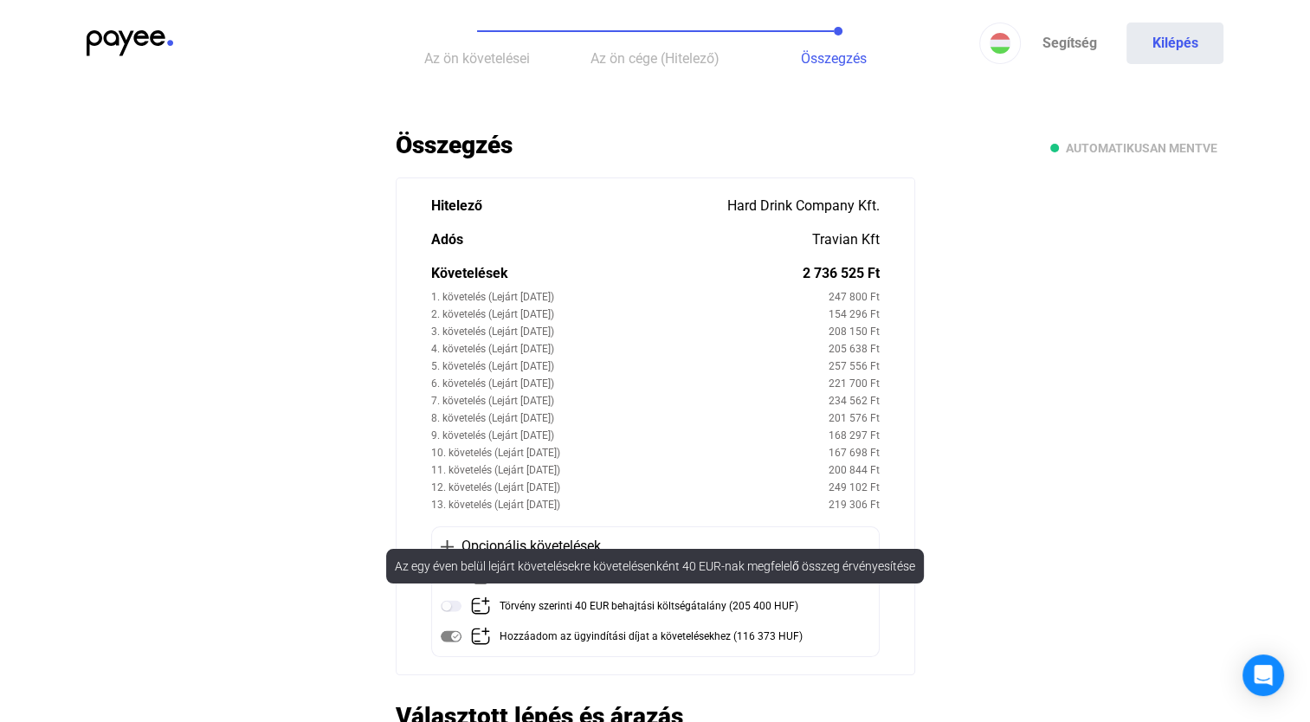
click at [457, 602] on img at bounding box center [451, 605] width 21 height 21
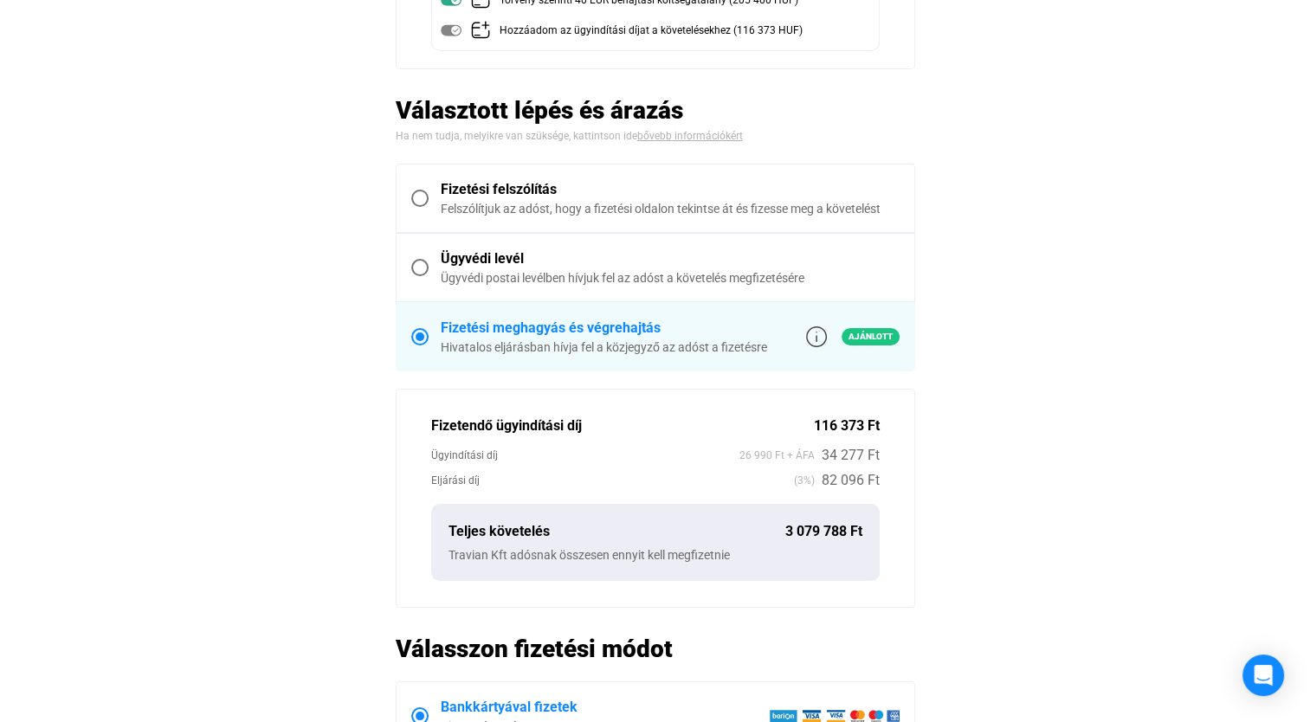
scroll to position [779, 0]
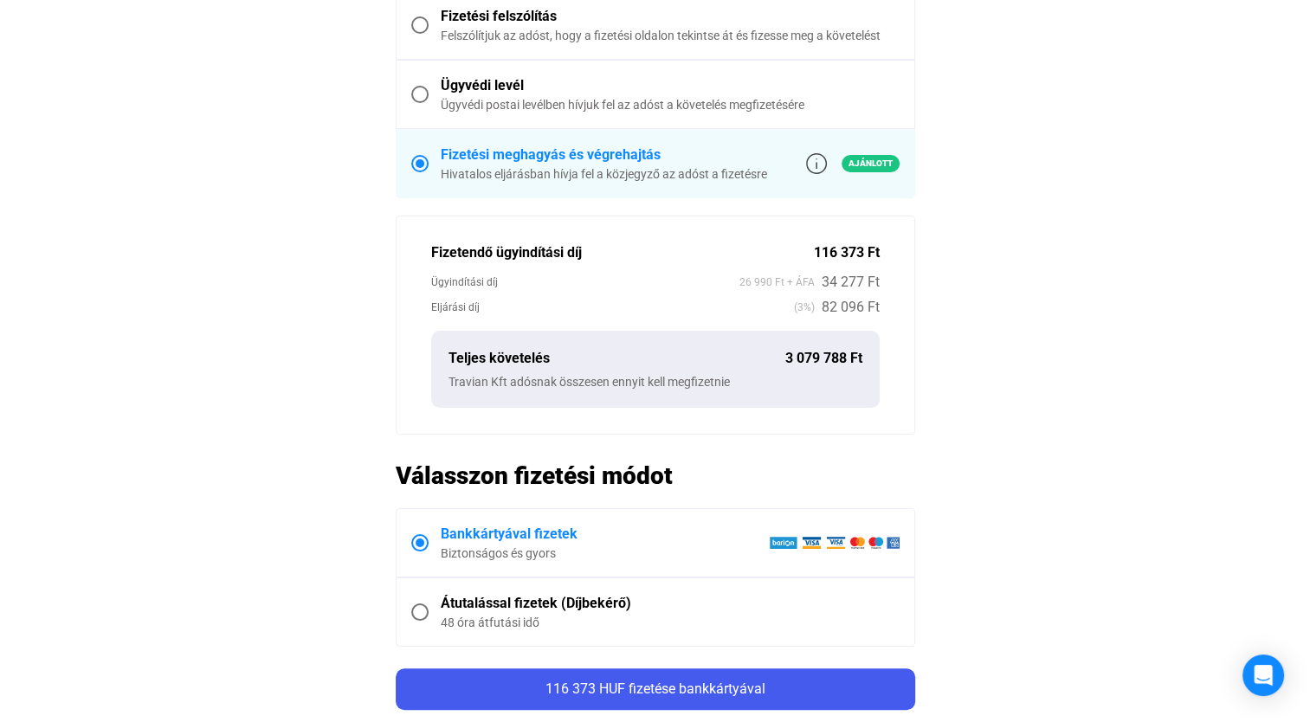
click at [419, 602] on span at bounding box center [419, 611] width 17 height 17
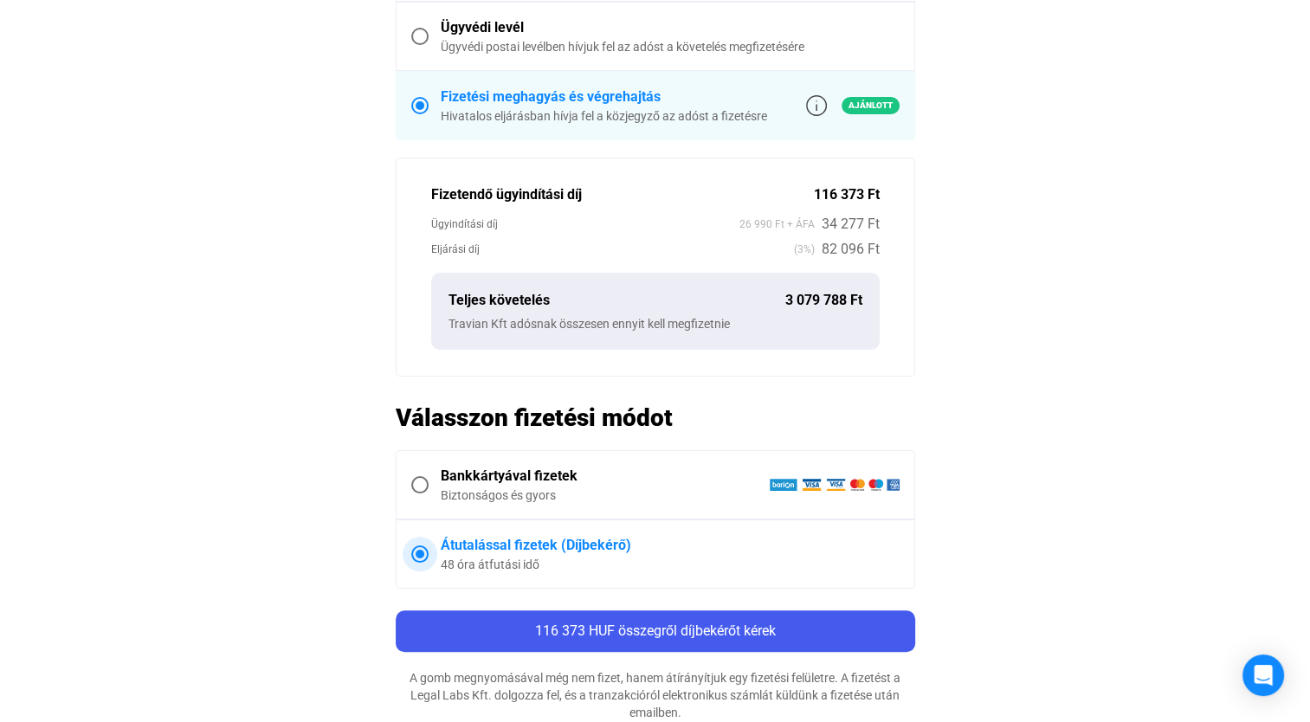
scroll to position [952, 0]
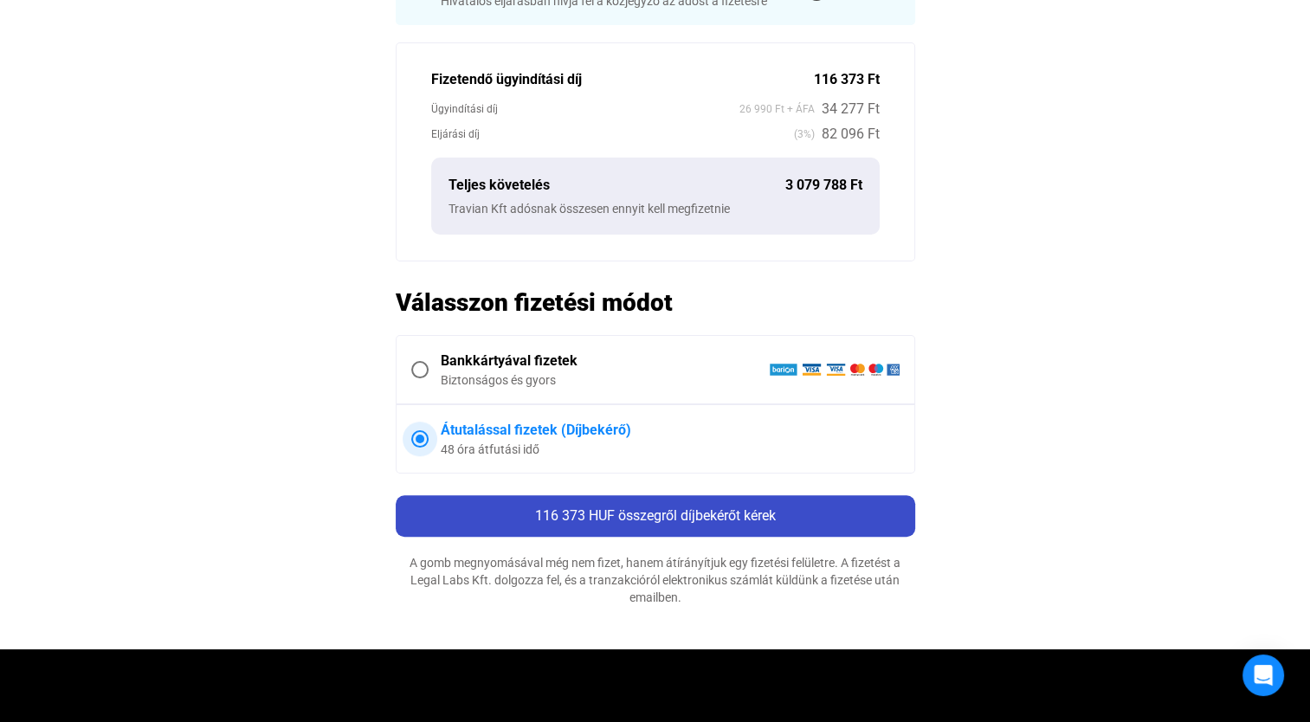
click at [663, 518] on span "116 373 HUF összegről díjbekérőt kérek" at bounding box center [655, 515] width 241 height 16
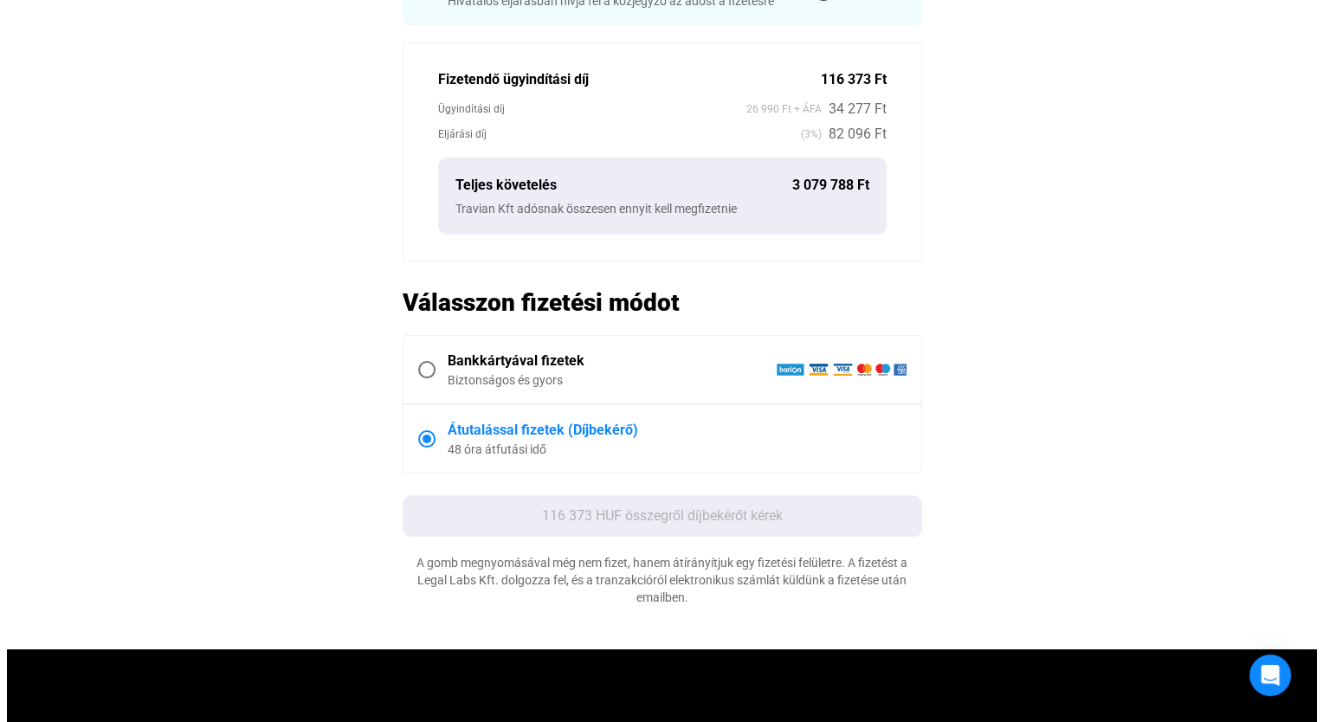
scroll to position [0, 0]
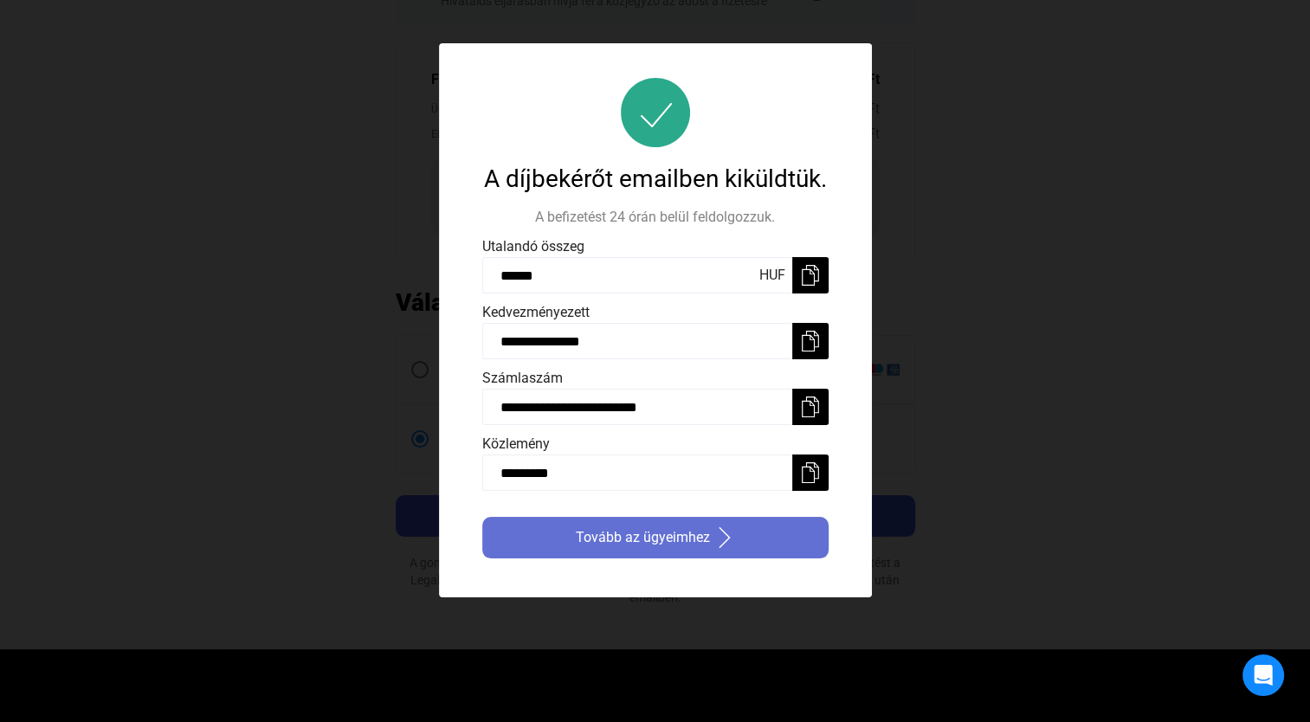
click at [666, 543] on span "Tovább az ügyeimhez" at bounding box center [643, 537] width 134 height 21
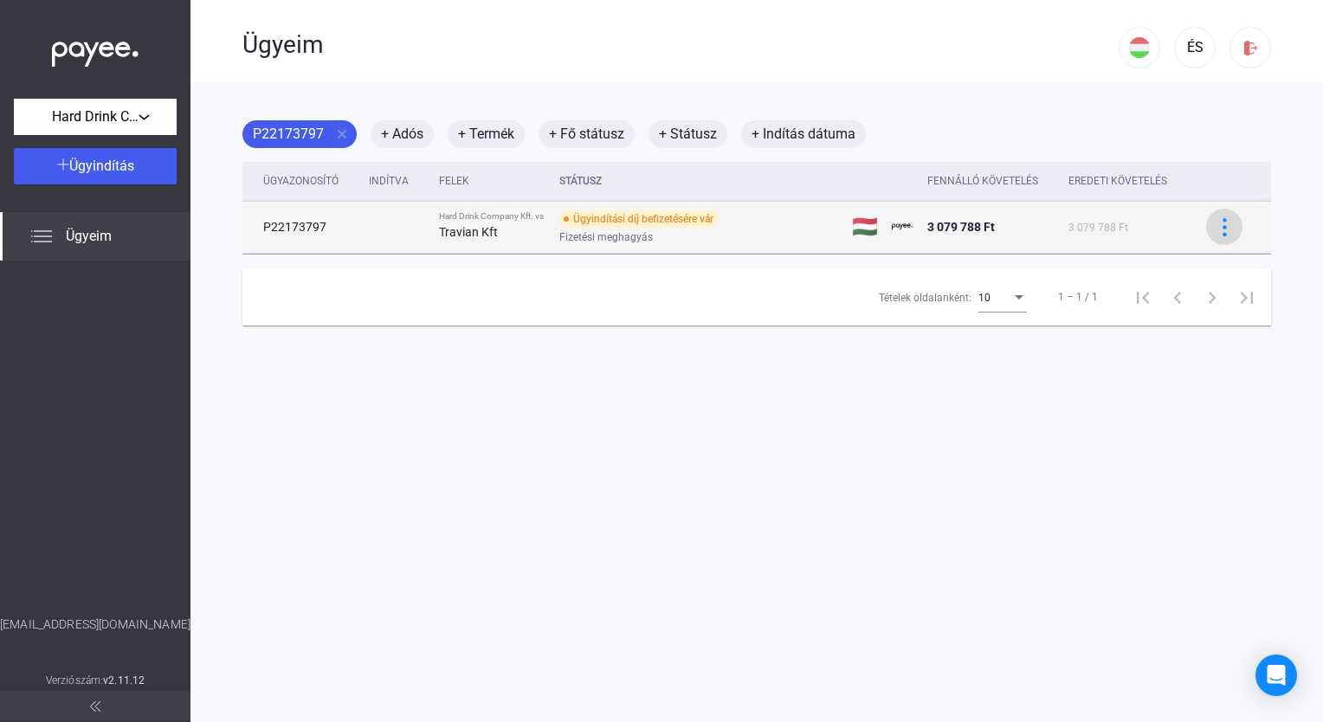
click at [870, 234] on img at bounding box center [1224, 227] width 18 height 18
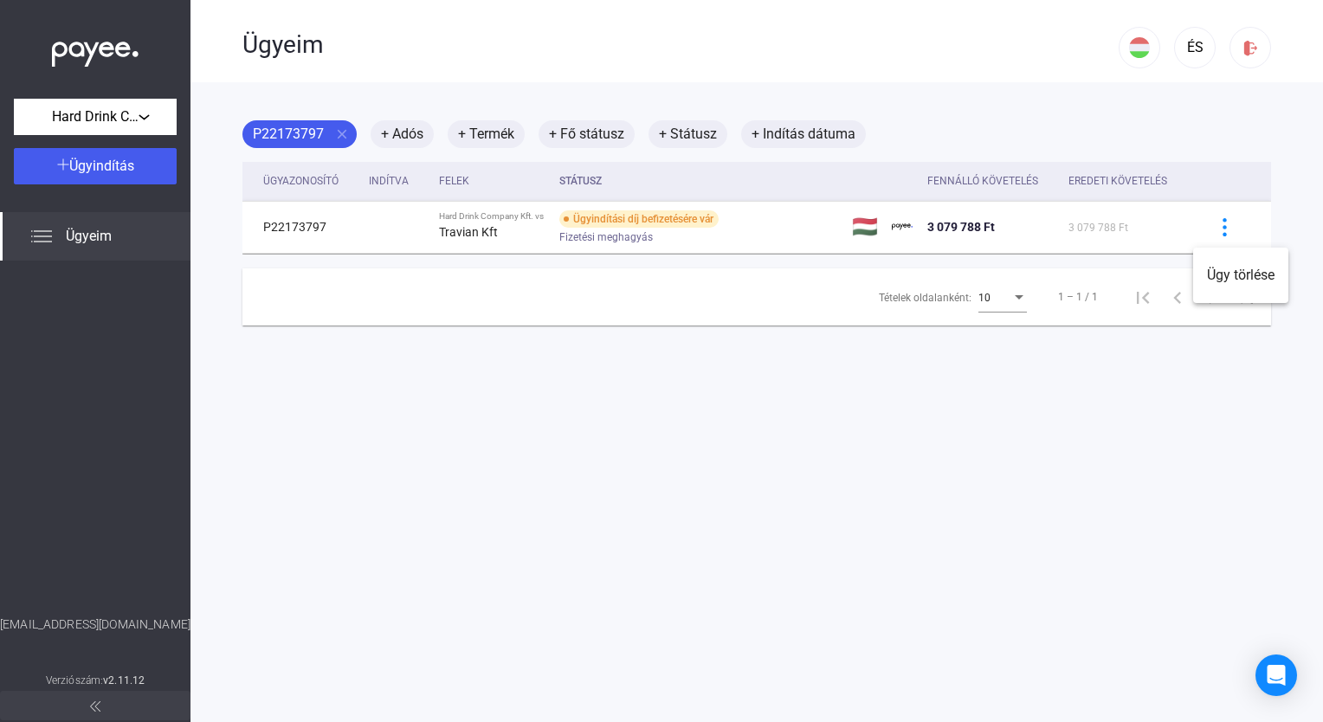
click at [592, 234] on div at bounding box center [661, 361] width 1323 height 722
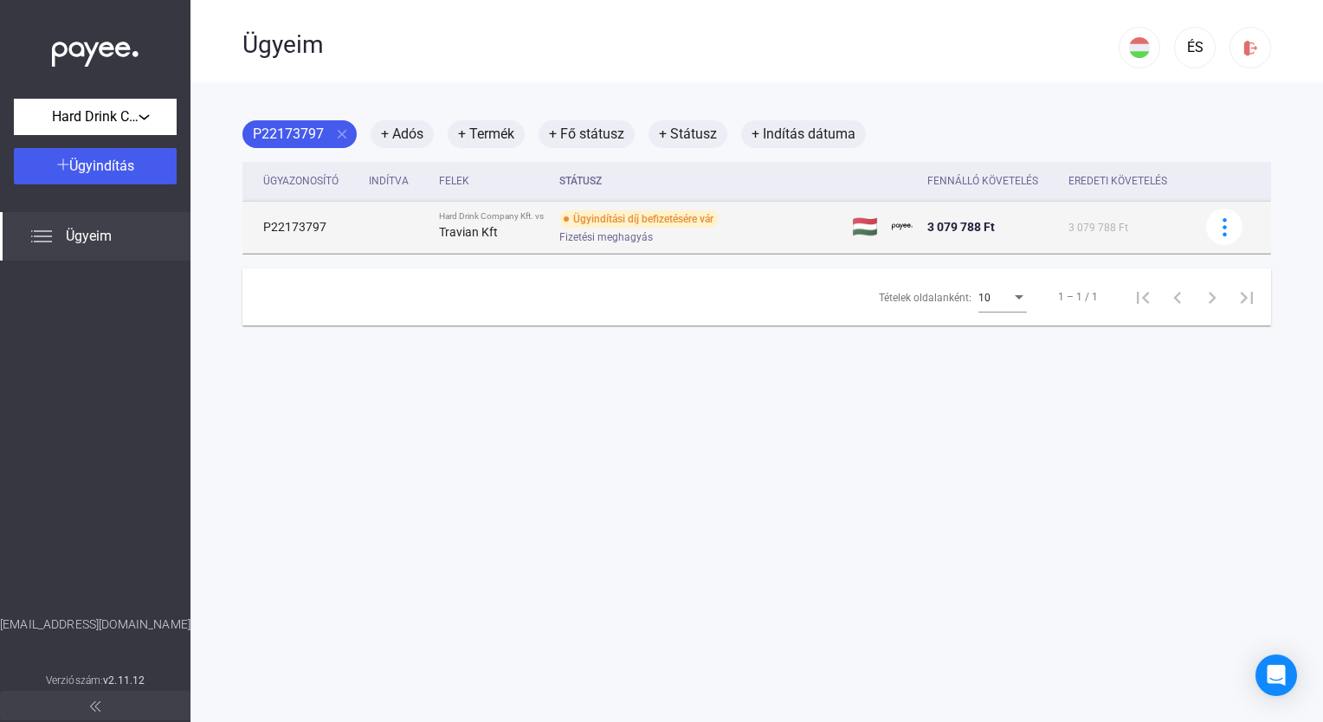
click at [595, 232] on span "Fizetési meghagyás" at bounding box center [605, 237] width 93 height 21
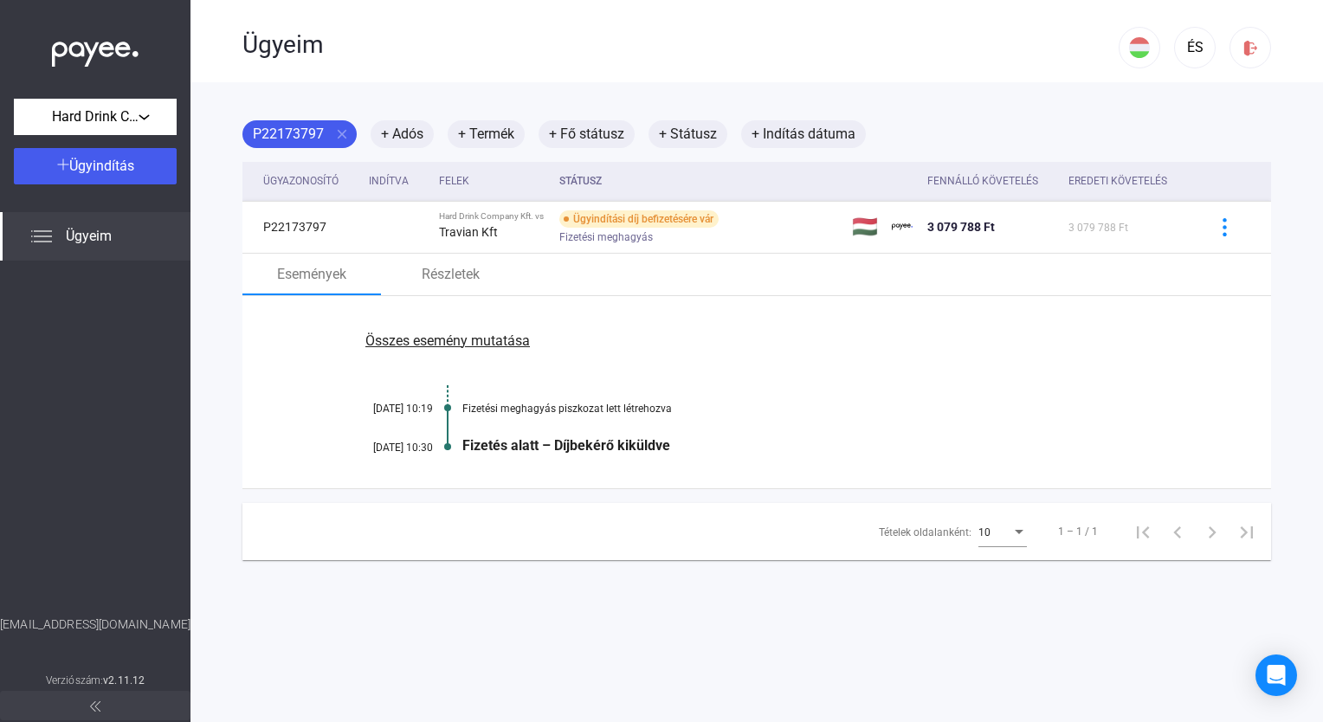
click at [491, 349] on font "Összes esemény mutatása" at bounding box center [447, 340] width 164 height 16
click at [491, 349] on font "Kevesebb esemény mutatása" at bounding box center [447, 340] width 179 height 16
